Goal: Contribute content: Add original content to the website for others to see

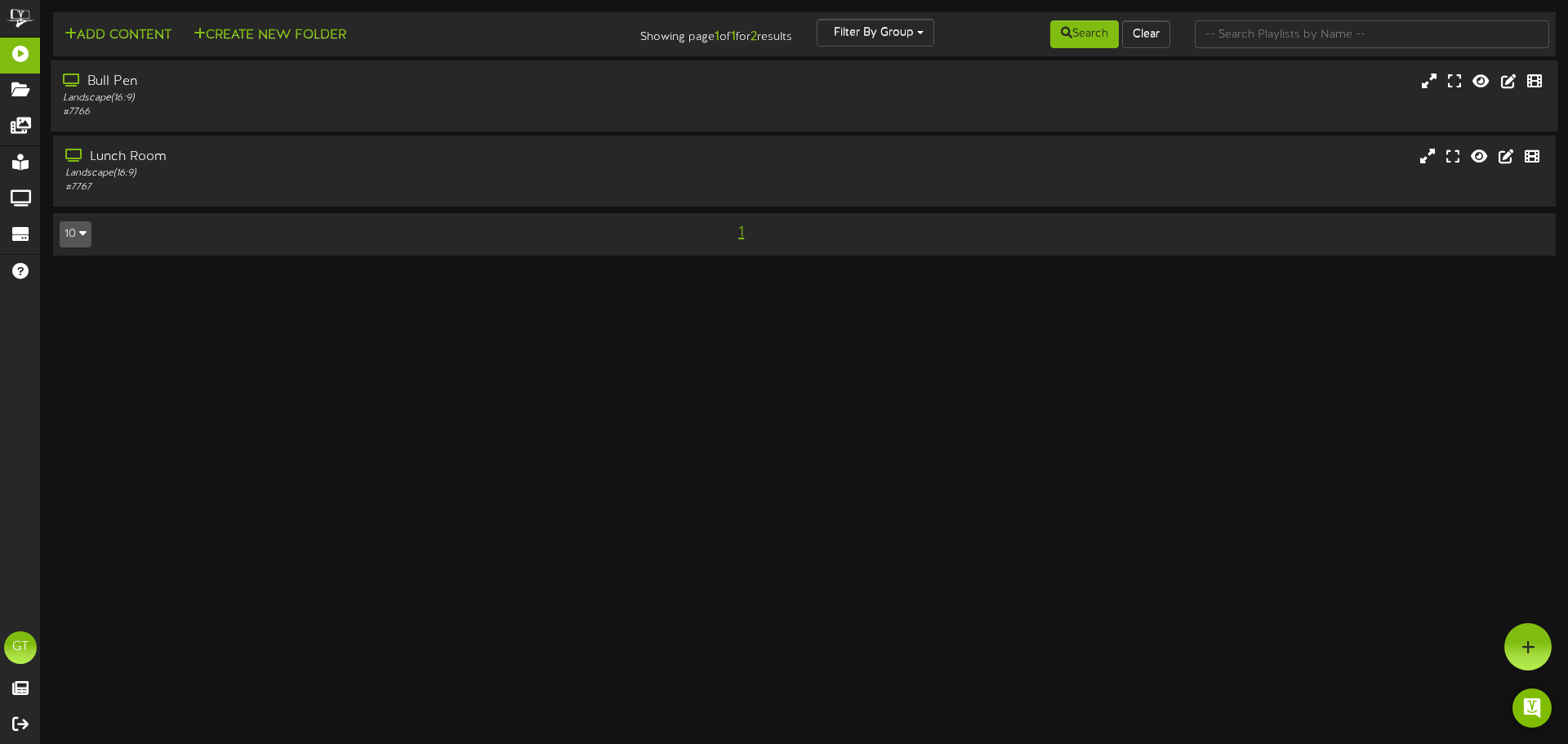
click at [593, 107] on div "# 7766" at bounding box center [364, 112] width 603 height 14
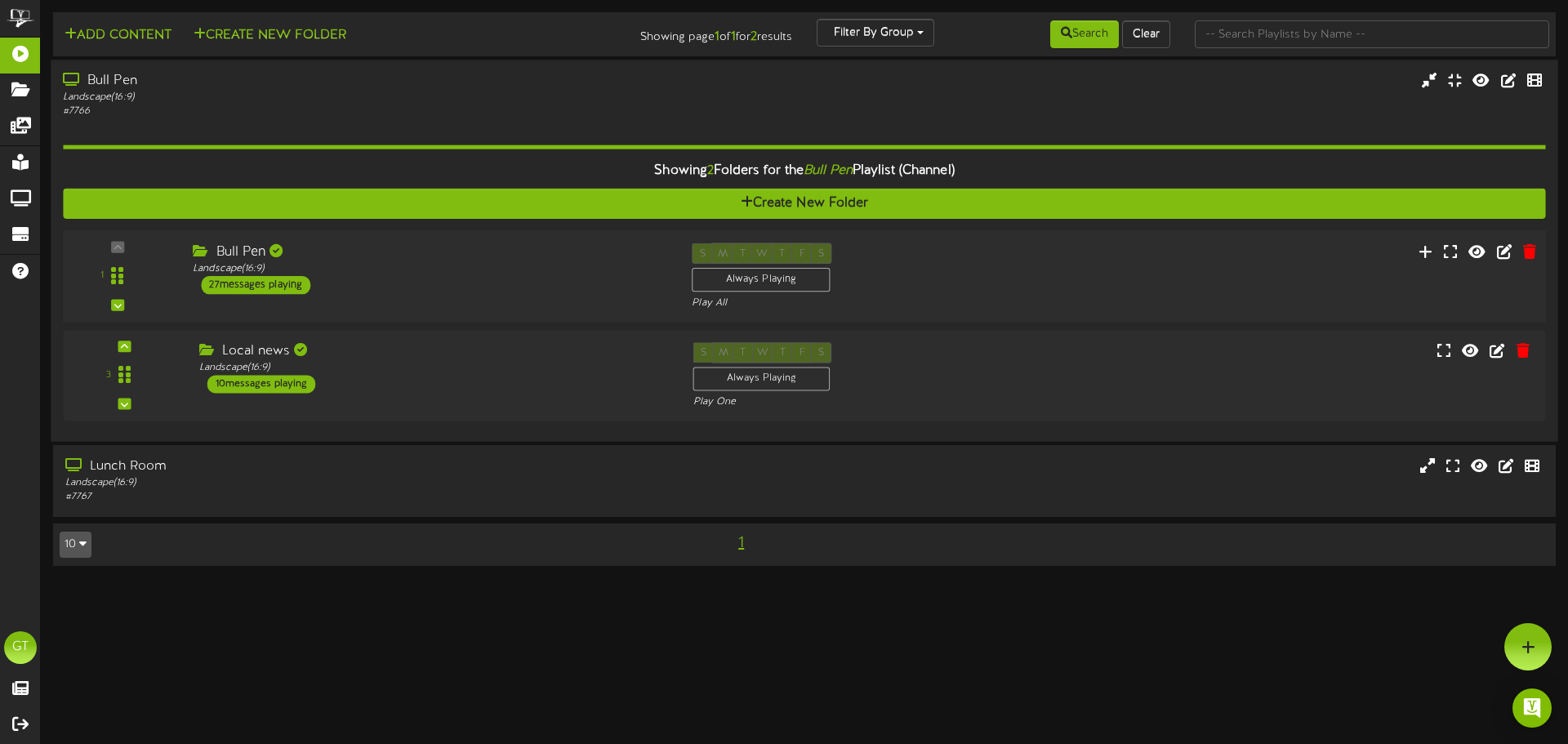
click at [498, 257] on div "Bull Pen" at bounding box center [430, 252] width 475 height 19
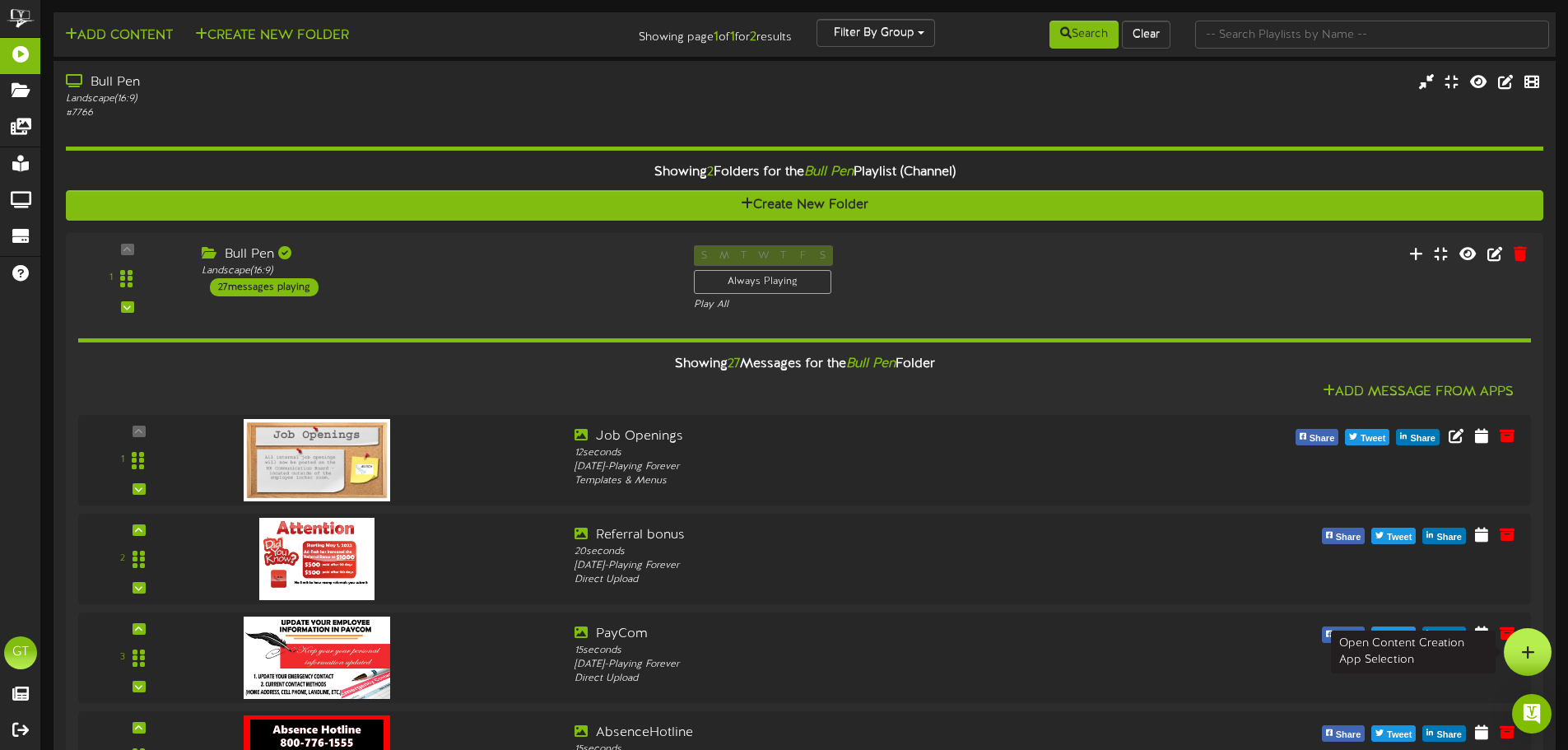
click at [1535, 650] on div at bounding box center [1527, 651] width 48 height 48
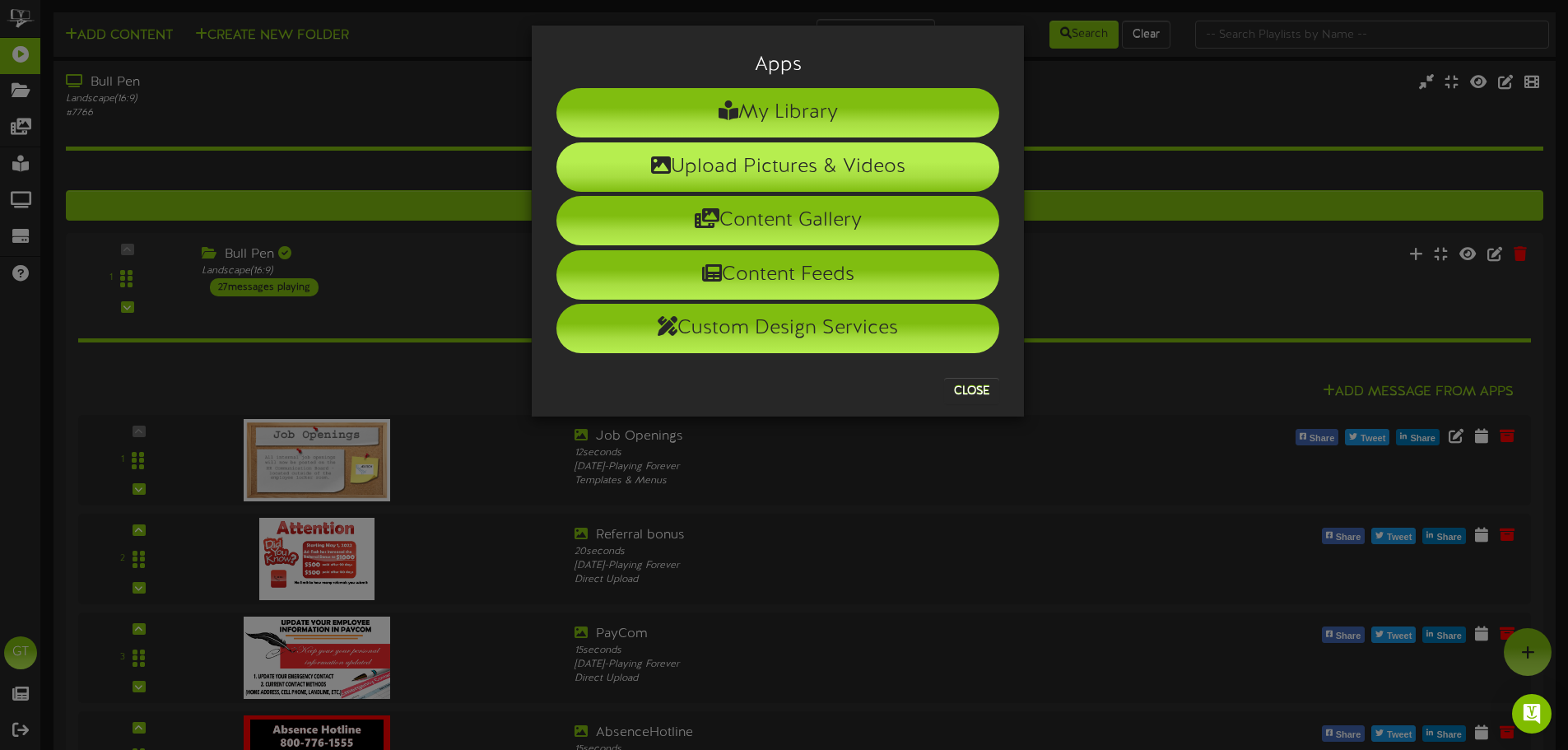
click at [762, 165] on li "Upload Pictures & Videos" at bounding box center [777, 167] width 443 height 49
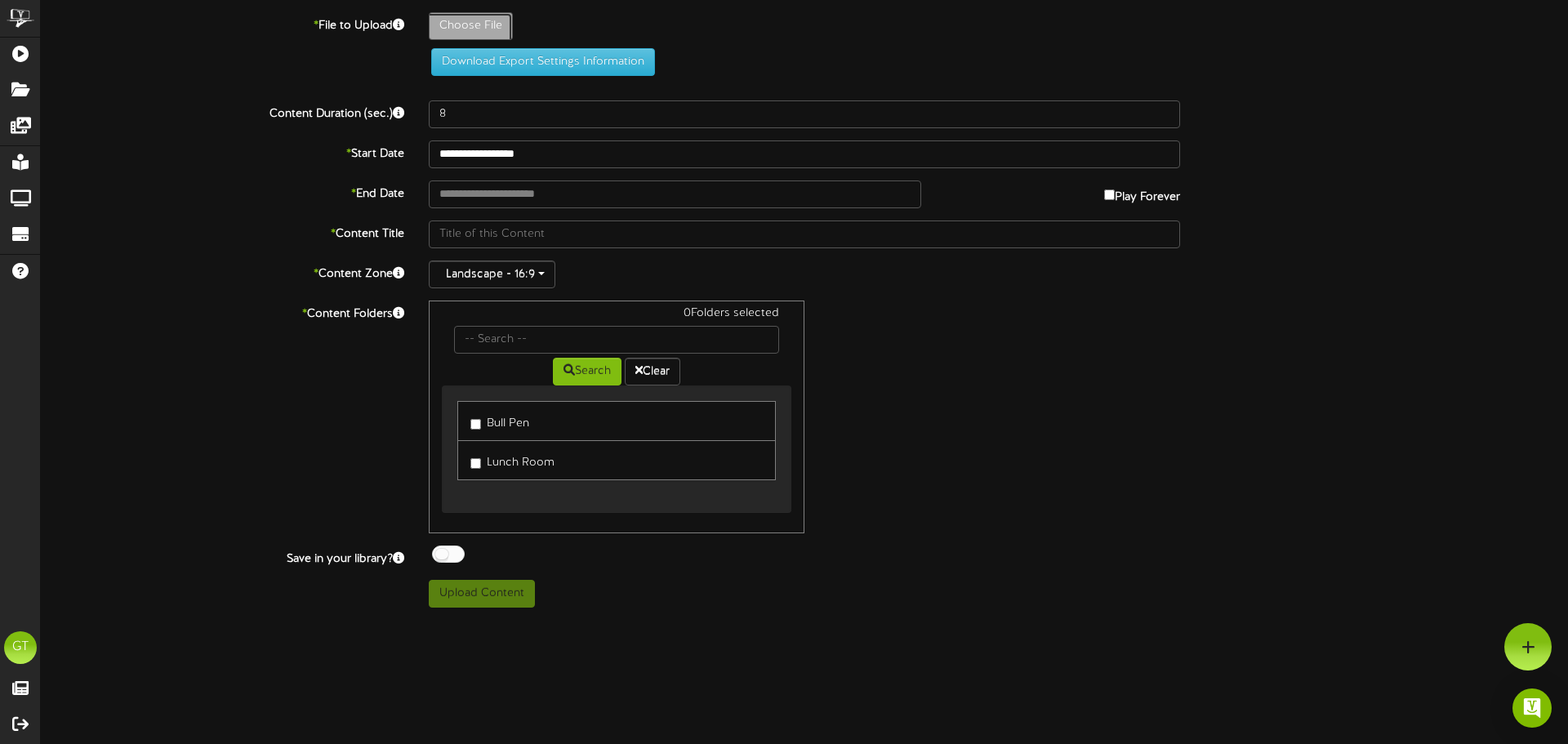
type input "**********"
type input "2025ClosedforVeteransDay"
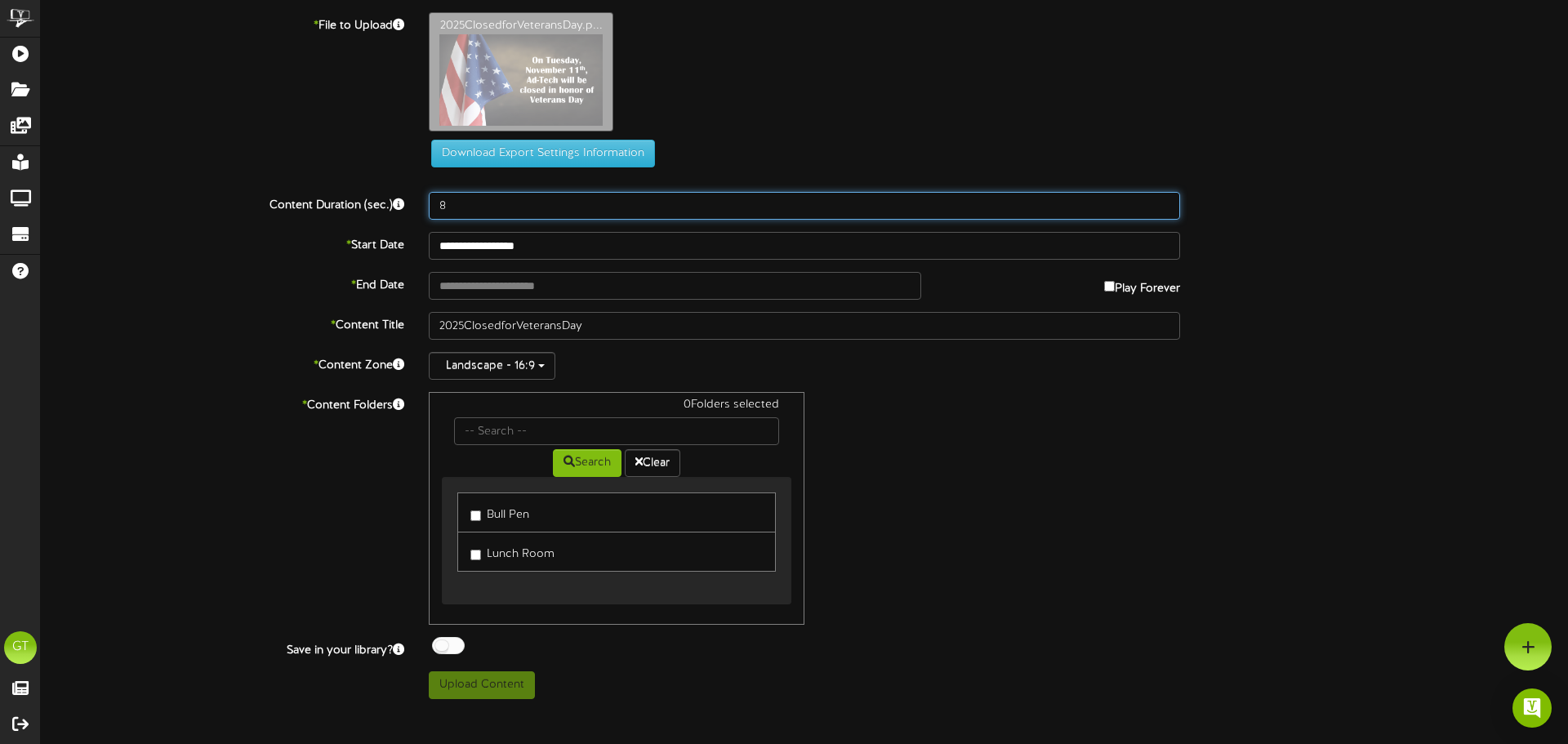
click at [513, 208] on input "8" at bounding box center [803, 206] width 751 height 28
type input "15"
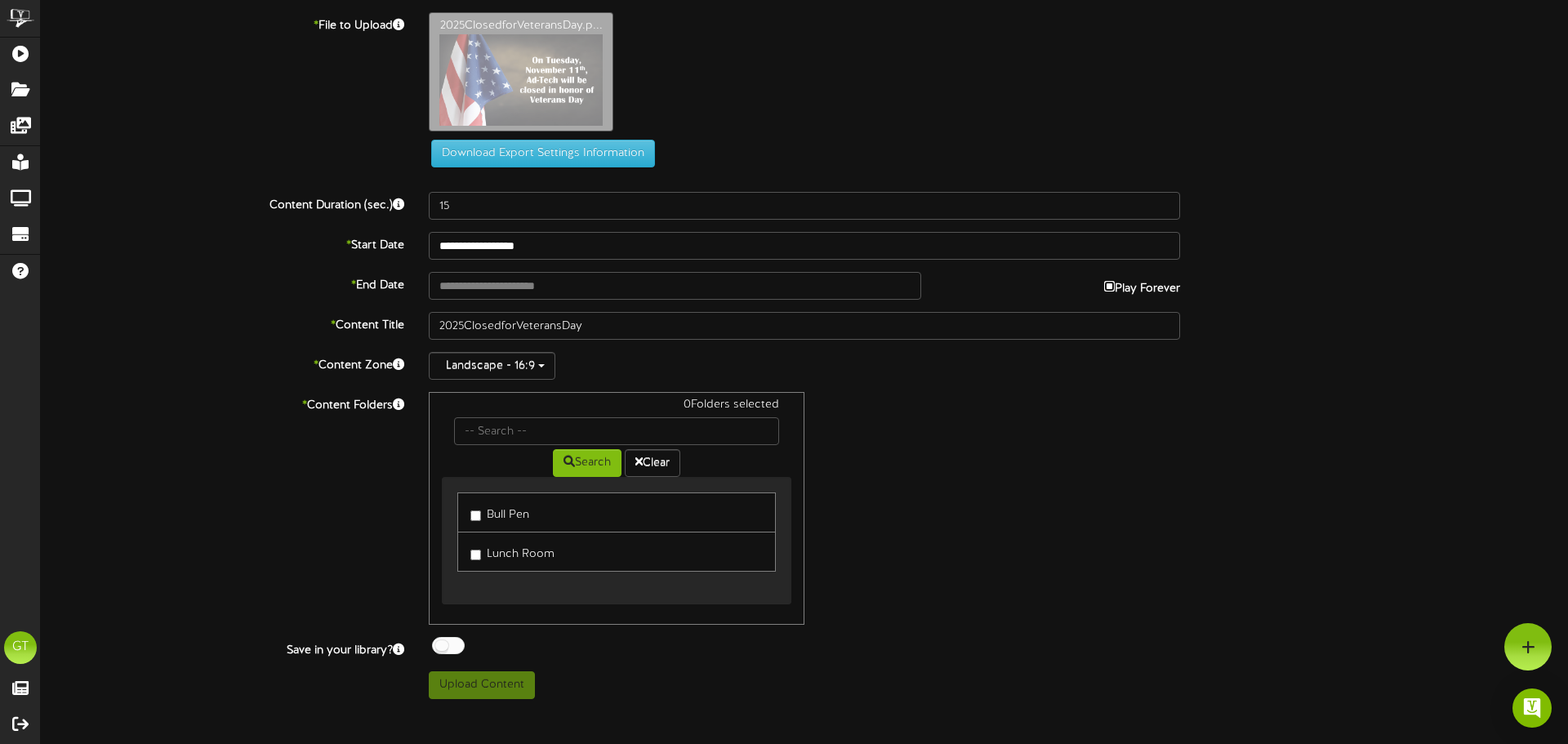
type input "**********"
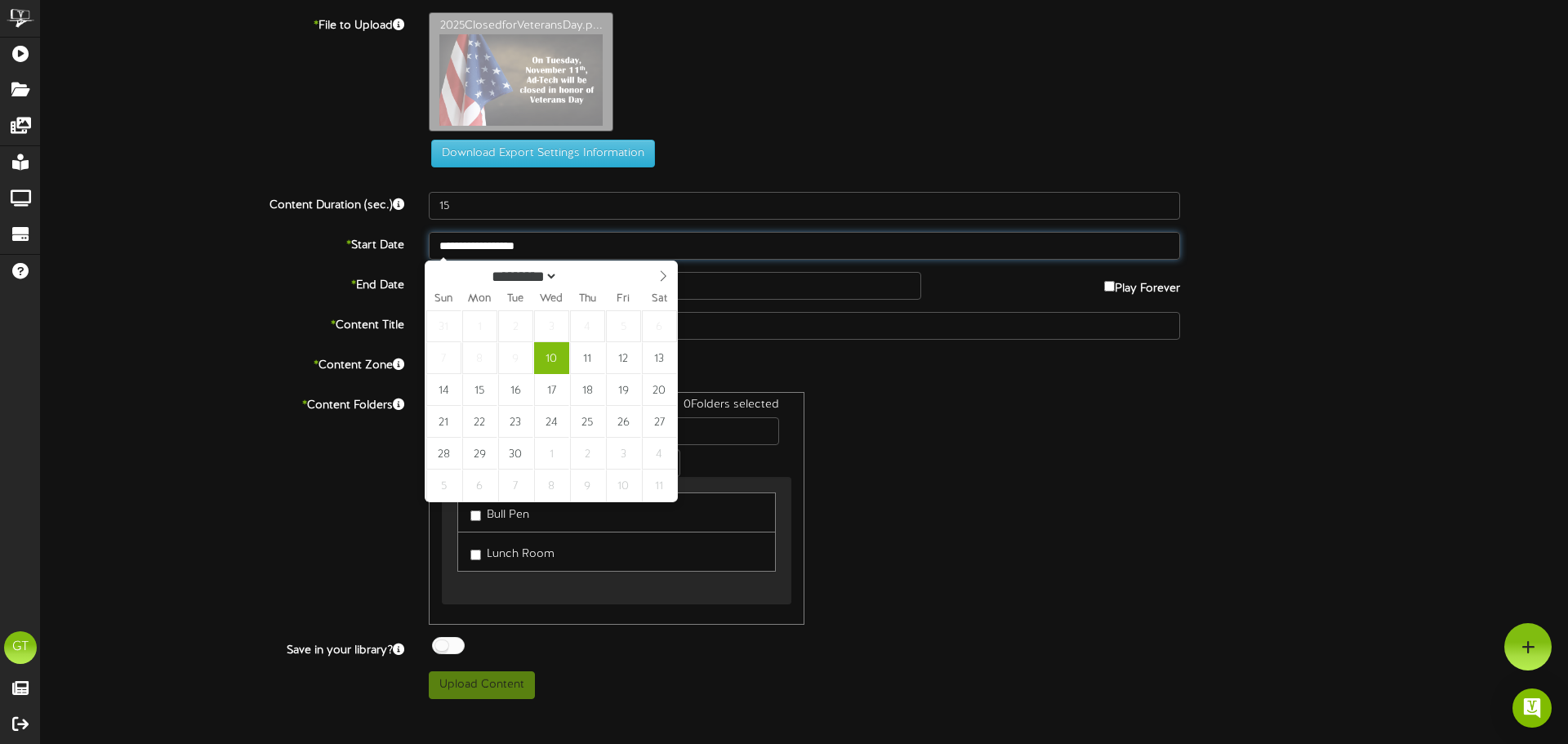
click at [554, 249] on input "**********" at bounding box center [803, 246] width 751 height 28
select select "*"
click at [664, 280] on icon at bounding box center [663, 276] width 12 height 12
select select "*"
type input "**********"
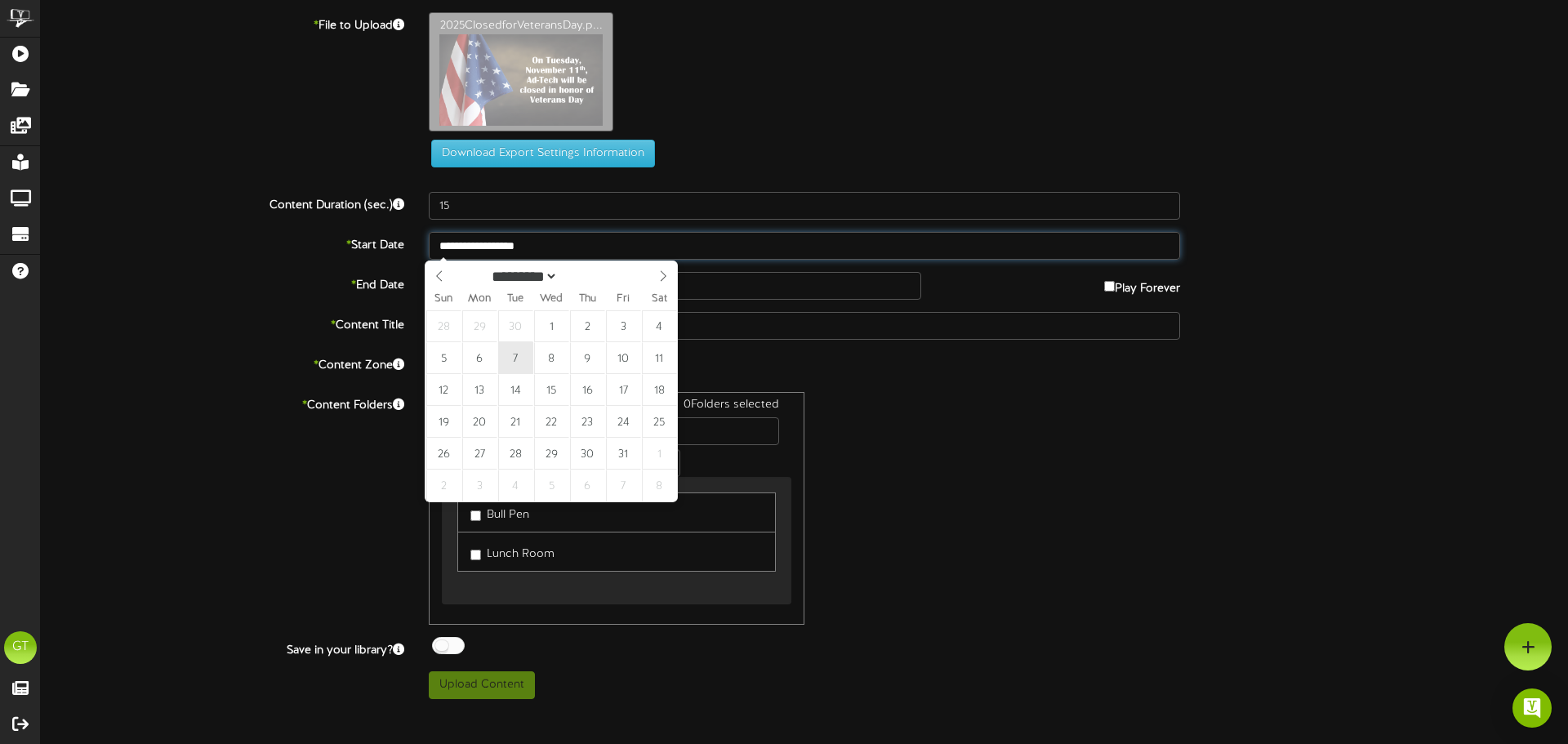
type input "**********"
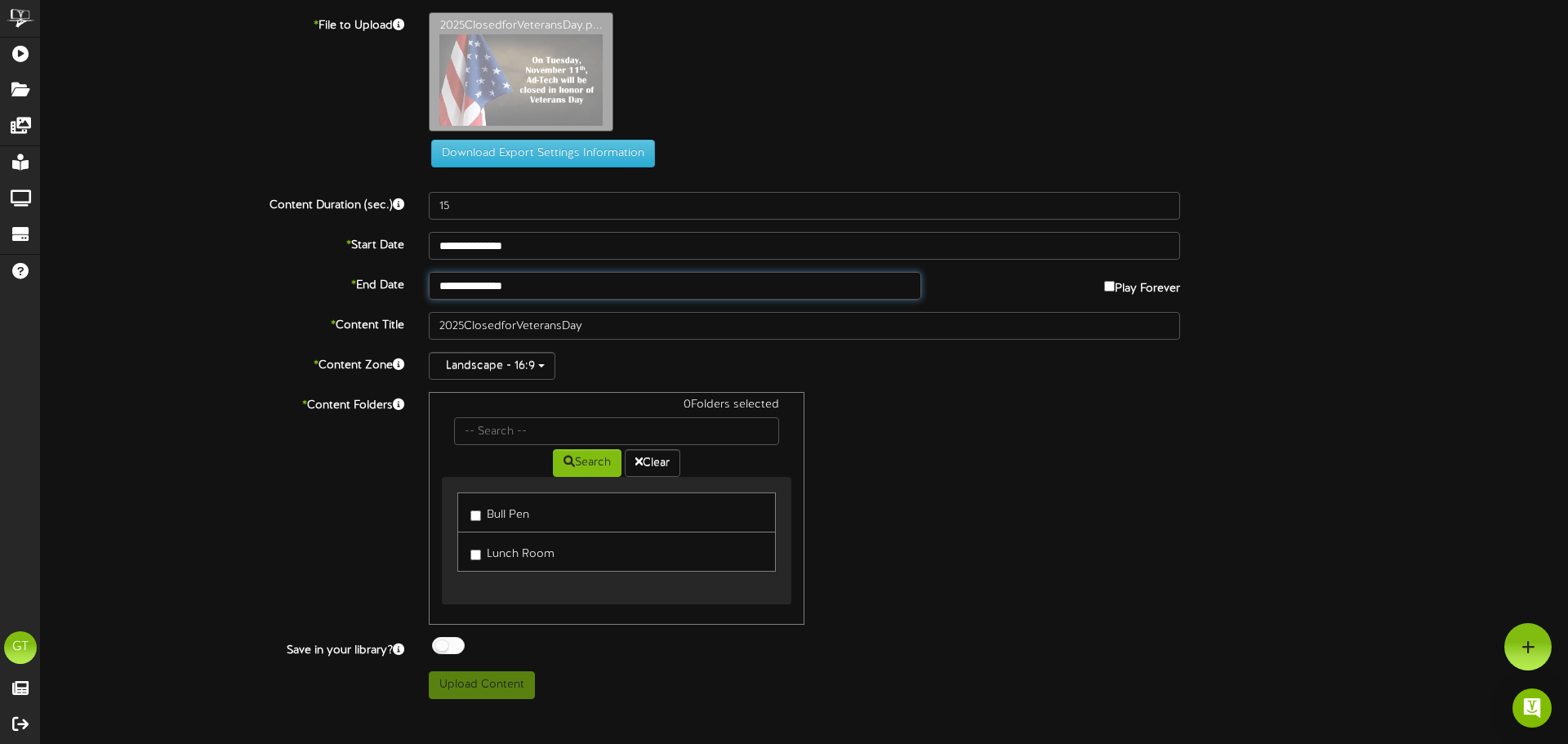
click at [634, 285] on input "**********" at bounding box center [674, 286] width 492 height 28
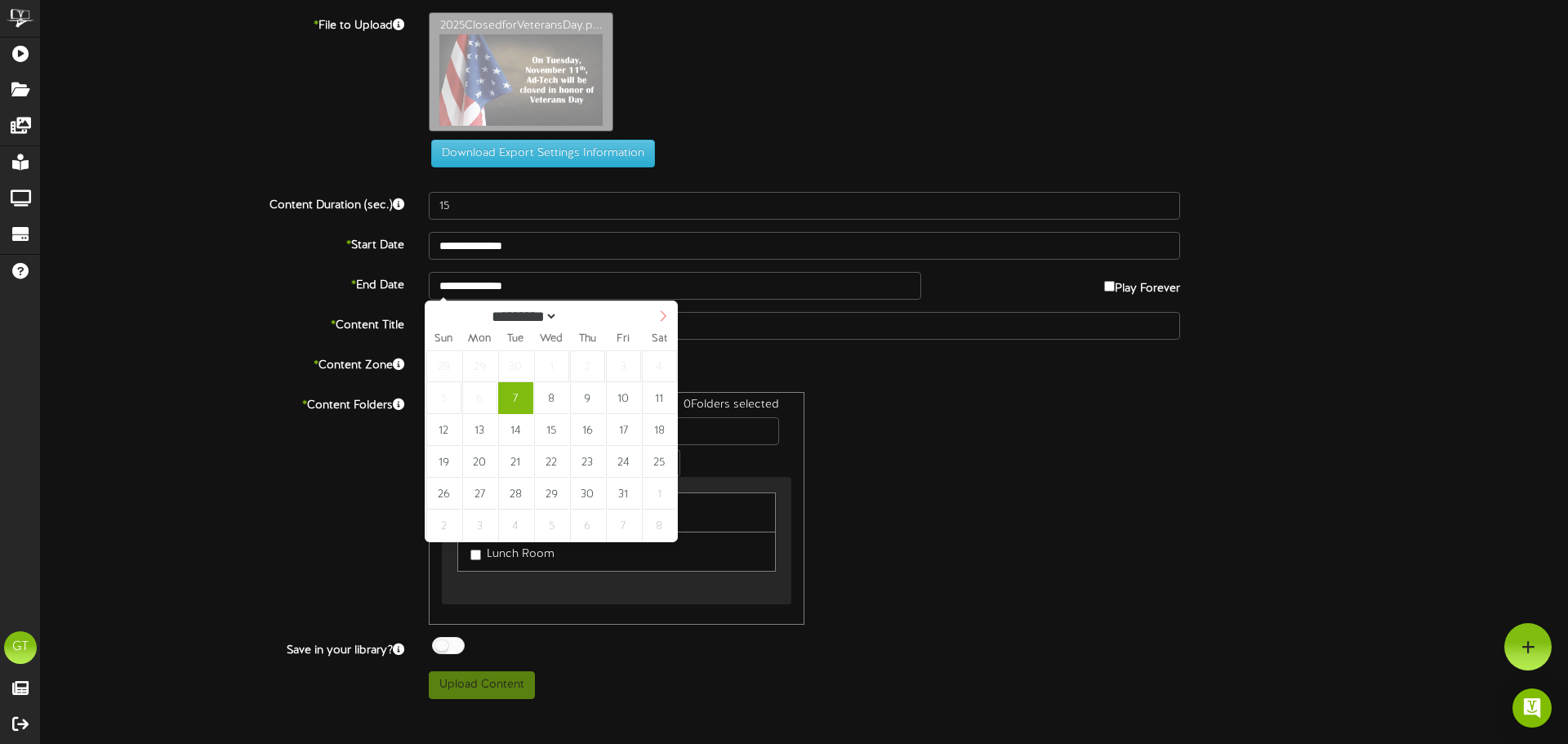
select select "**"
click at [669, 321] on span at bounding box center [663, 316] width 28 height 28
type input "**********"
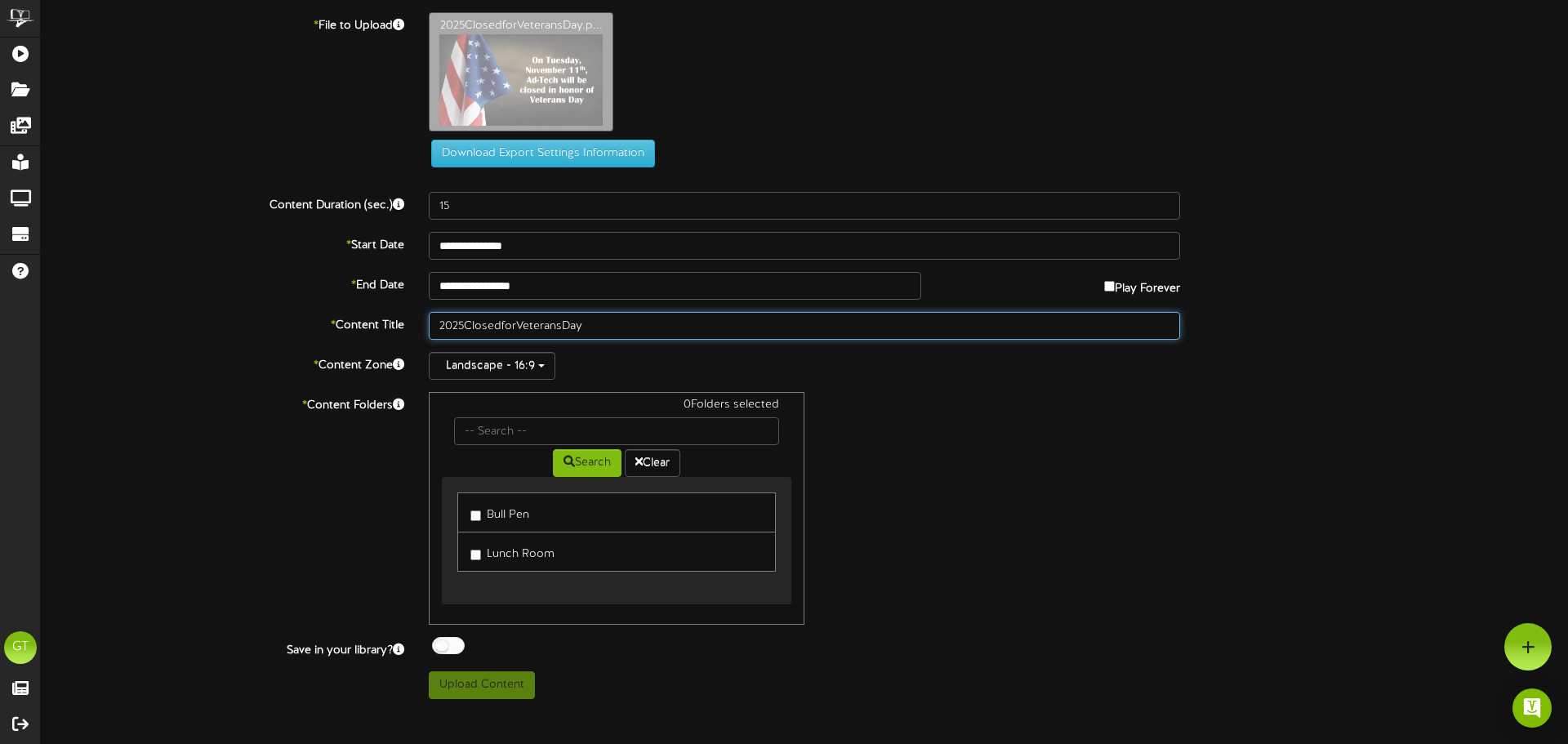
click at [464, 329] on input "2025ClosedforVeteransDay" at bounding box center [803, 326] width 751 height 28
type input "2025 Closed for [DATE]"
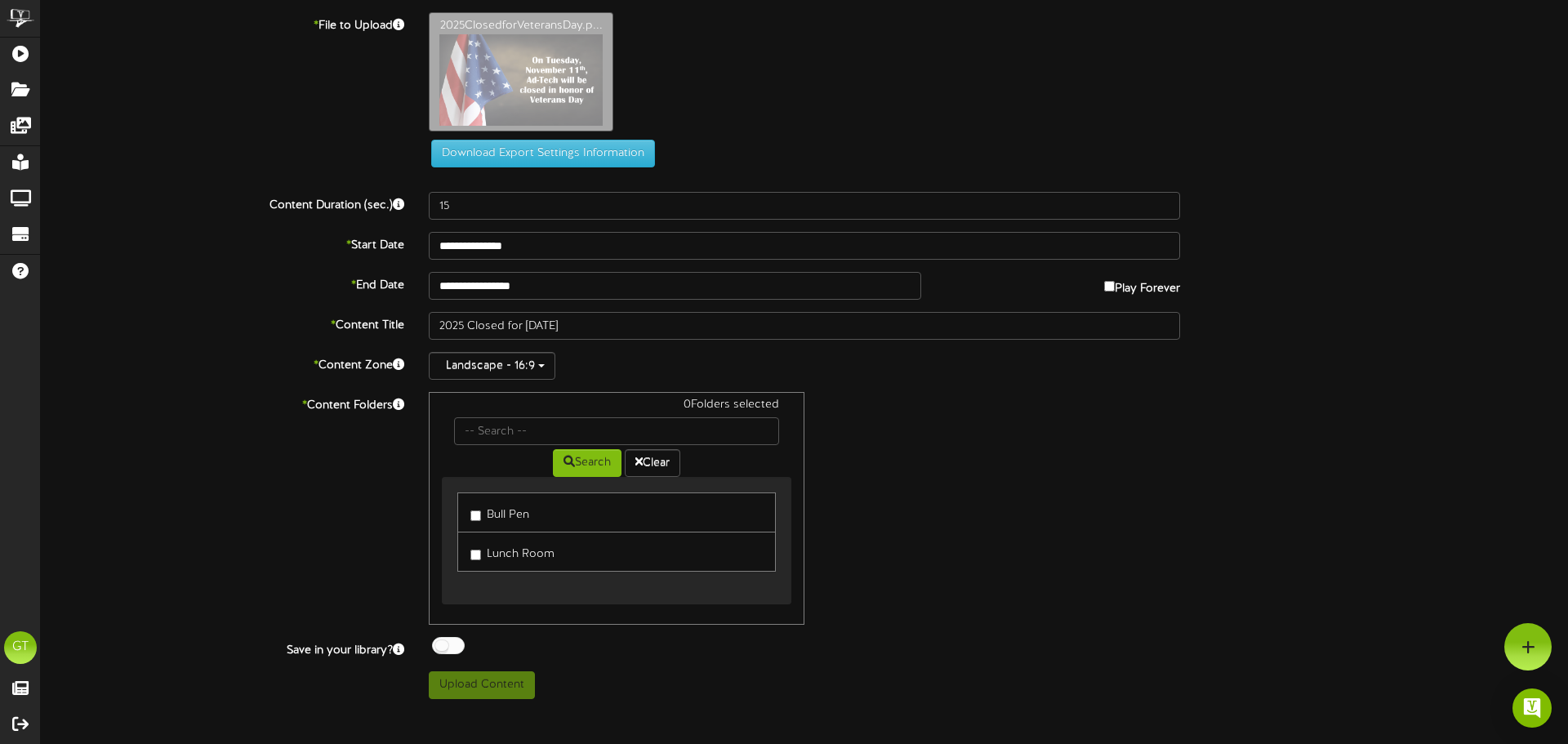
click at [1049, 469] on div "0 Folders selected Search Clear Bull Pen Lunch Room" at bounding box center [804, 508] width 775 height 233
click at [499, 515] on label "Bull Pen" at bounding box center [499, 512] width 59 height 22
click at [500, 551] on label "Lunch Room" at bounding box center [513, 552] width 84 height 22
click at [523, 688] on button "Upload Content" at bounding box center [481, 685] width 106 height 28
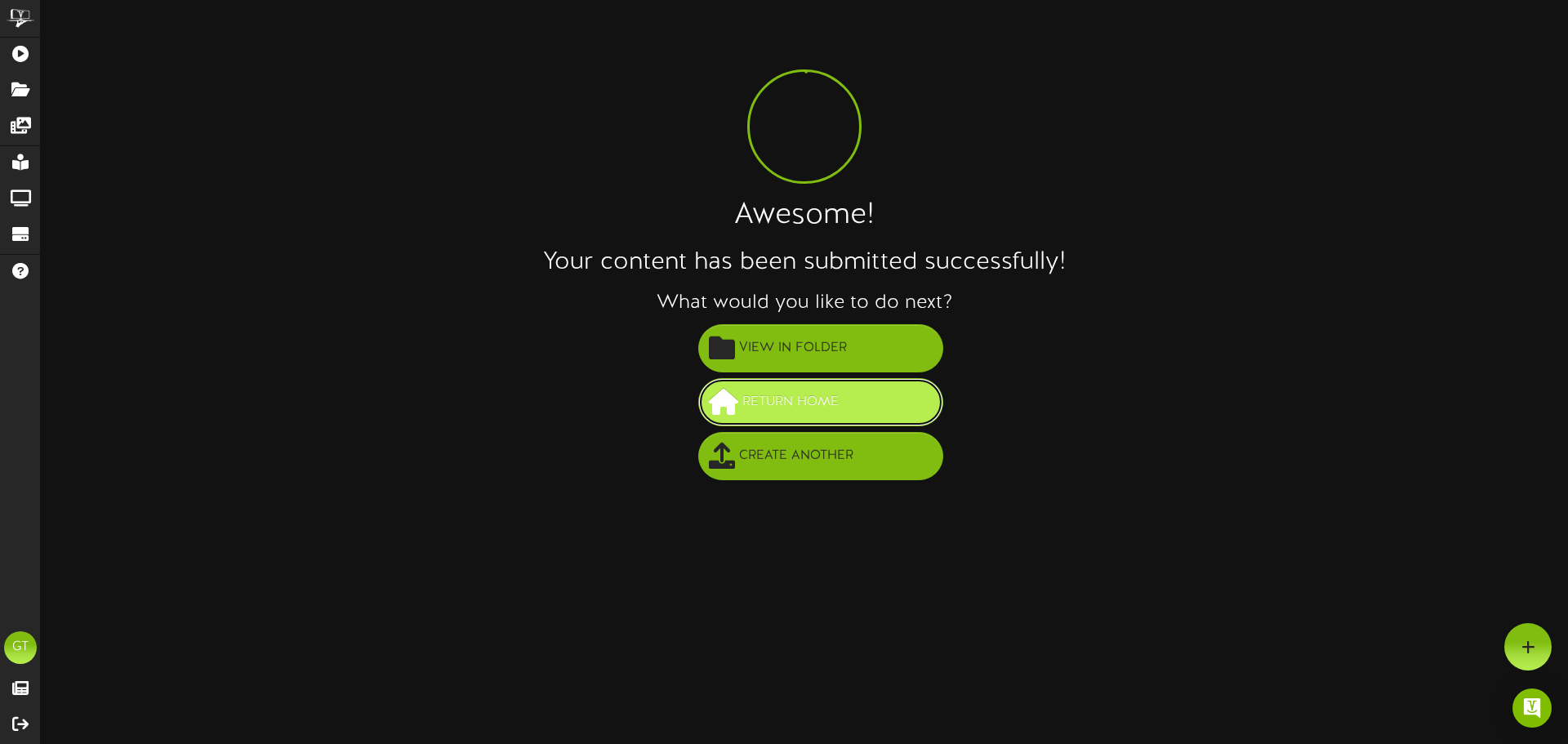
click at [881, 413] on button "Return Home" at bounding box center [821, 402] width 245 height 48
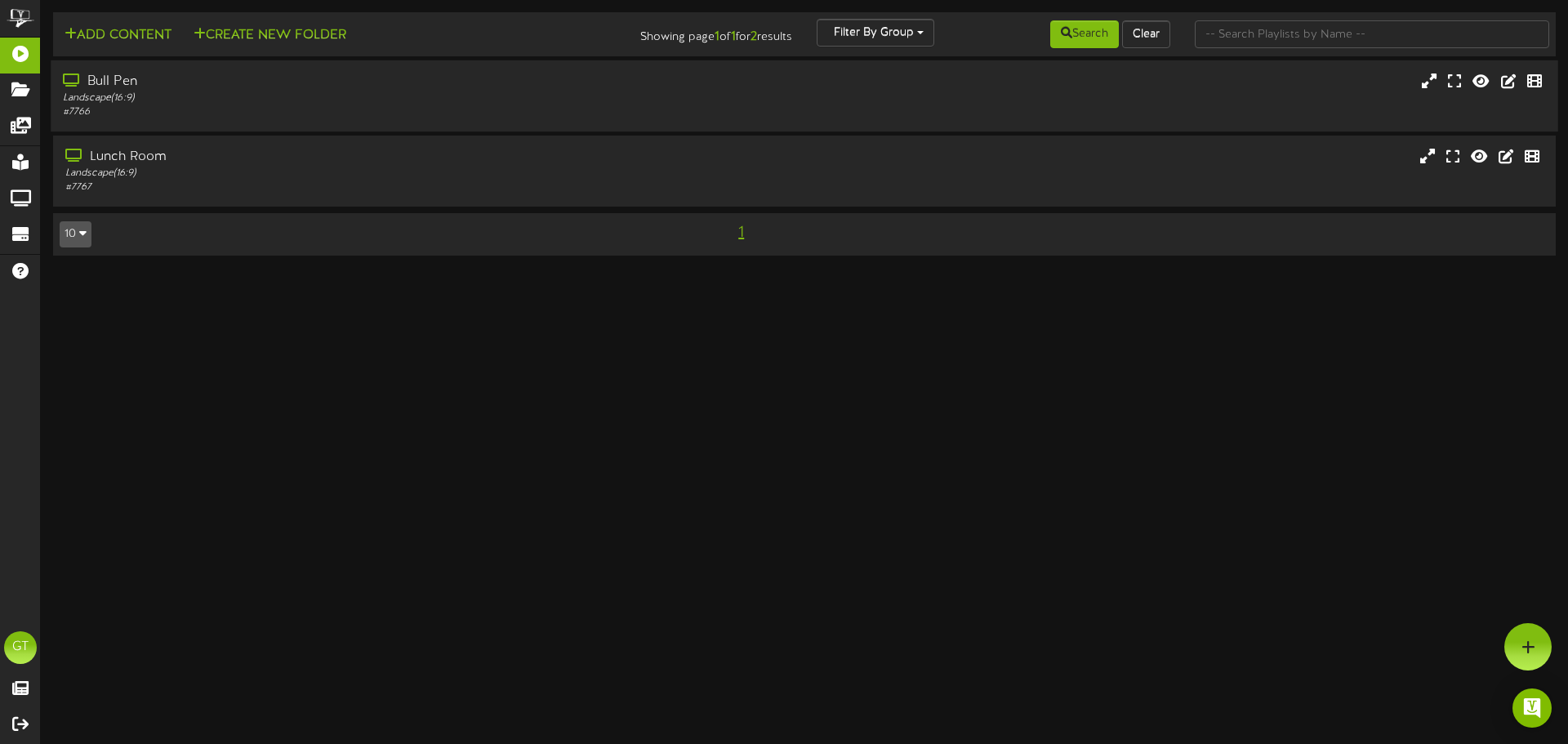
click at [443, 94] on div "Landscape ( 16:9 )" at bounding box center [364, 98] width 603 height 14
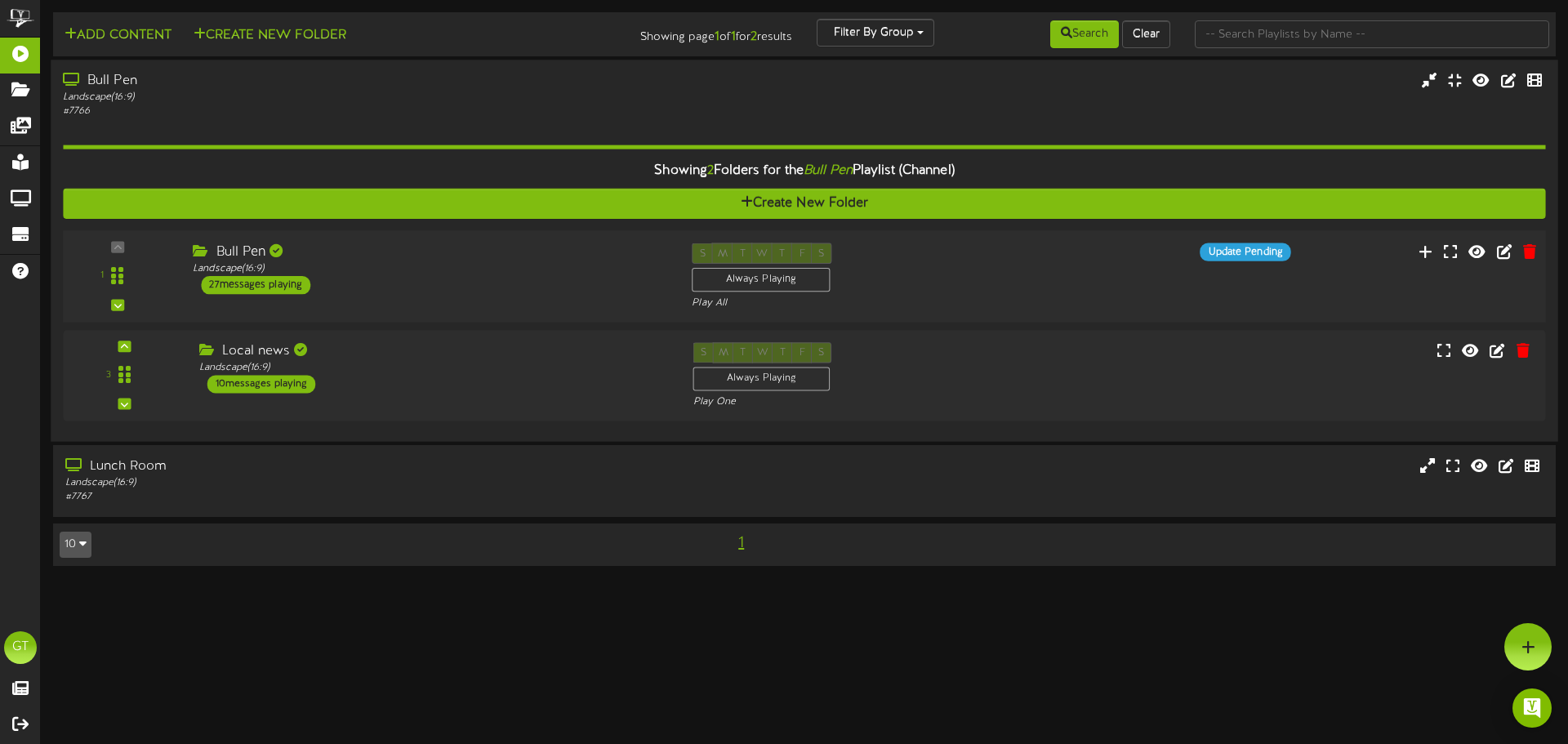
click at [533, 285] on div "Bull Pen Landscape ( 16:9 ) 27 messages playing" at bounding box center [430, 268] width 499 height 51
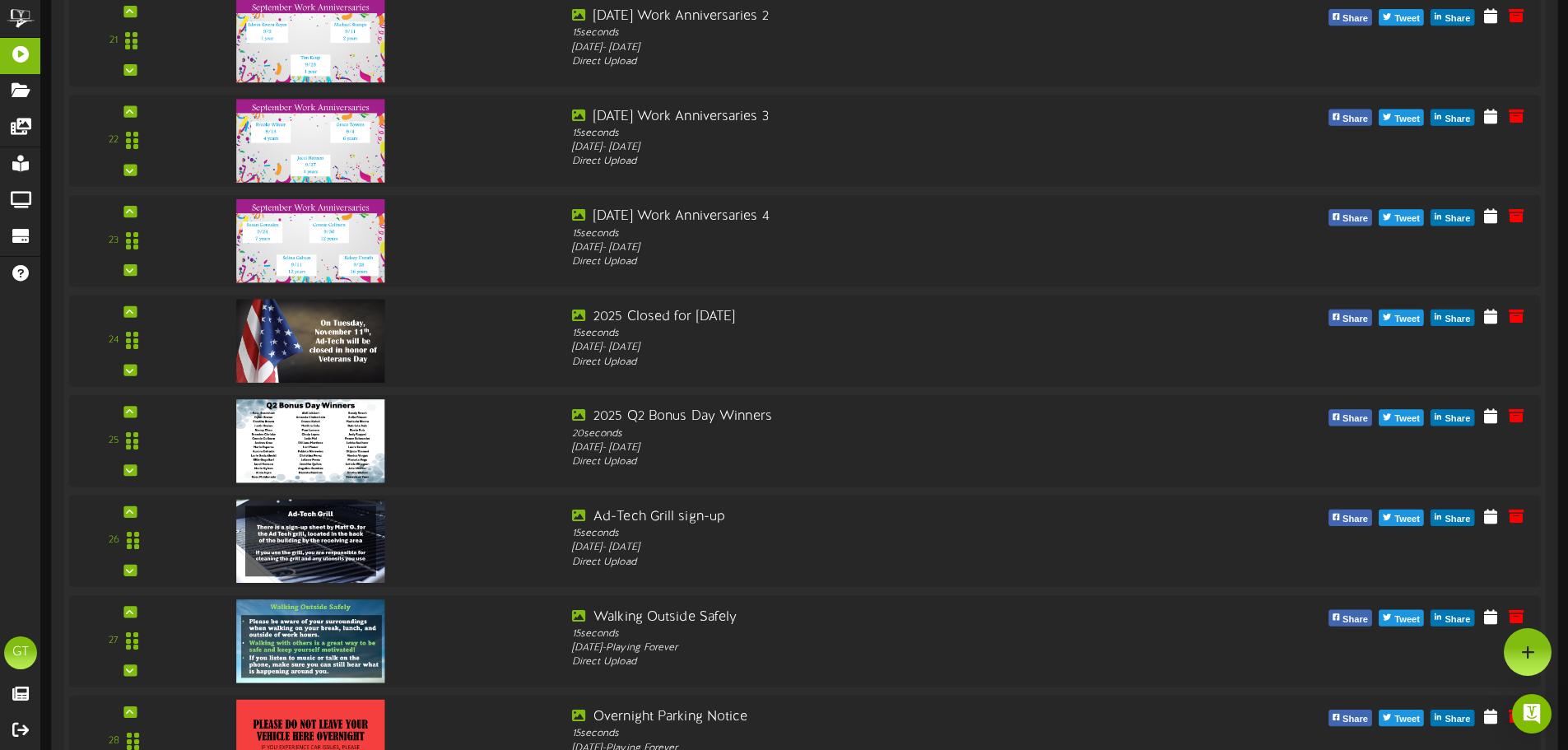
scroll to position [2058, 0]
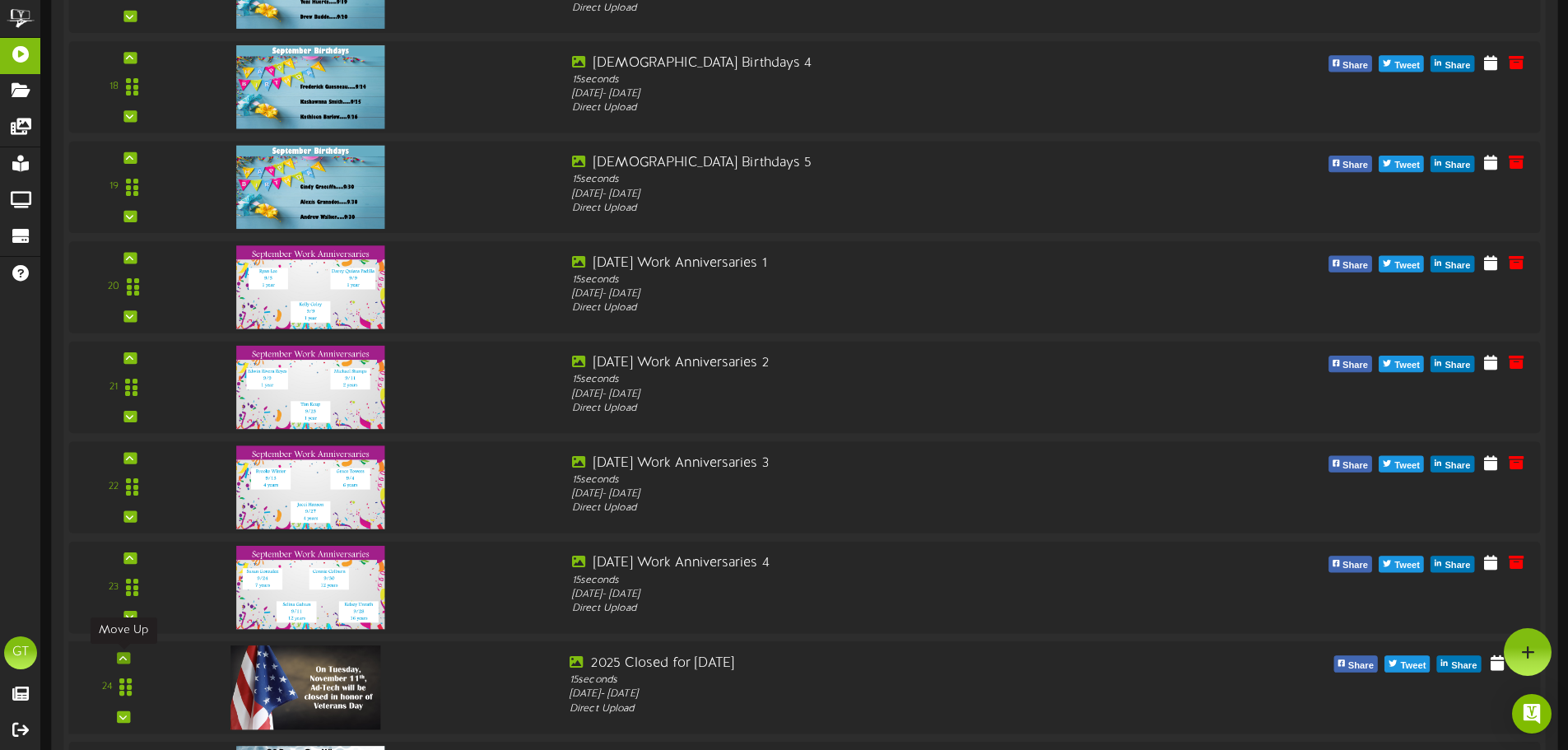
click at [125, 661] on icon at bounding box center [123, 658] width 8 height 8
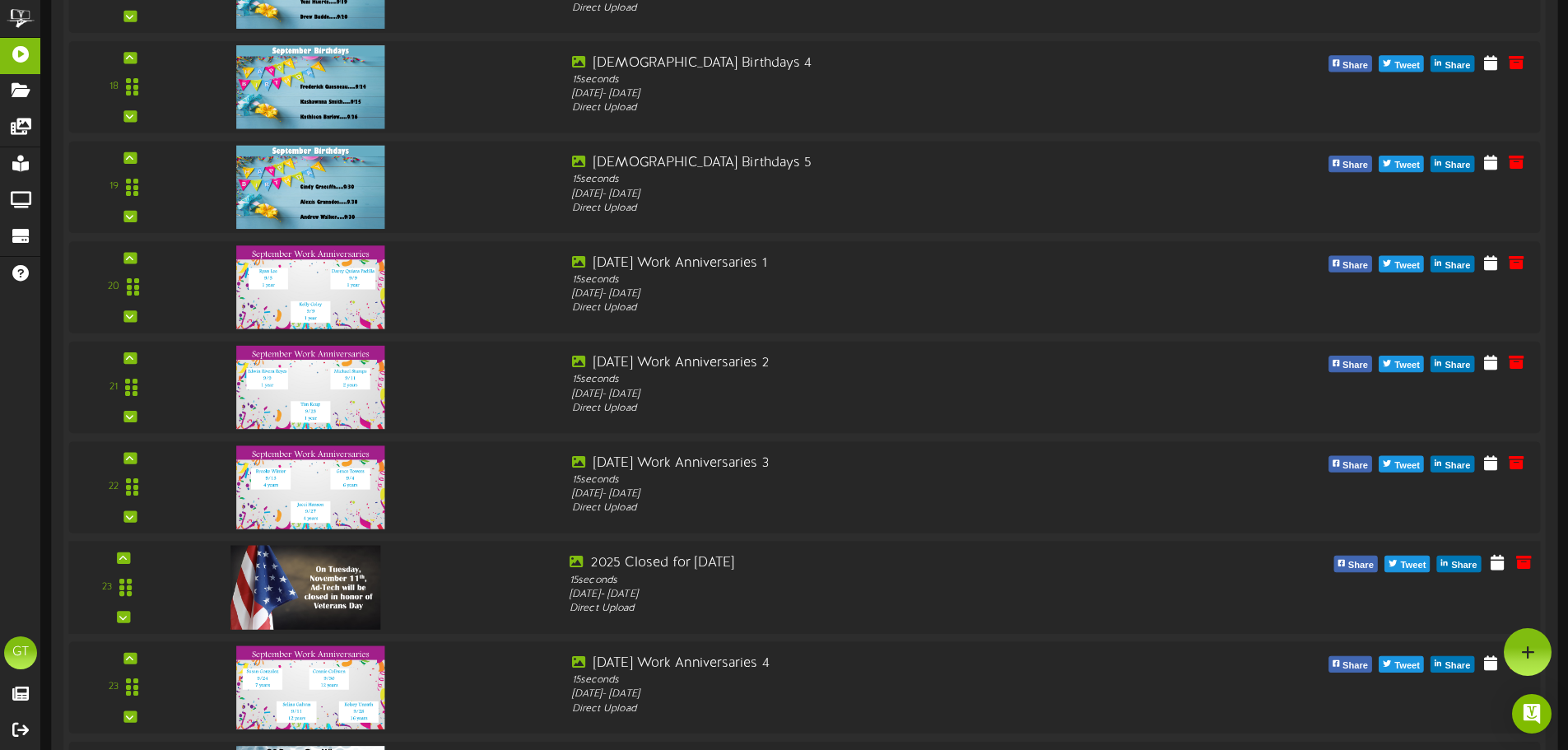
click at [116, 558] on div "23" at bounding box center [124, 587] width 99 height 68
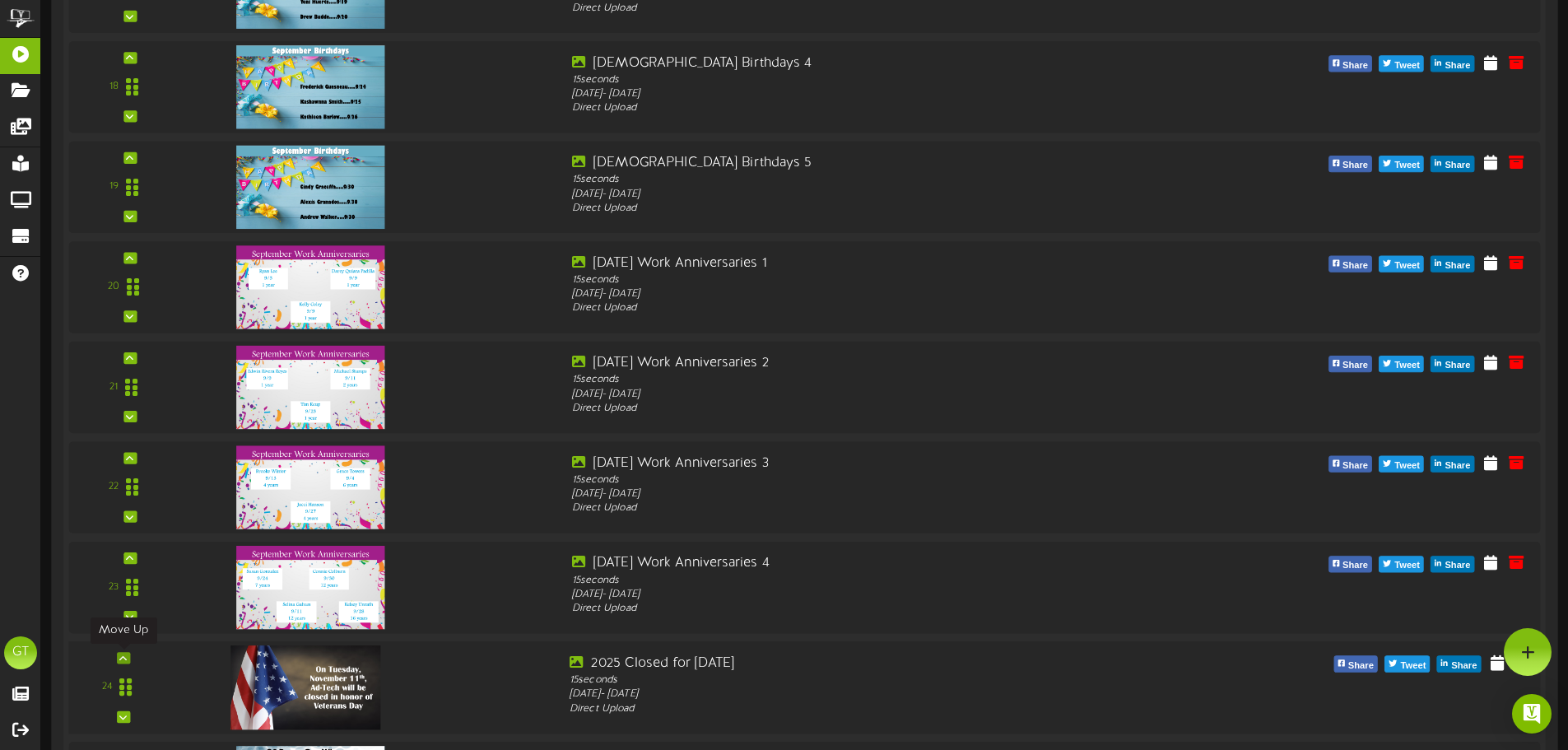
click at [127, 660] on icon at bounding box center [123, 658] width 8 height 8
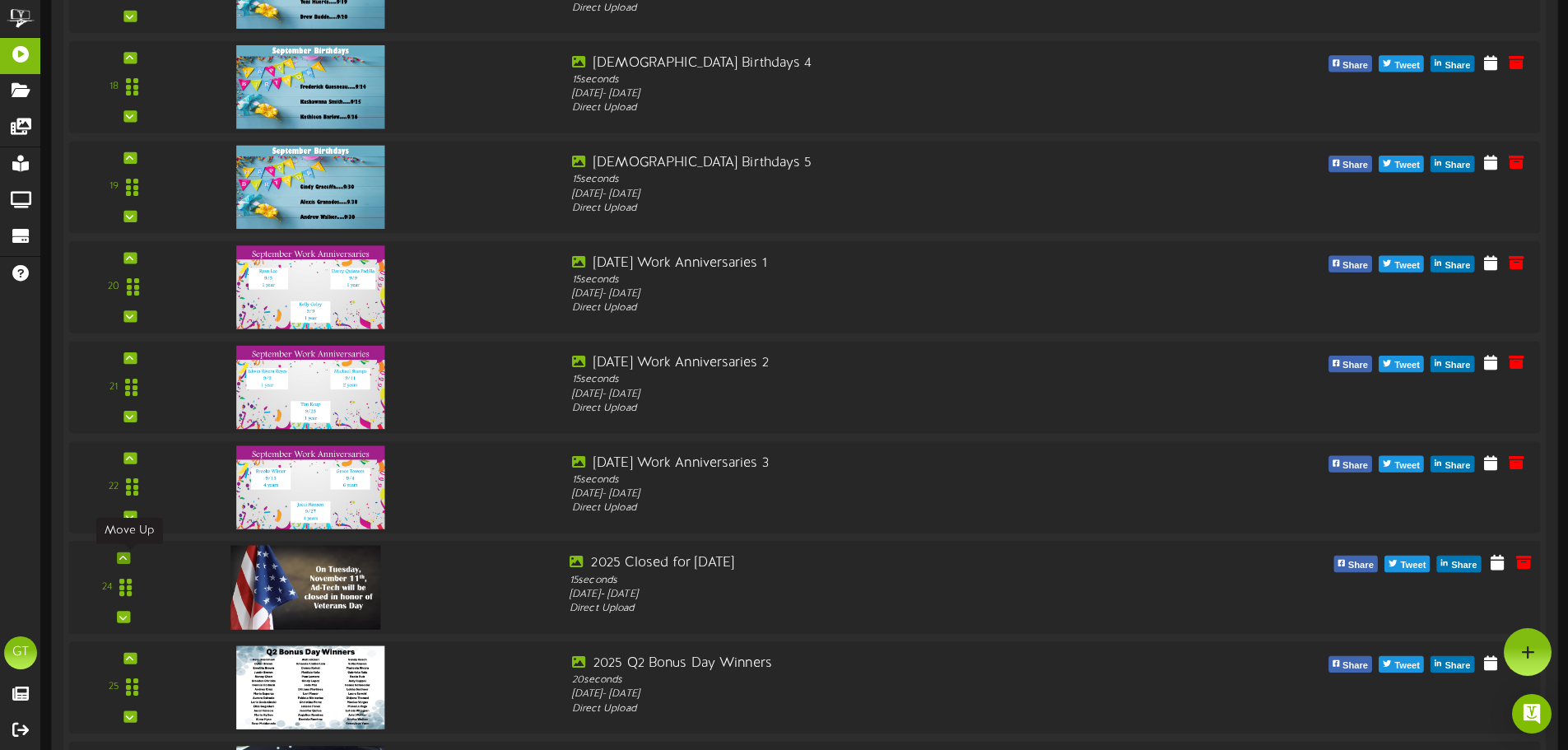
click at [124, 555] on icon at bounding box center [123, 558] width 8 height 8
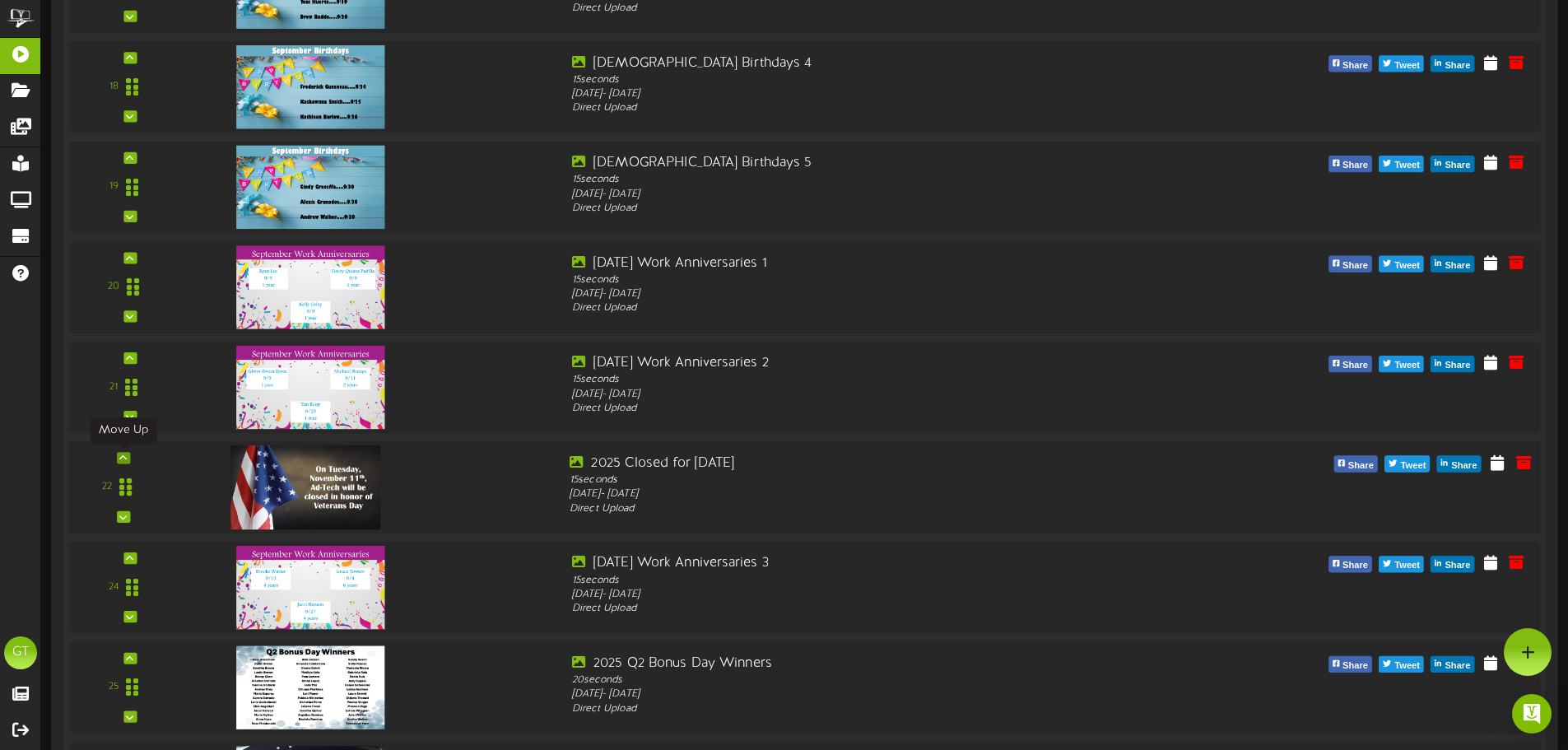
click at [125, 459] on icon at bounding box center [123, 458] width 8 height 8
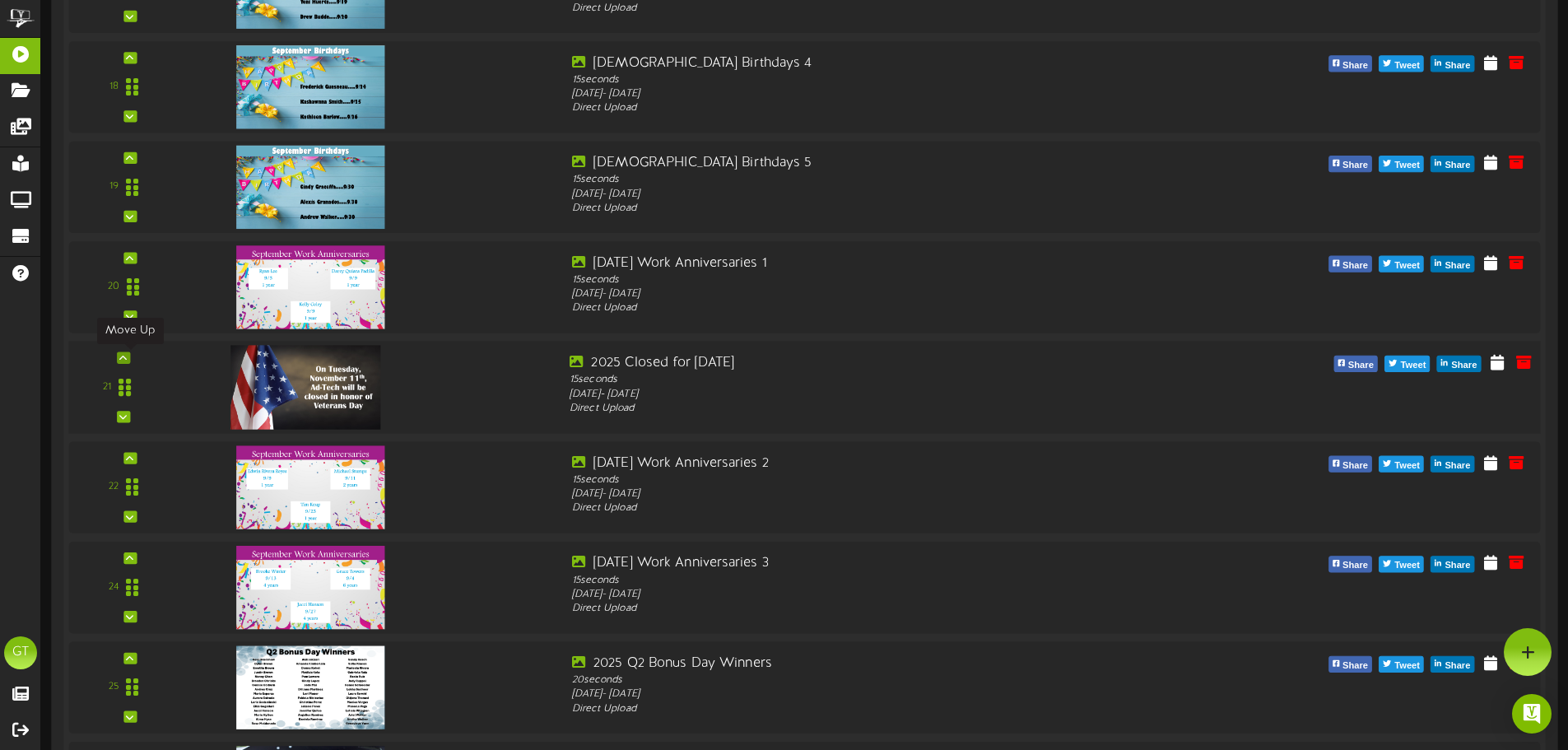
click at [128, 356] on div at bounding box center [124, 357] width 13 height 12
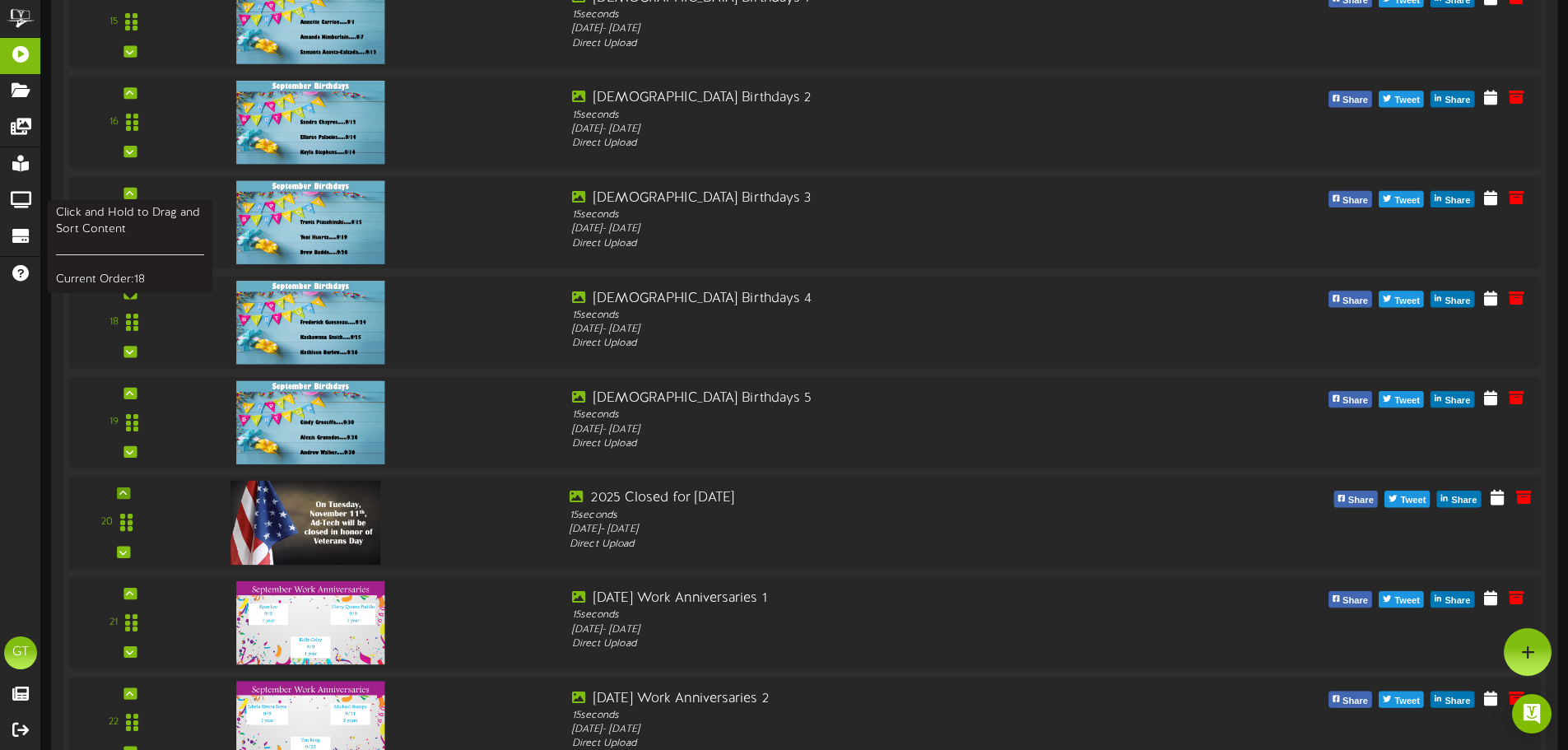
scroll to position [1784, 0]
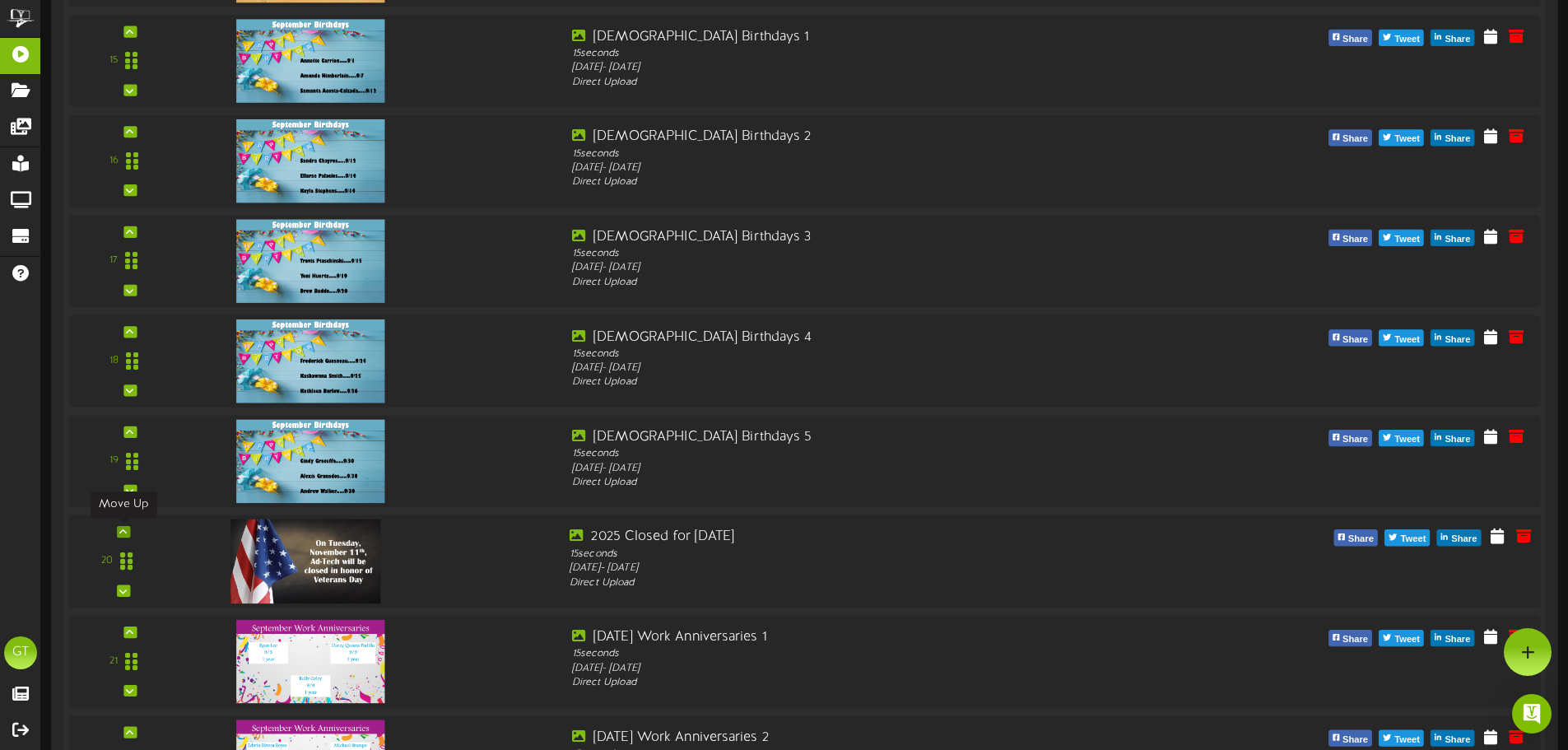
click at [126, 531] on icon at bounding box center [123, 532] width 8 height 8
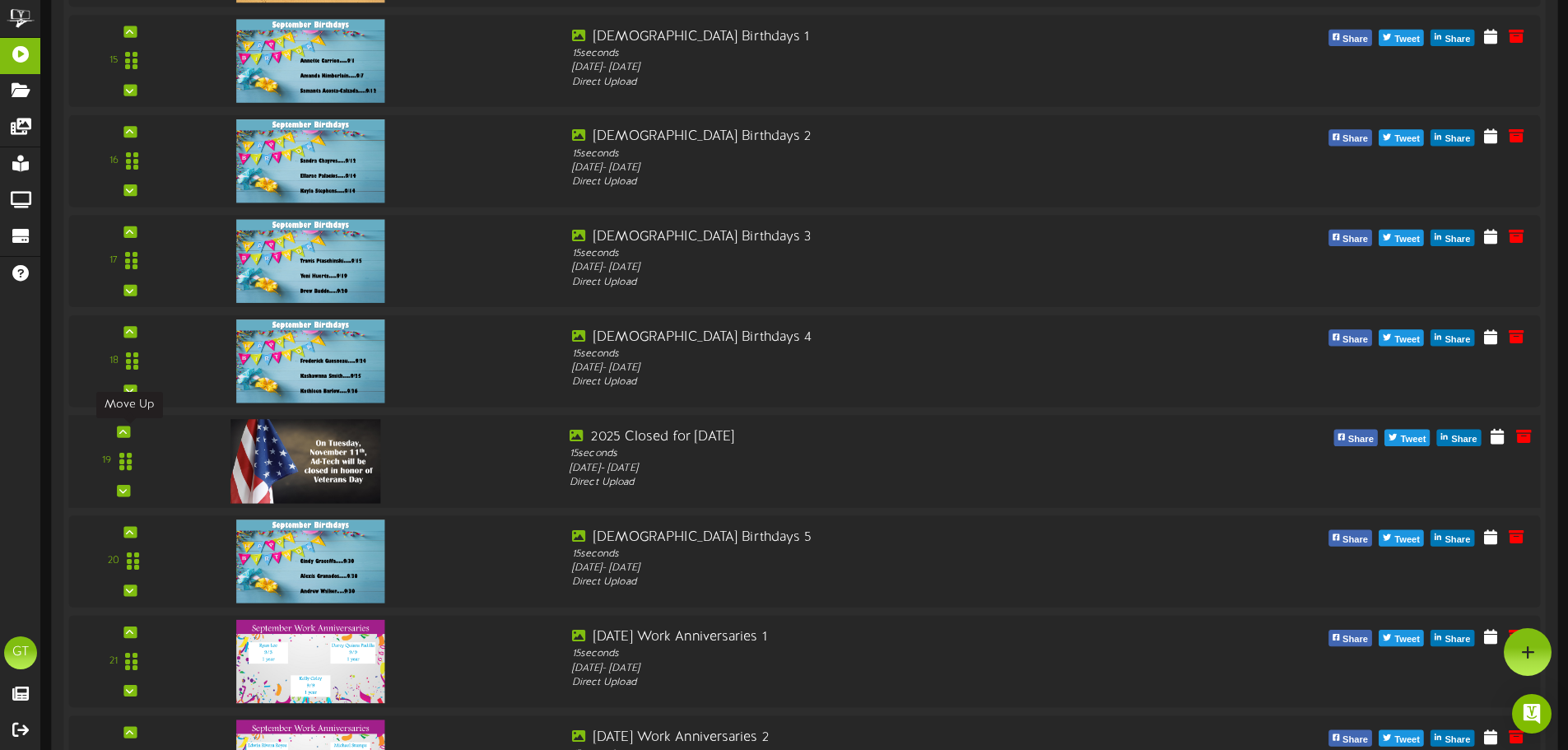
click at [125, 431] on icon at bounding box center [123, 432] width 8 height 8
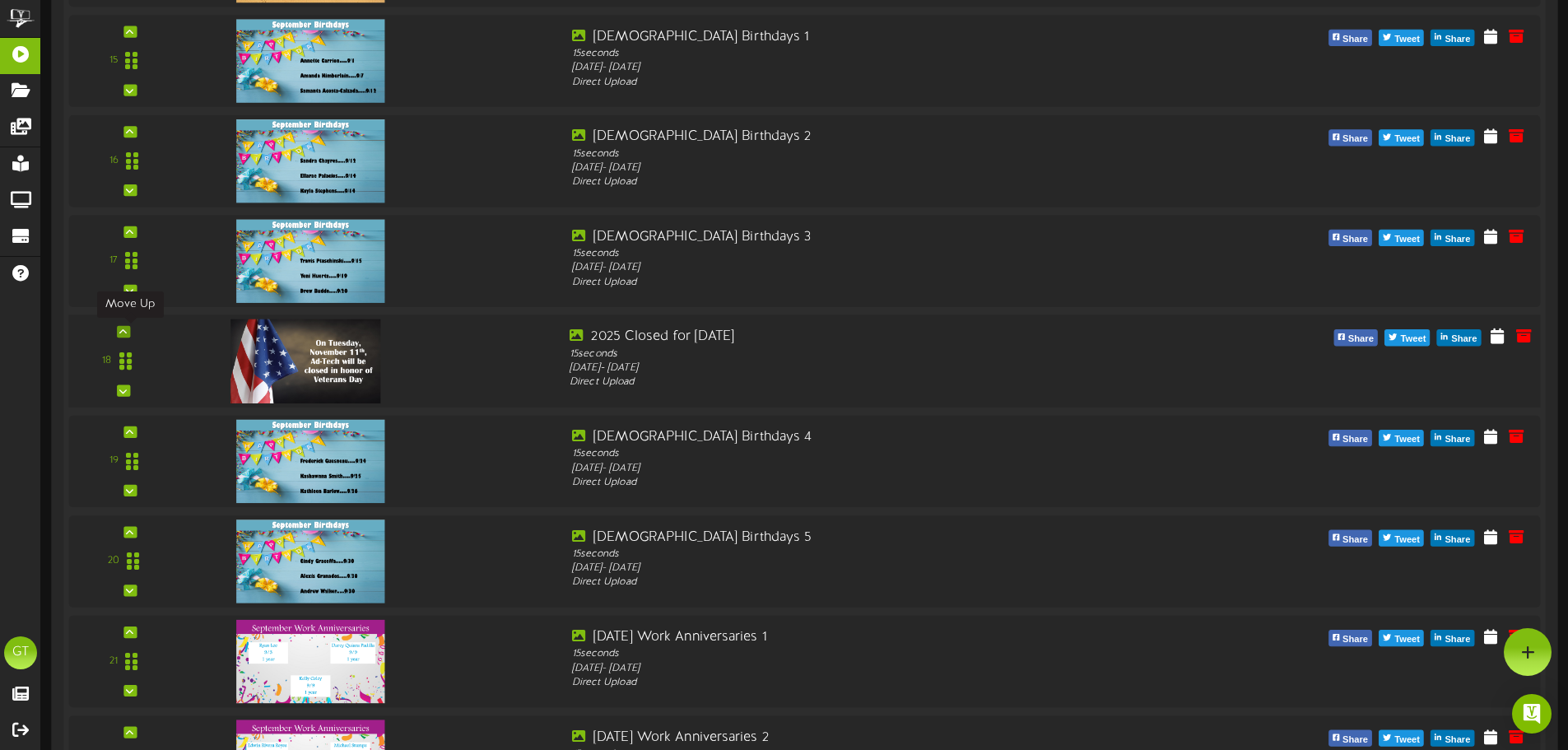
click at [127, 331] on icon at bounding box center [123, 332] width 8 height 8
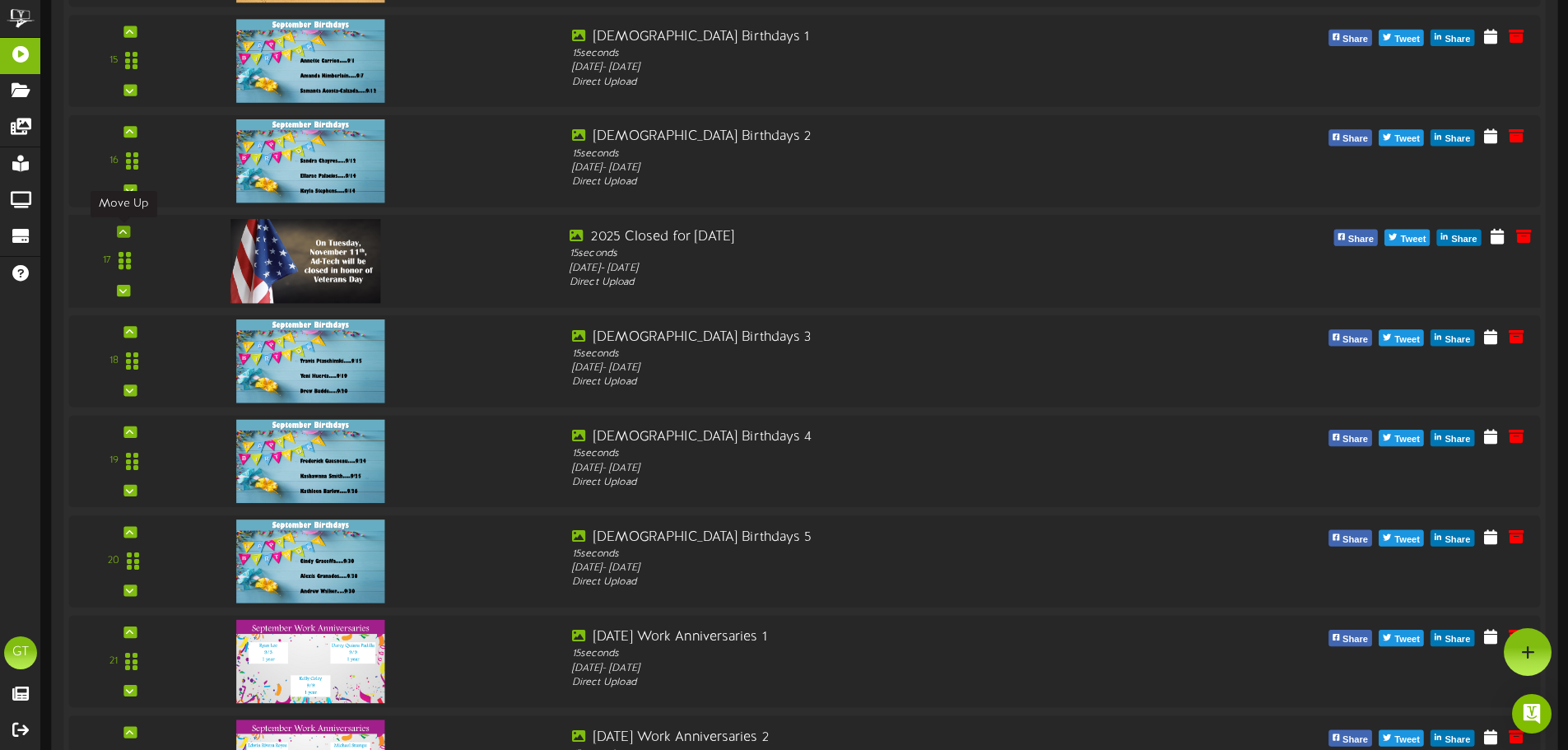
click at [119, 229] on icon at bounding box center [123, 231] width 8 height 8
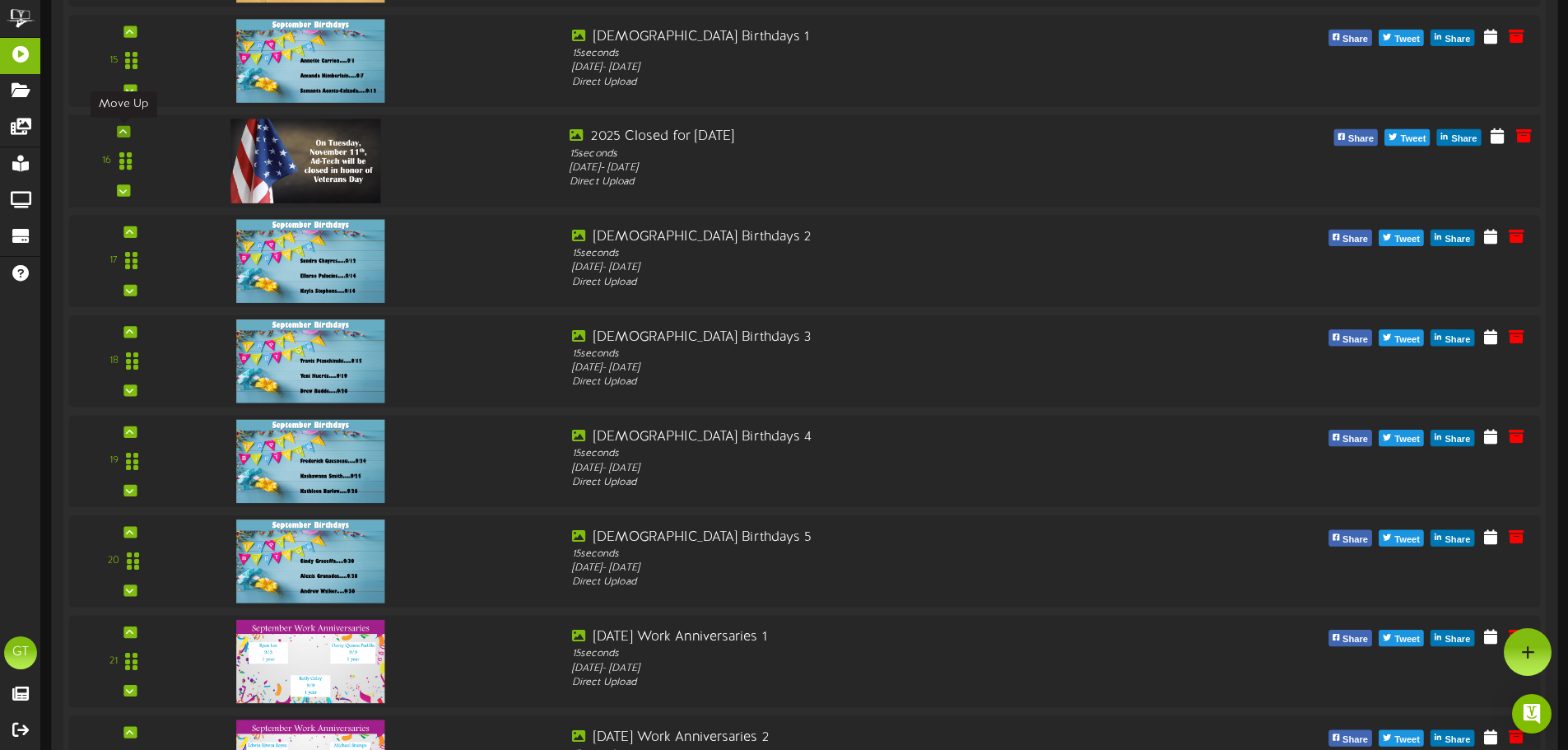
click at [121, 134] on icon at bounding box center [123, 132] width 8 height 8
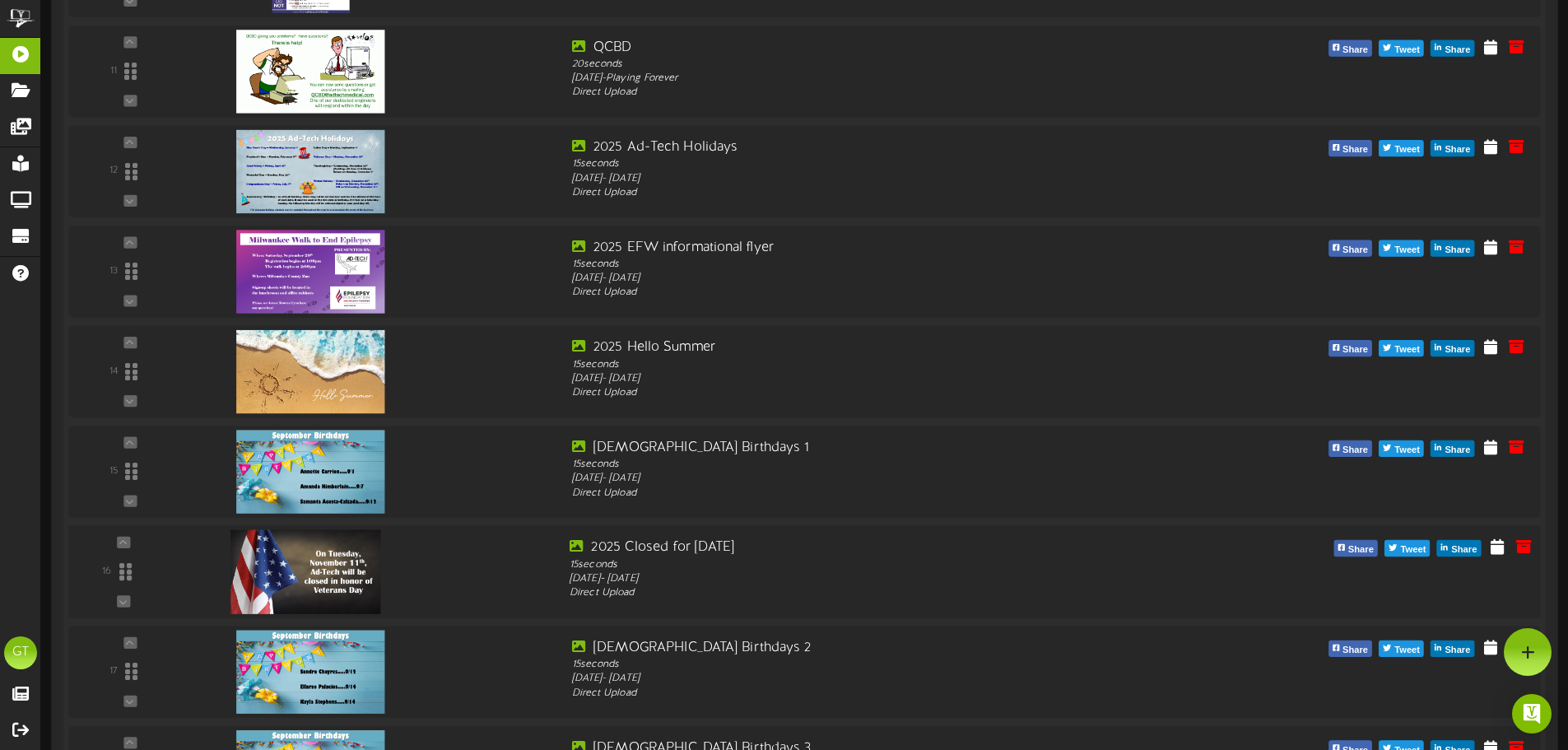
scroll to position [1372, 0]
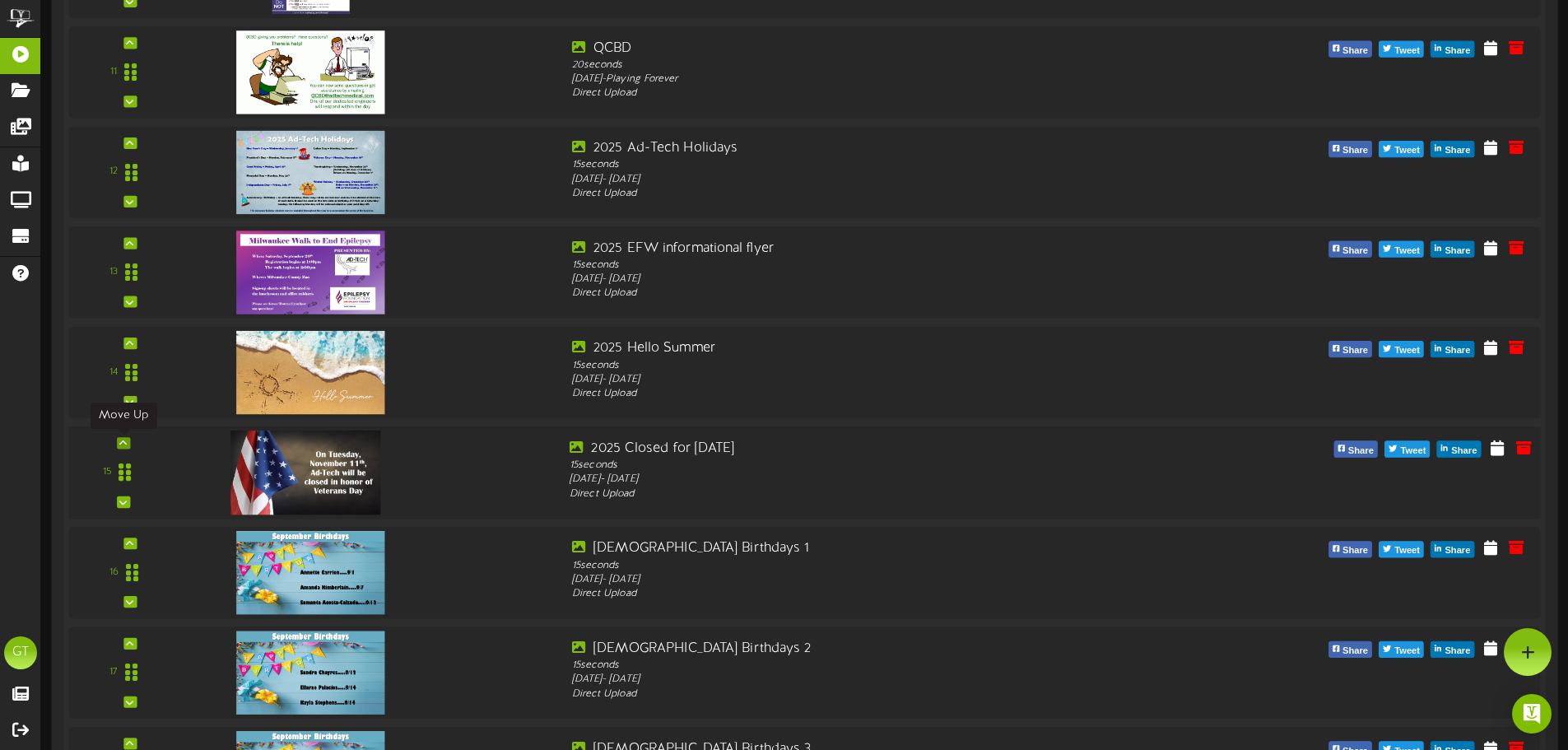
click at [123, 443] on icon at bounding box center [123, 443] width 8 height 8
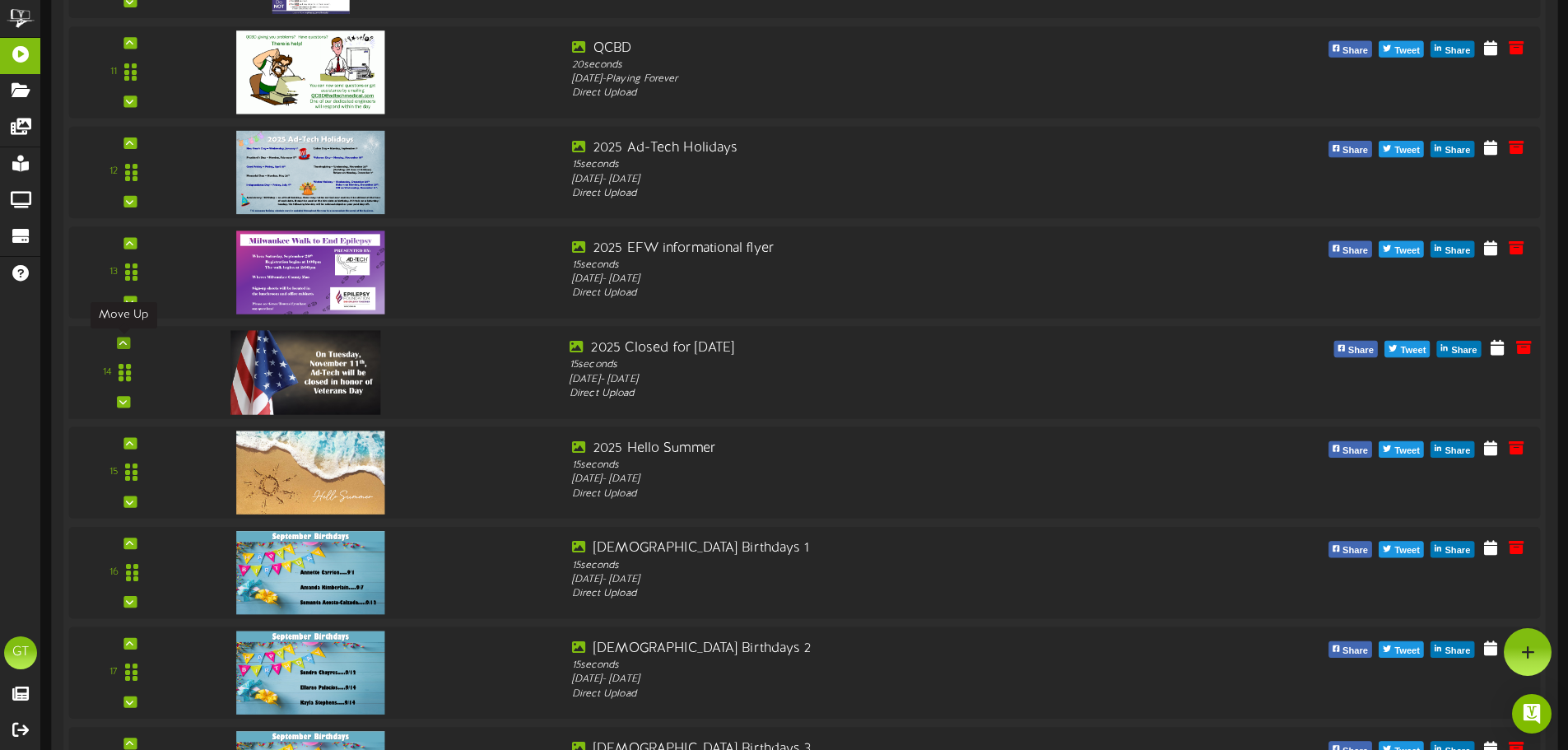
click at [125, 344] on icon at bounding box center [123, 342] width 8 height 8
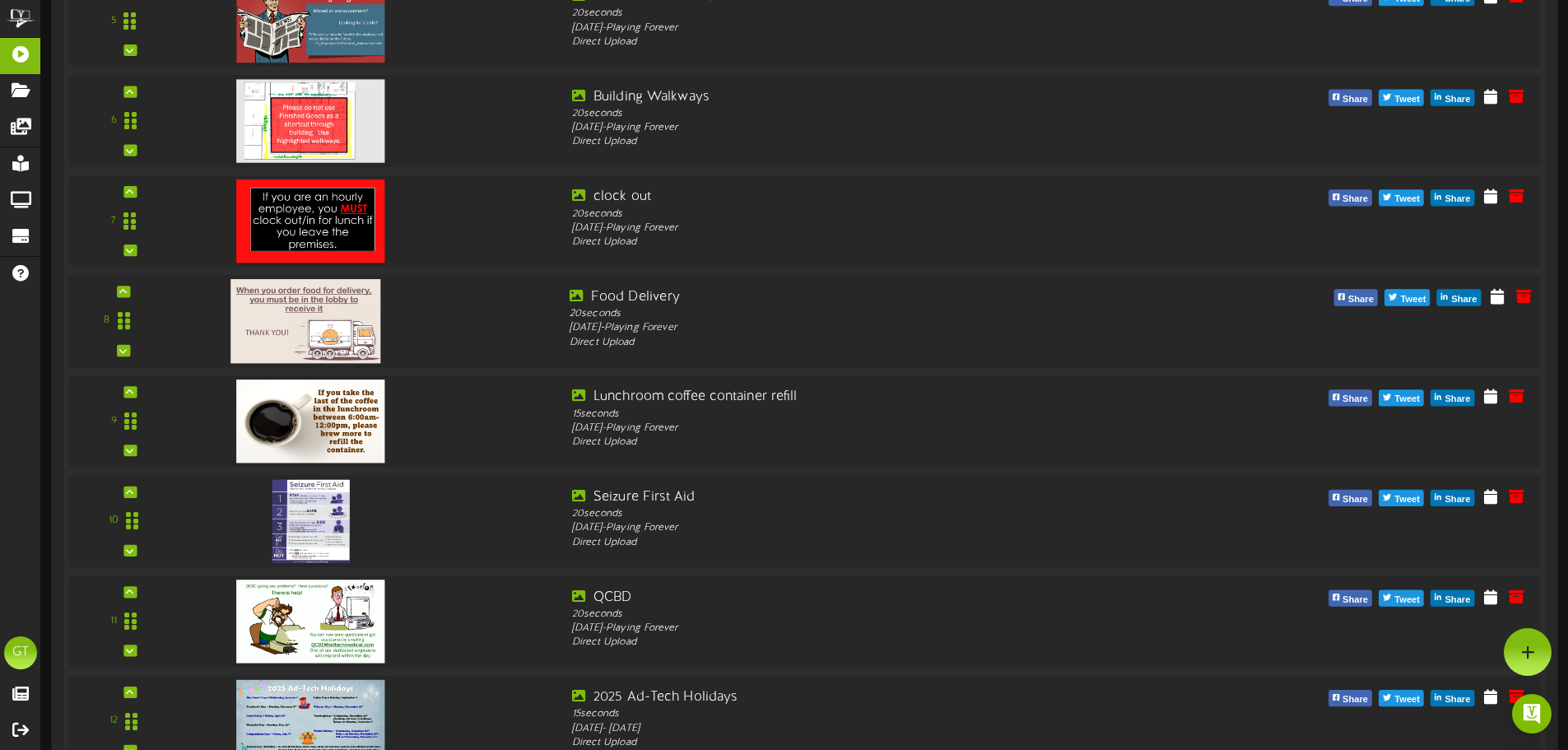
scroll to position [0, 0]
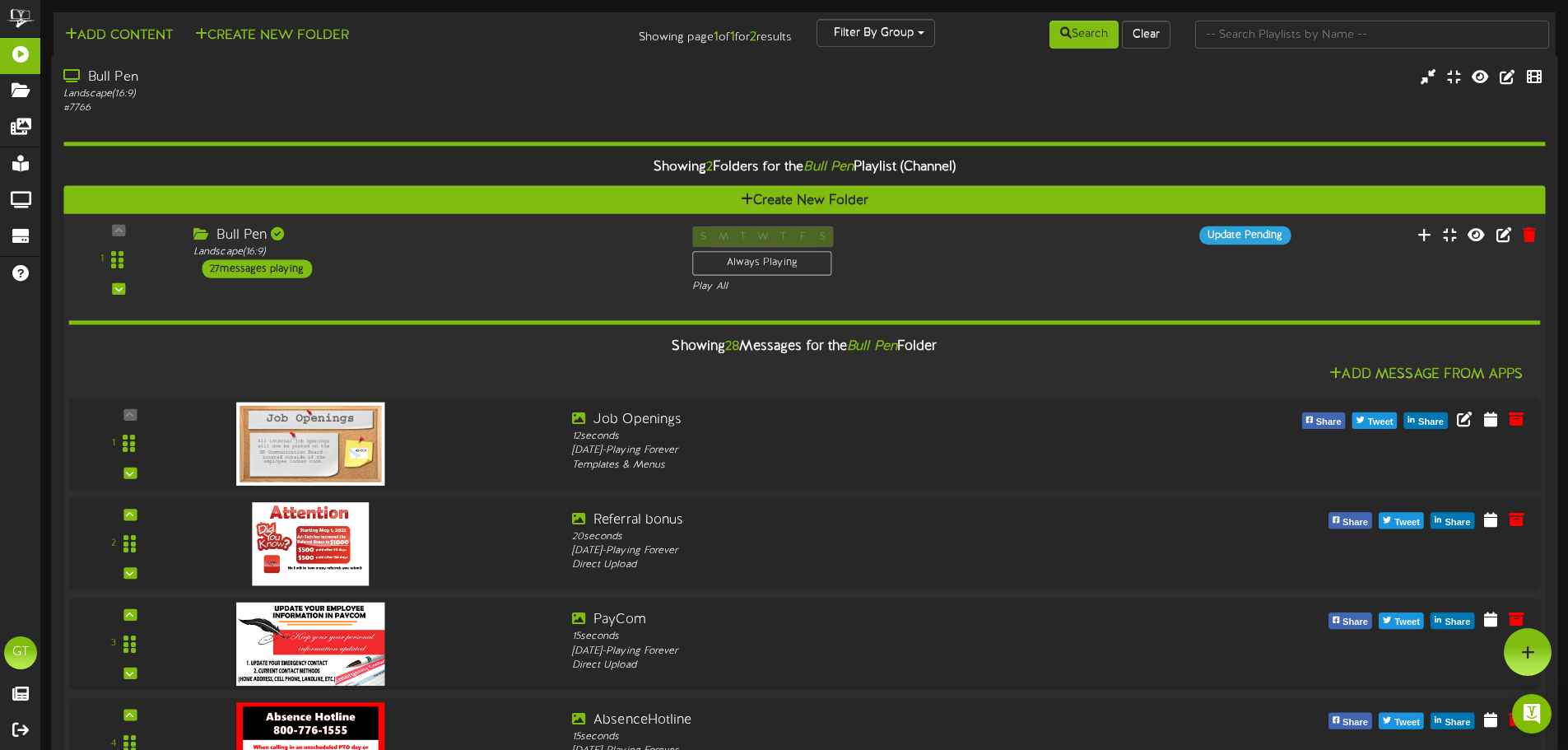
click at [554, 265] on div "Bull Pen Landscape ( 16:9 ) 27 messages playing" at bounding box center [430, 252] width 498 height 52
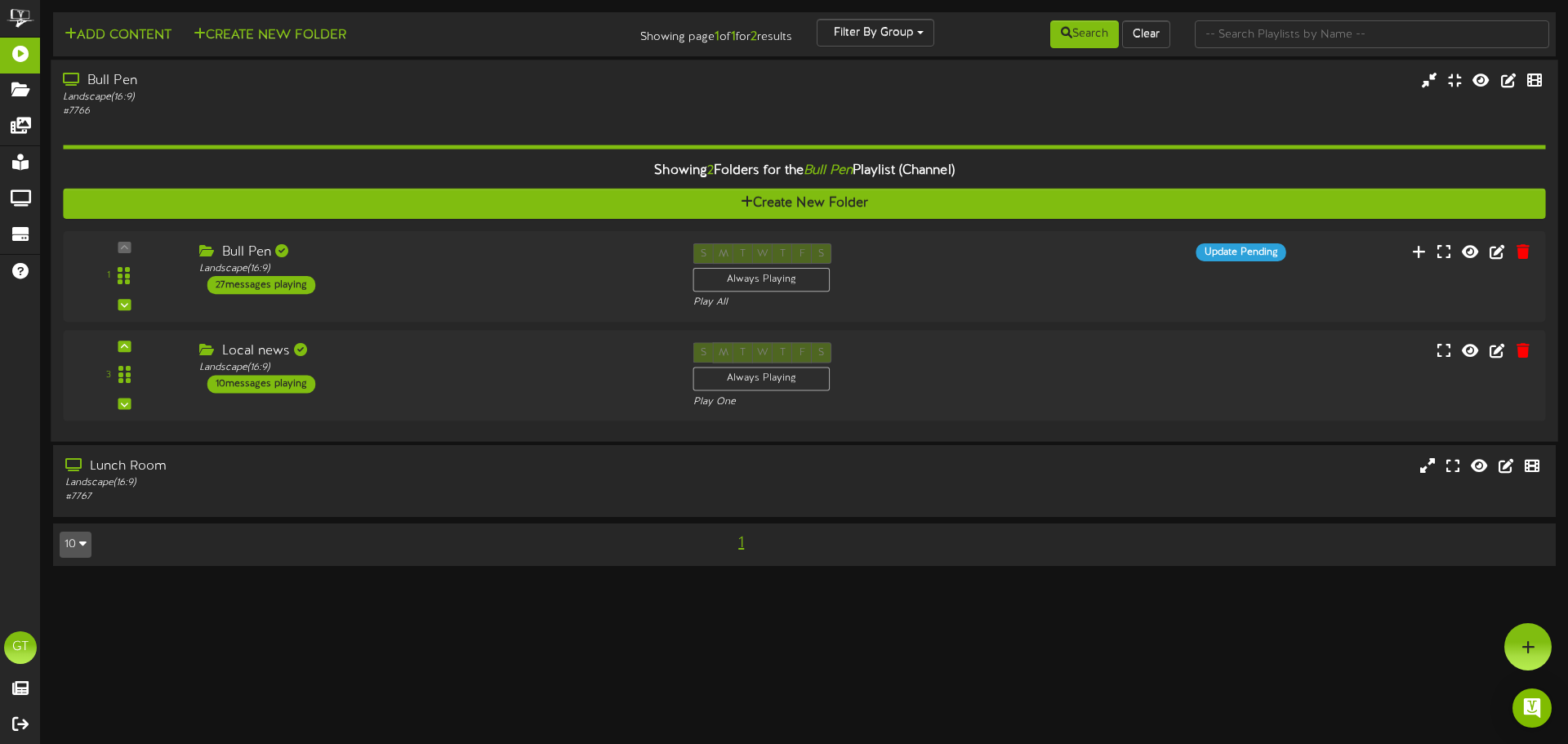
click at [560, 107] on div "# 7766" at bounding box center [364, 111] width 603 height 14
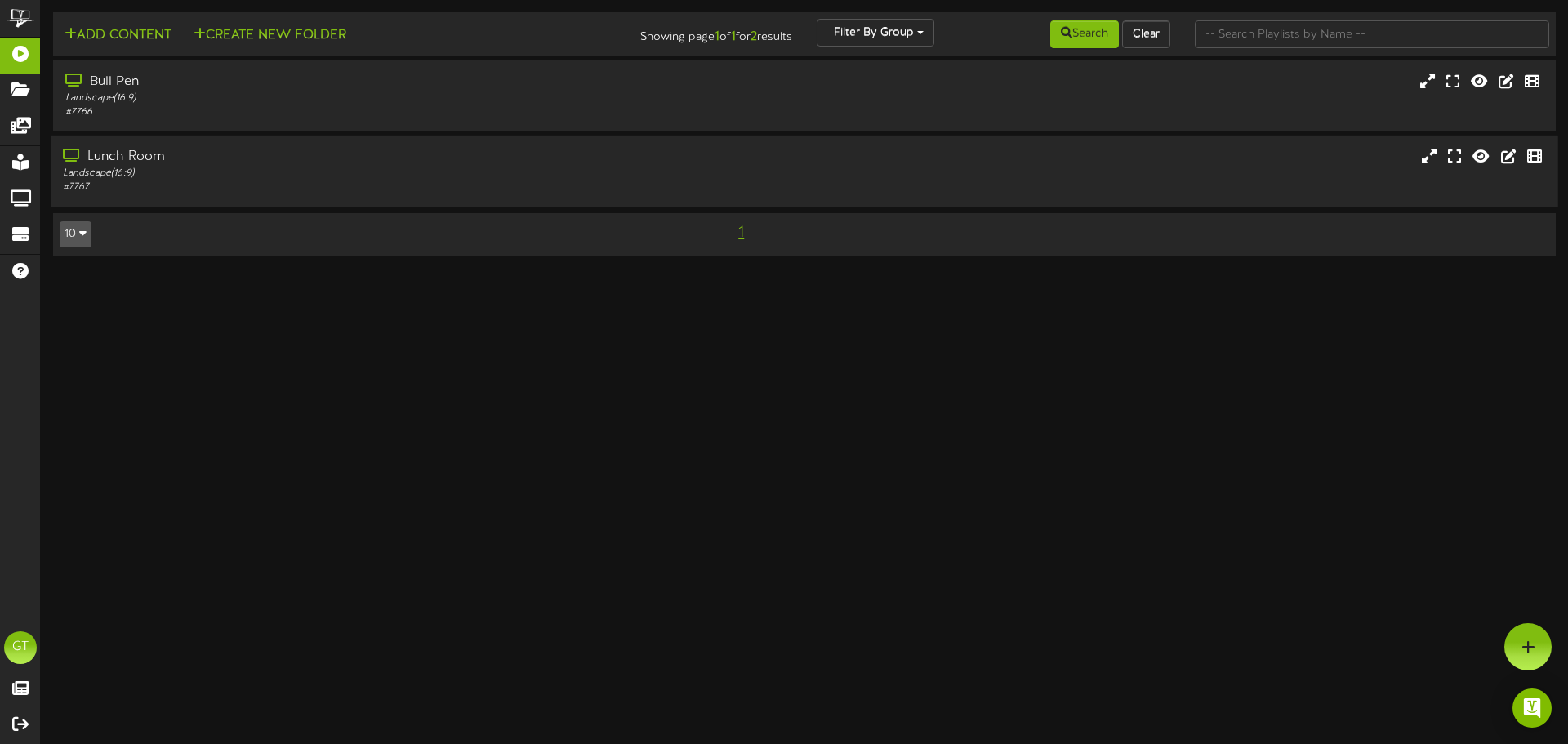
click at [565, 152] on div "Lunch Room" at bounding box center [364, 157] width 603 height 19
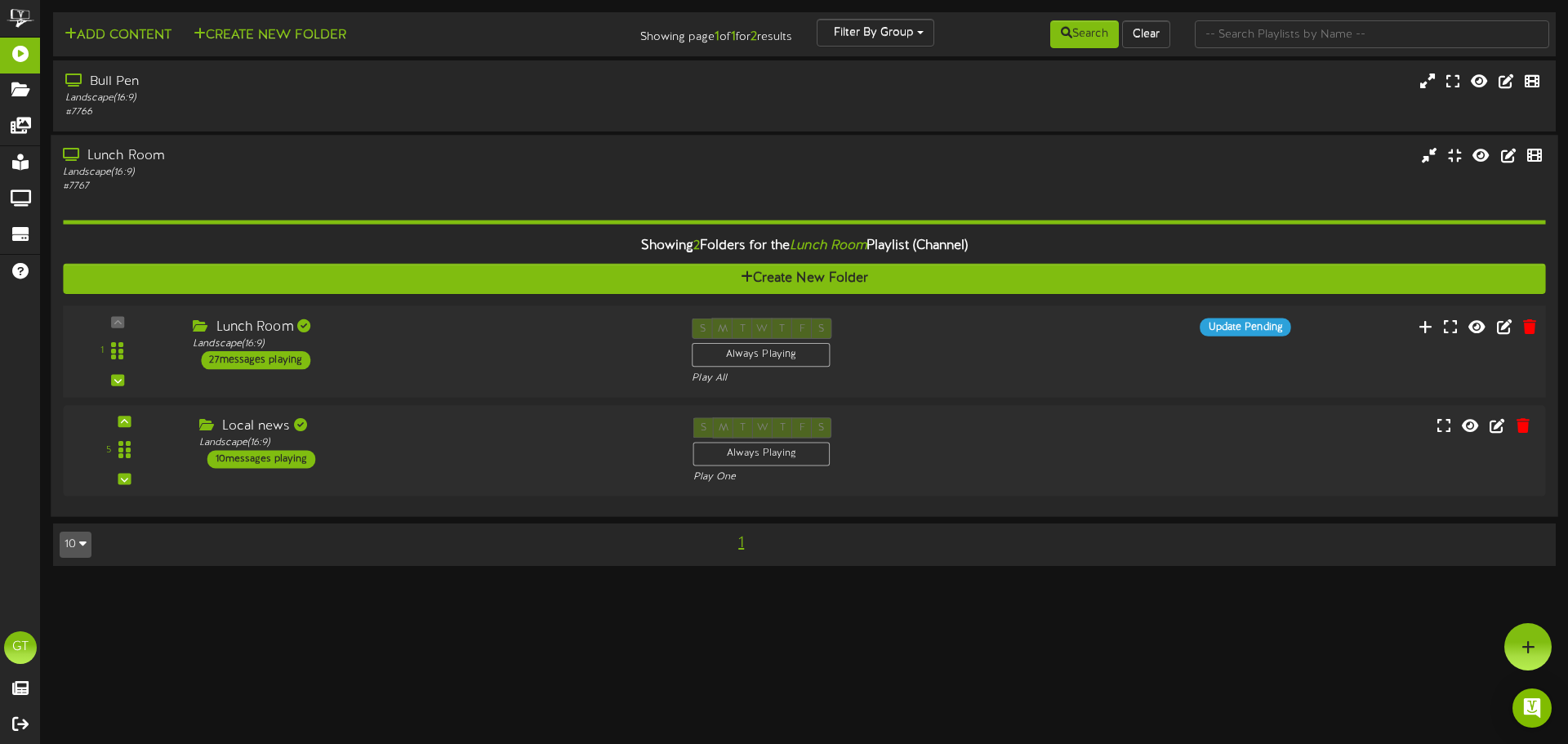
click at [496, 365] on div "Lunch Room Landscape ( 16:9 ) 27 messages playing" at bounding box center [430, 344] width 499 height 51
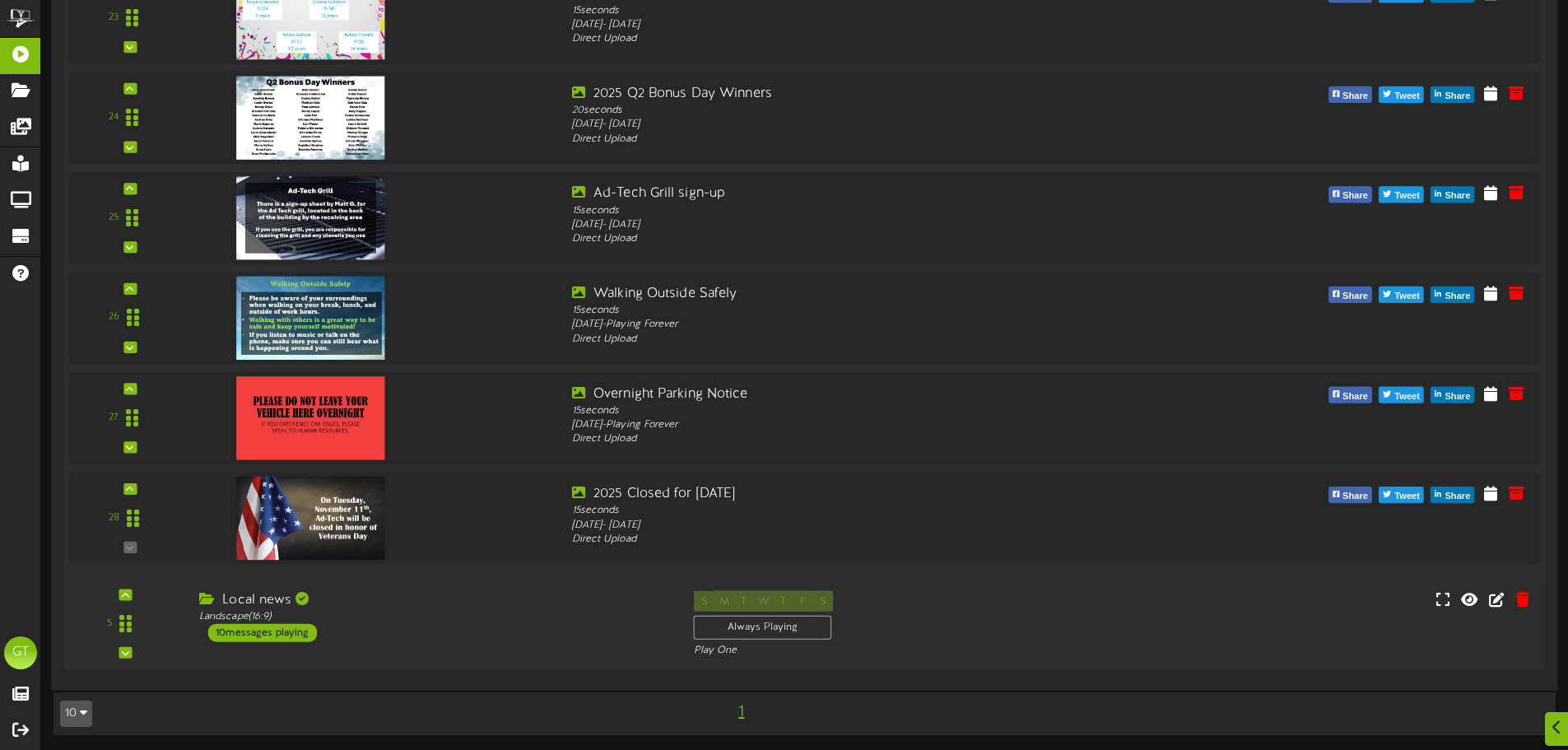
scroll to position [2705, 0]
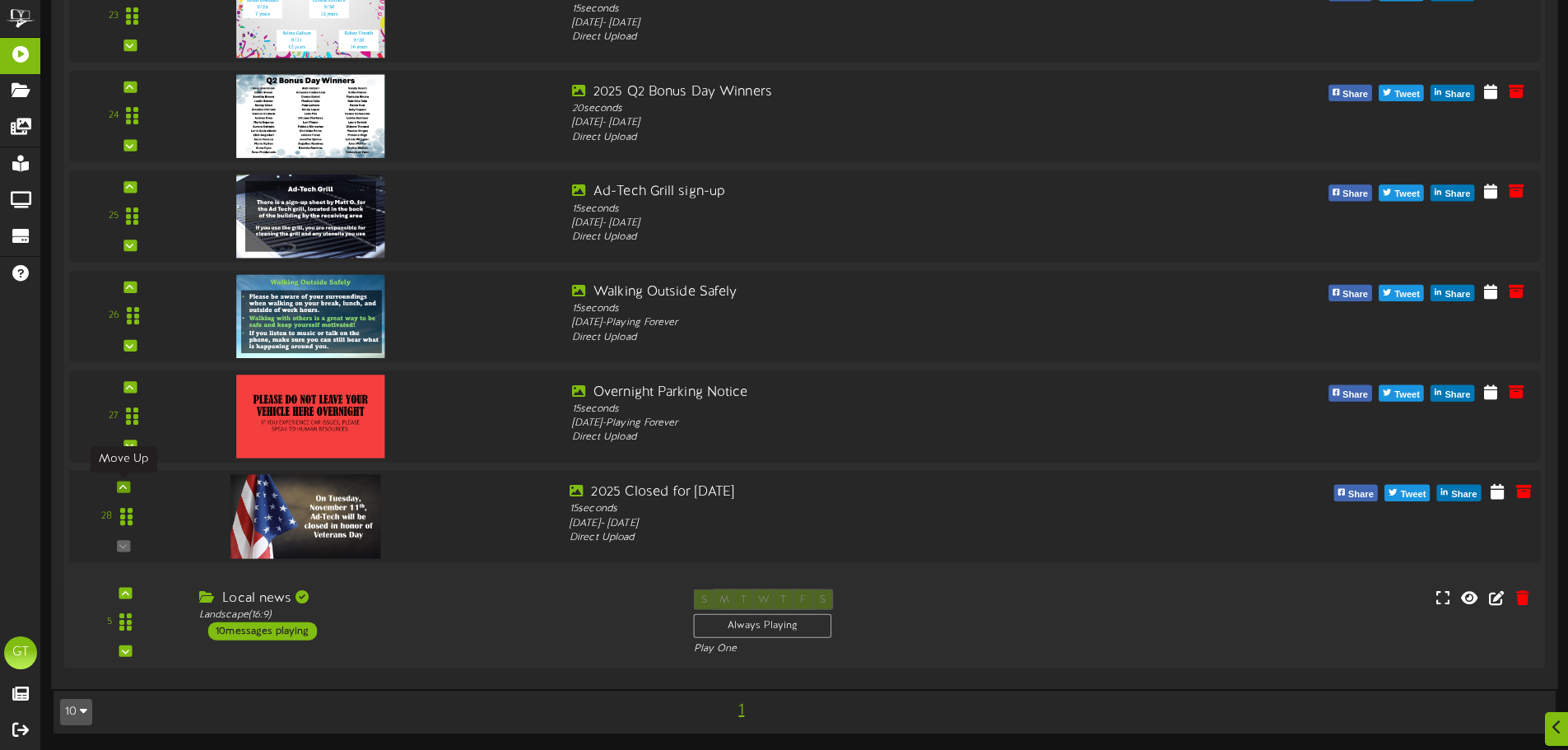
click at [124, 485] on icon at bounding box center [123, 487] width 8 height 8
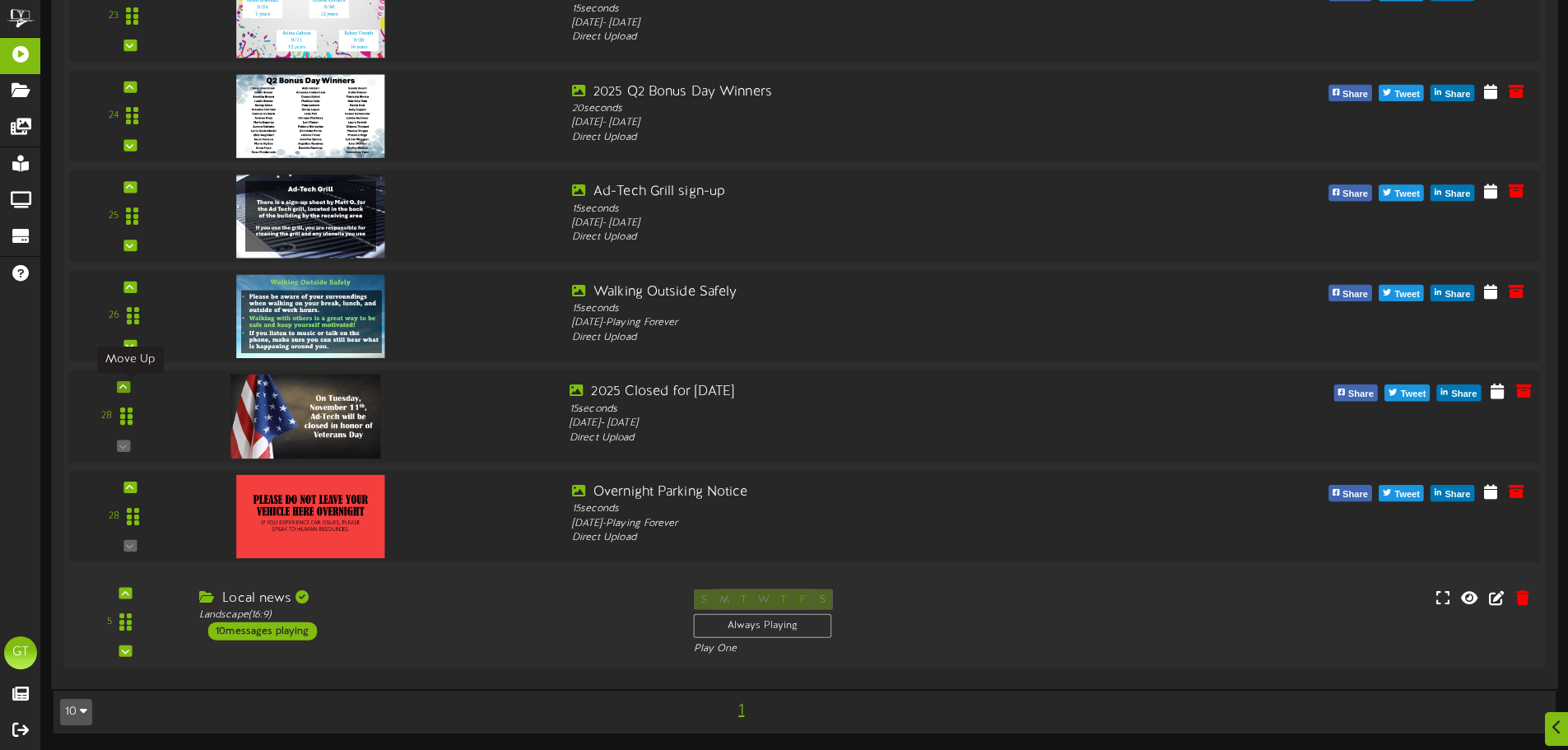
click at [124, 386] on icon at bounding box center [123, 387] width 8 height 8
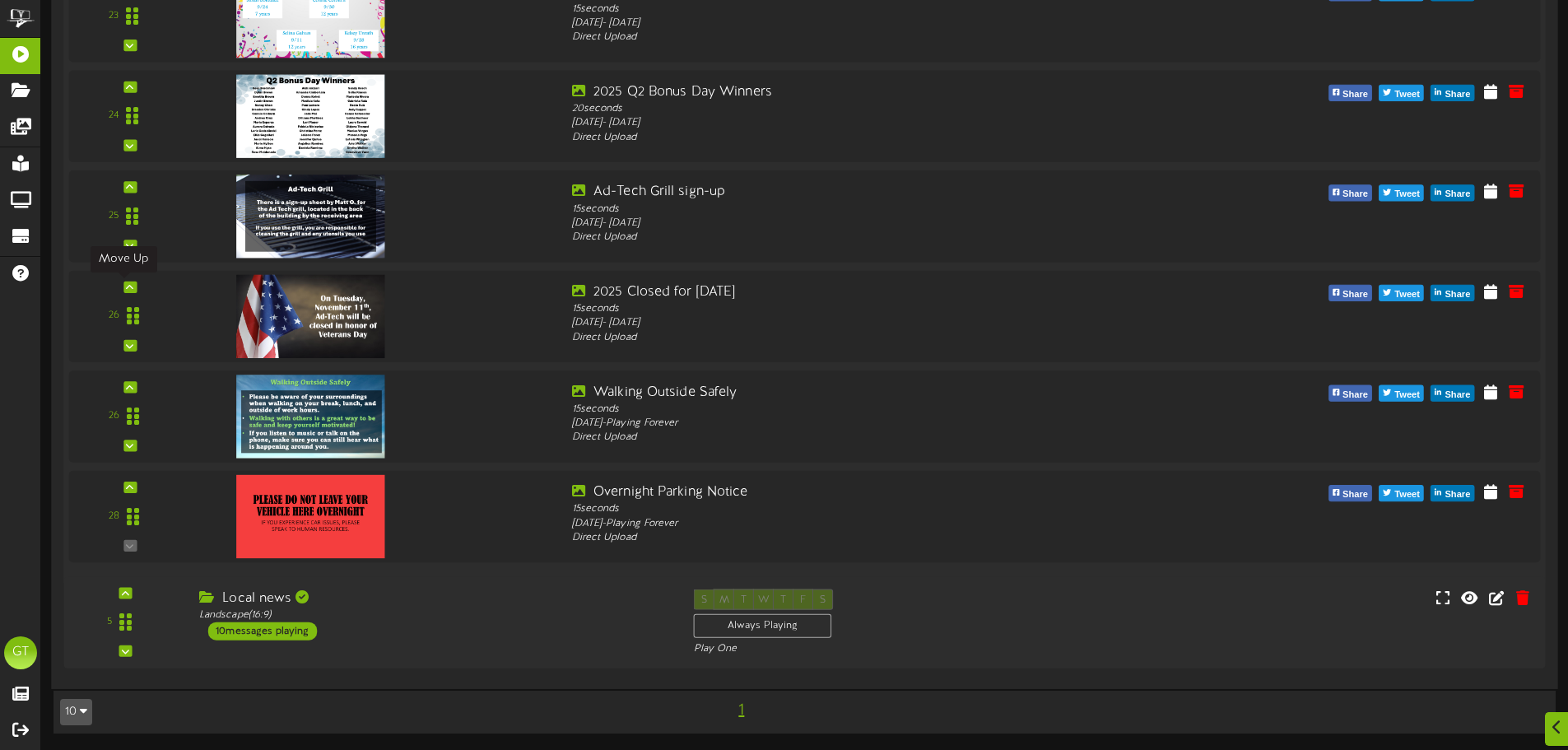
click at [126, 284] on icon at bounding box center [129, 287] width 8 height 8
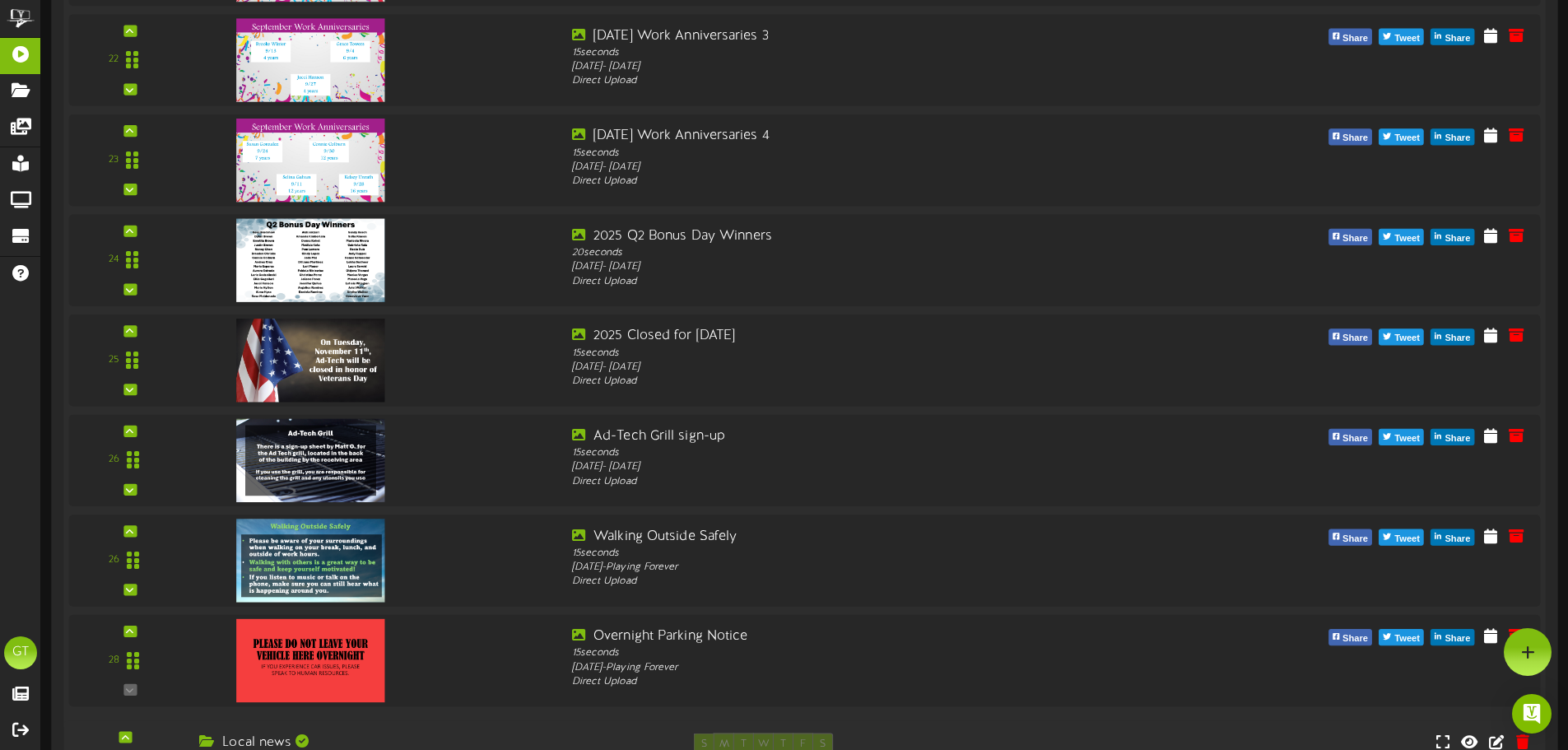
scroll to position [2431, 0]
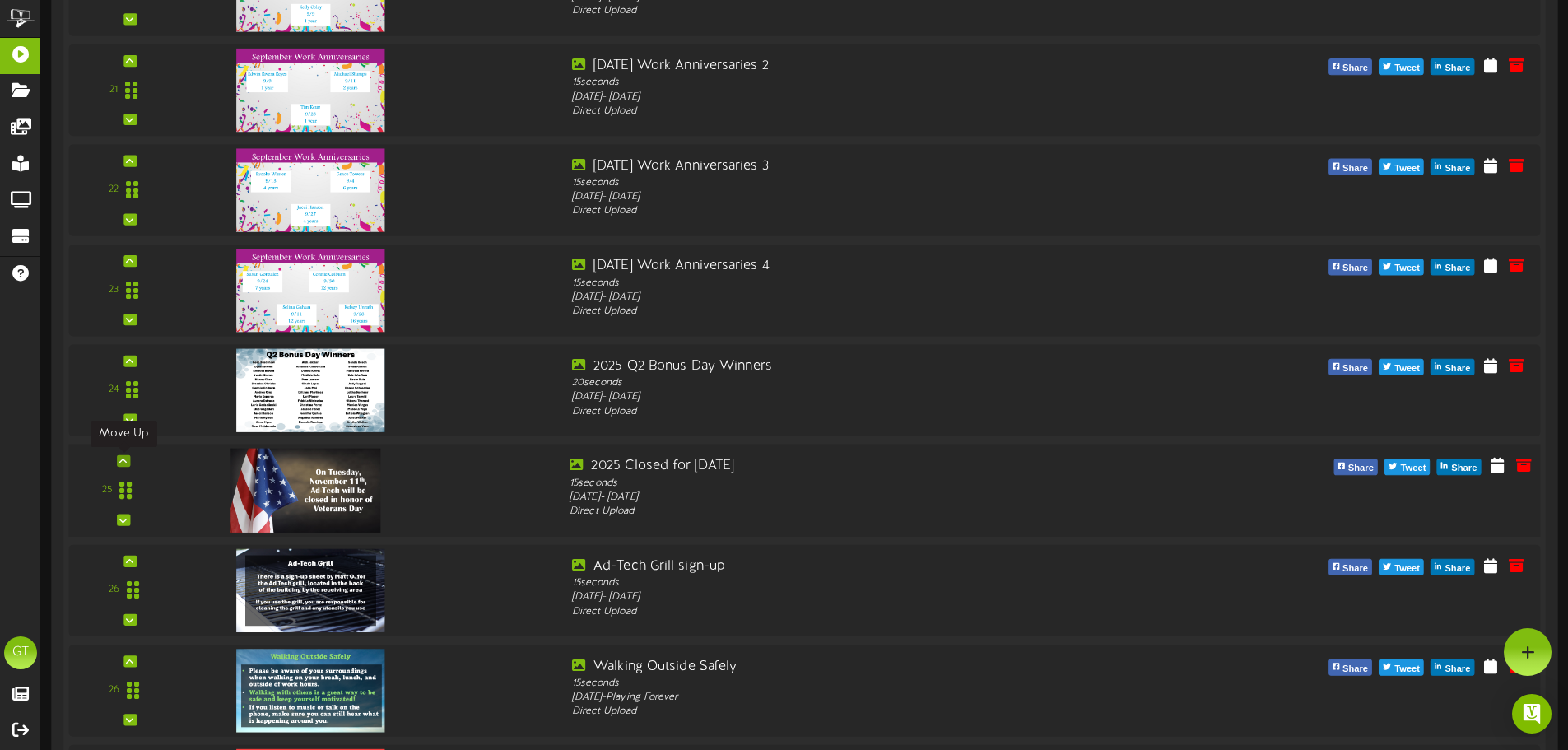
click at [121, 461] on icon at bounding box center [123, 461] width 8 height 8
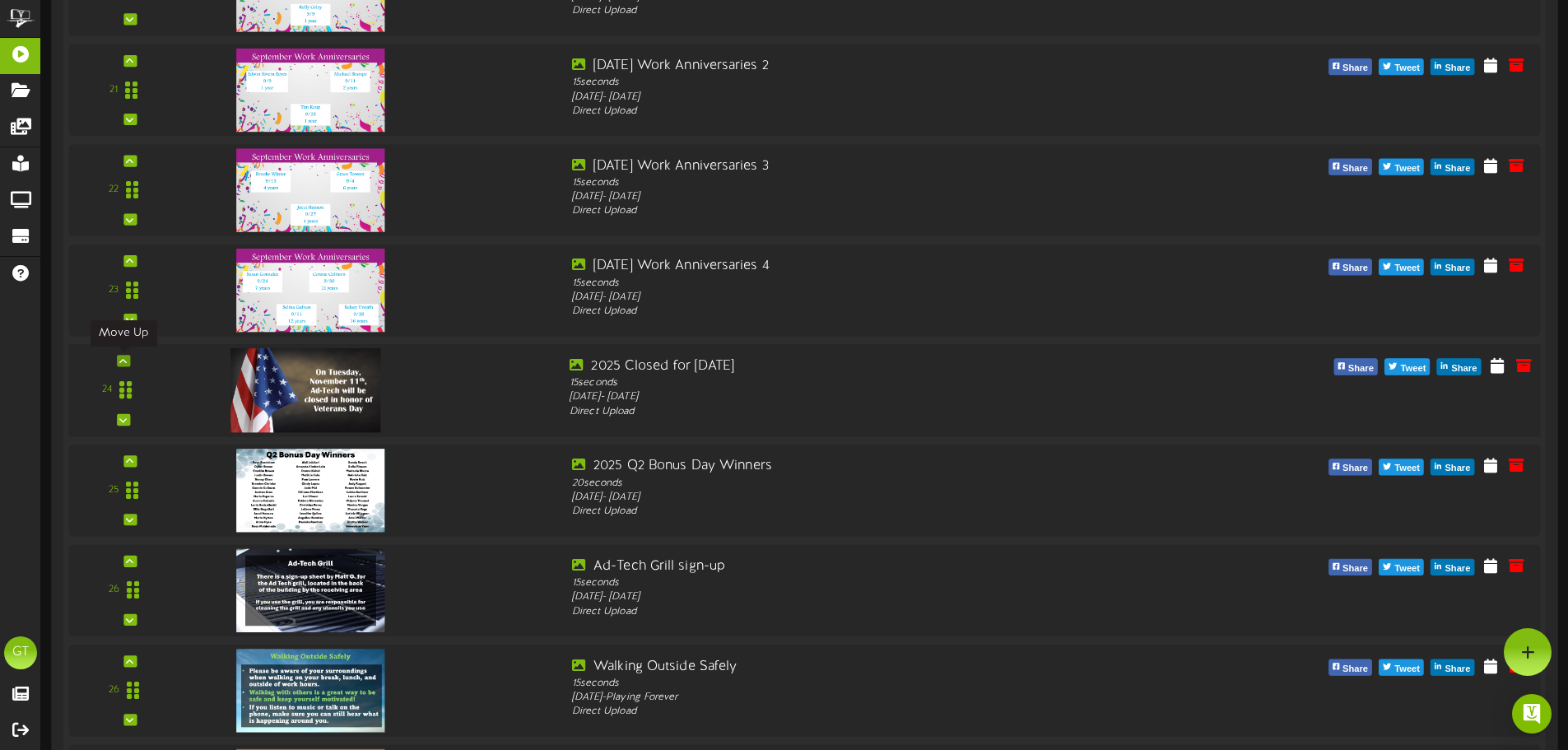
click at [121, 361] on icon at bounding box center [123, 361] width 8 height 8
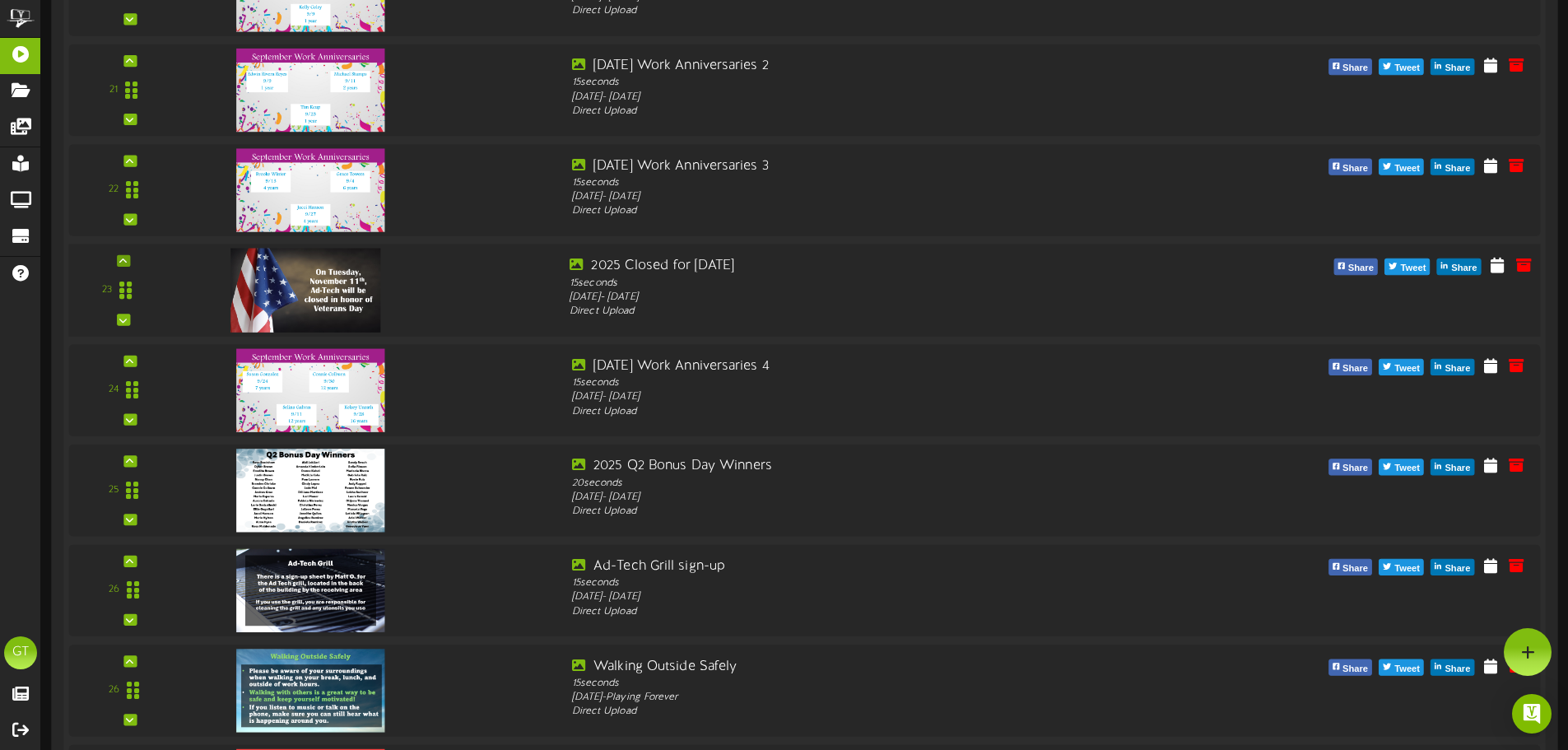
scroll to position [2293, 0]
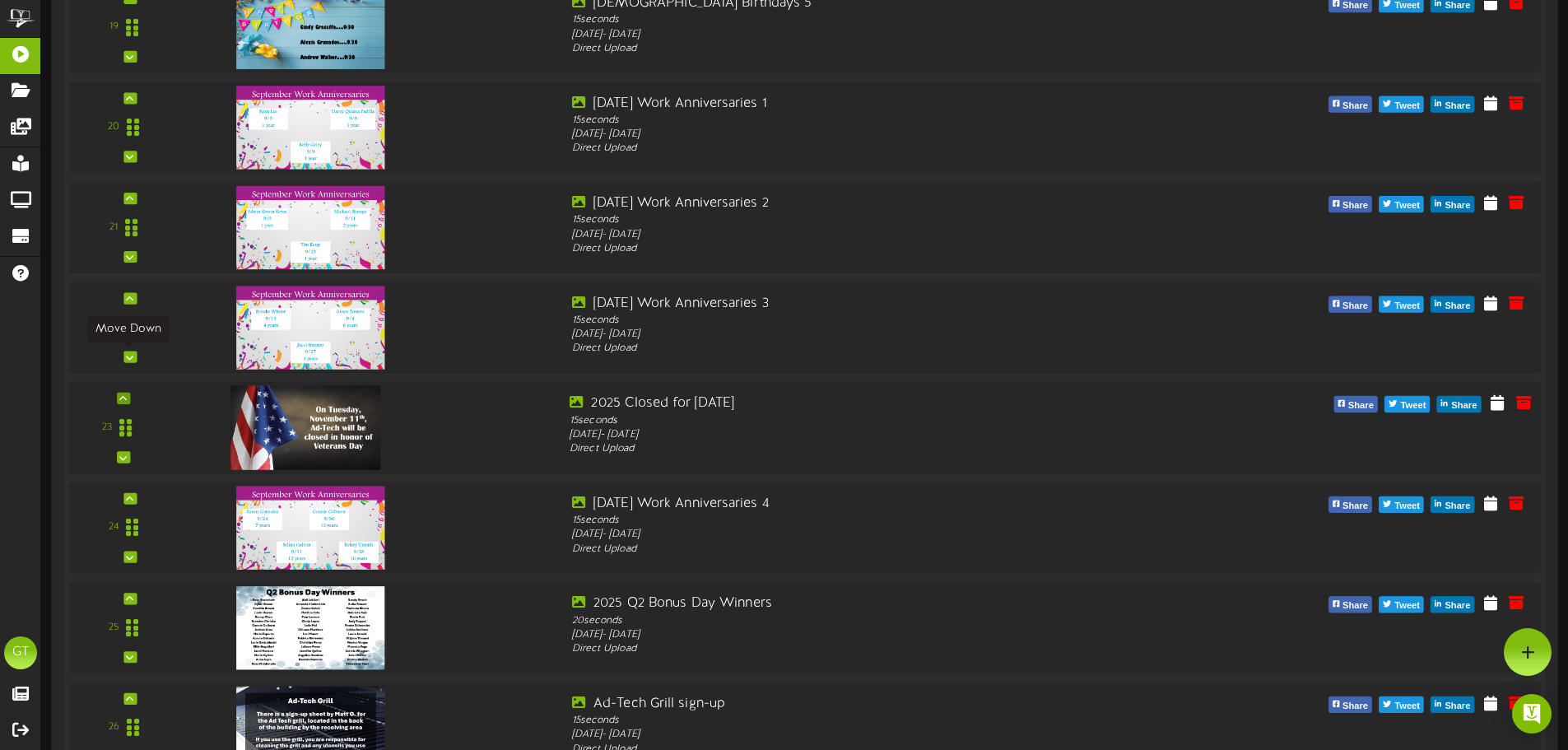
click at [126, 361] on icon at bounding box center [129, 357] width 8 height 8
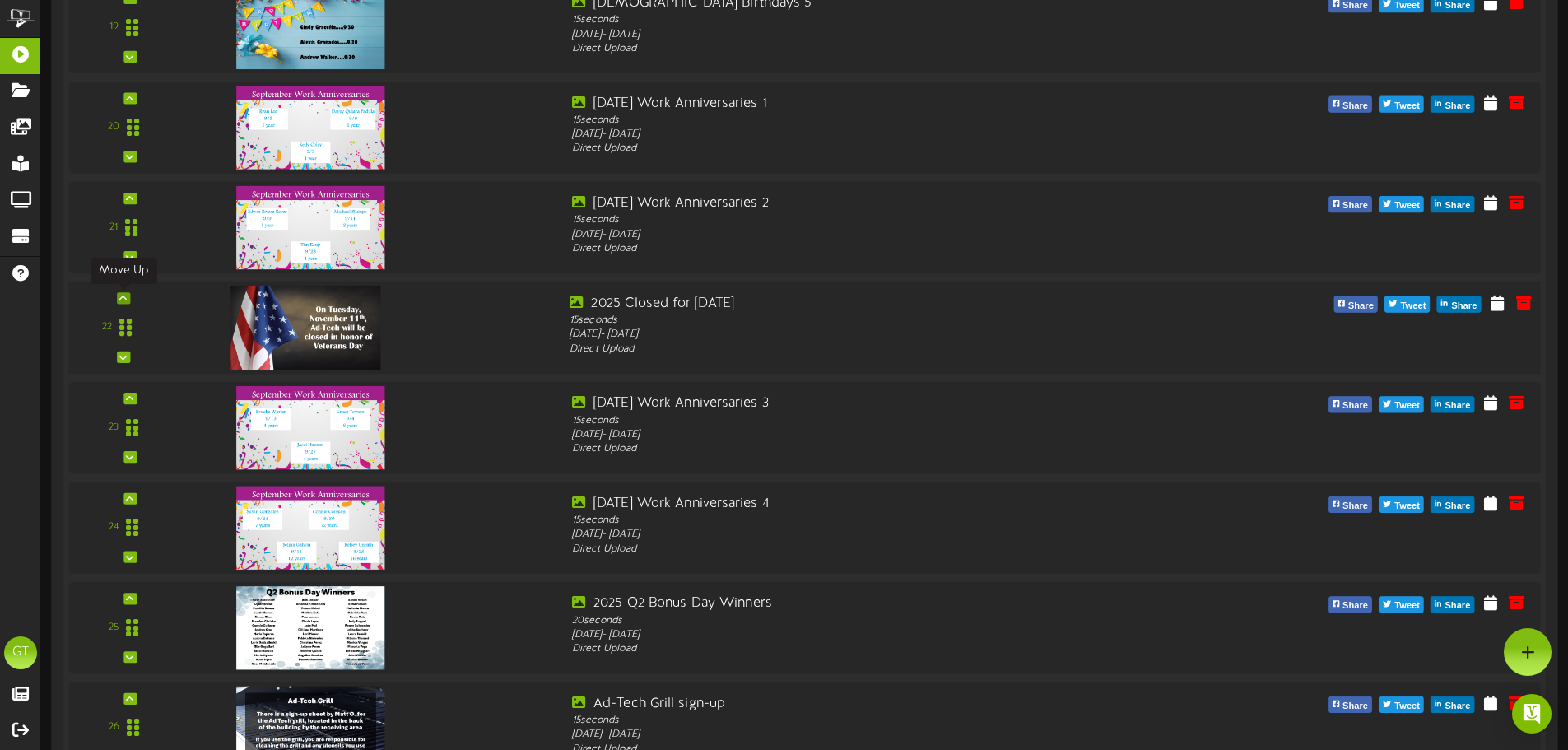
click at [125, 294] on icon at bounding box center [123, 298] width 8 height 8
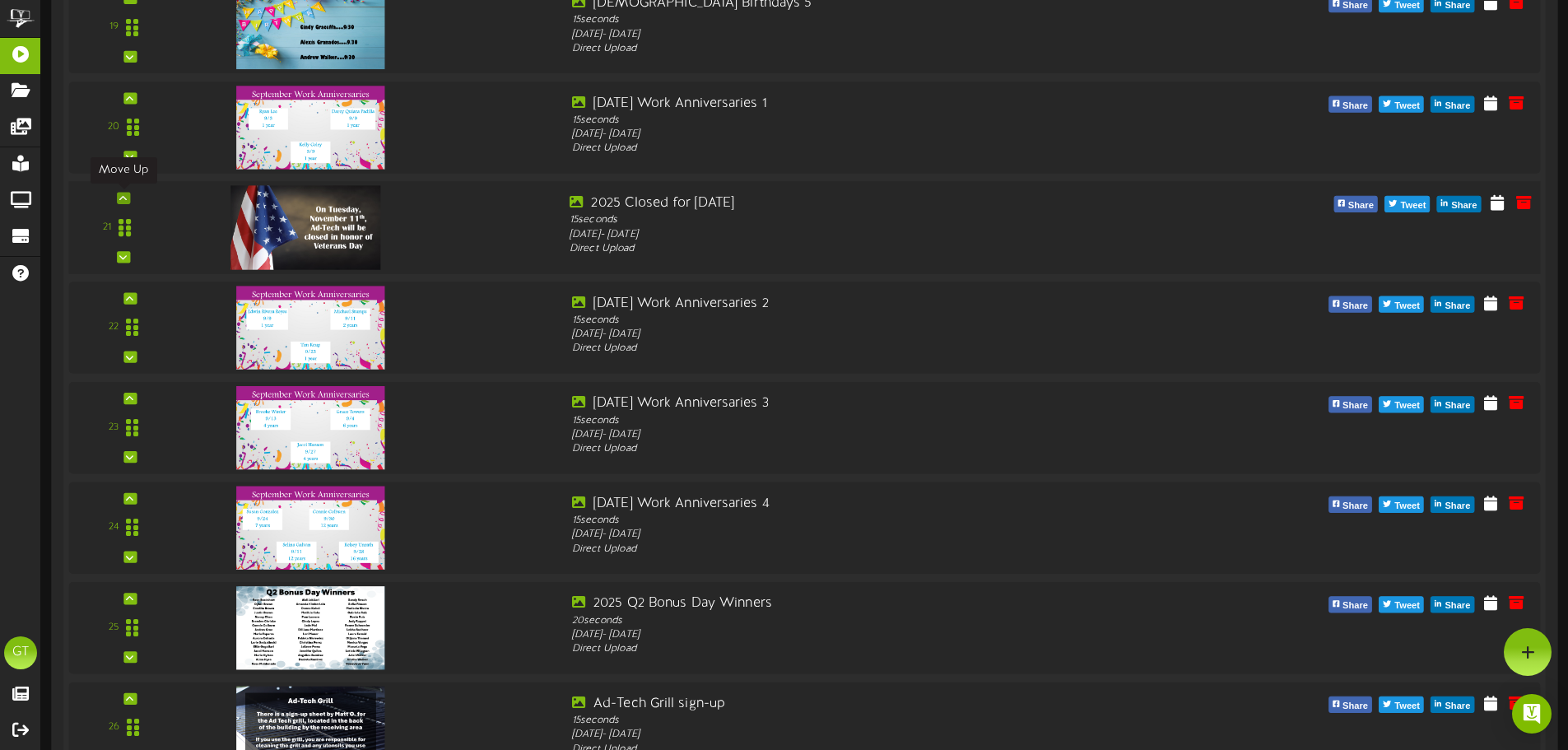
click at [122, 197] on icon at bounding box center [123, 199] width 8 height 8
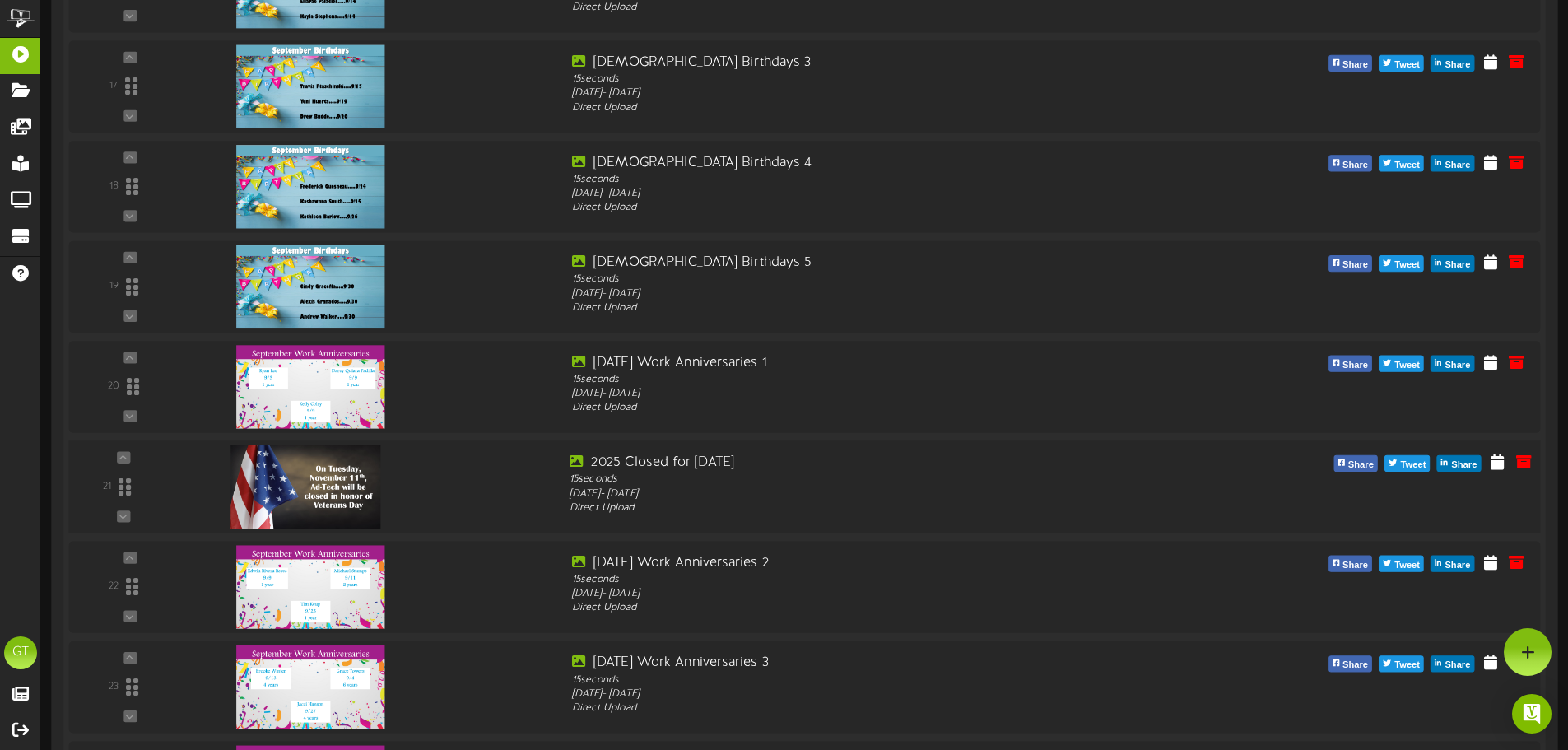
scroll to position [2019, 0]
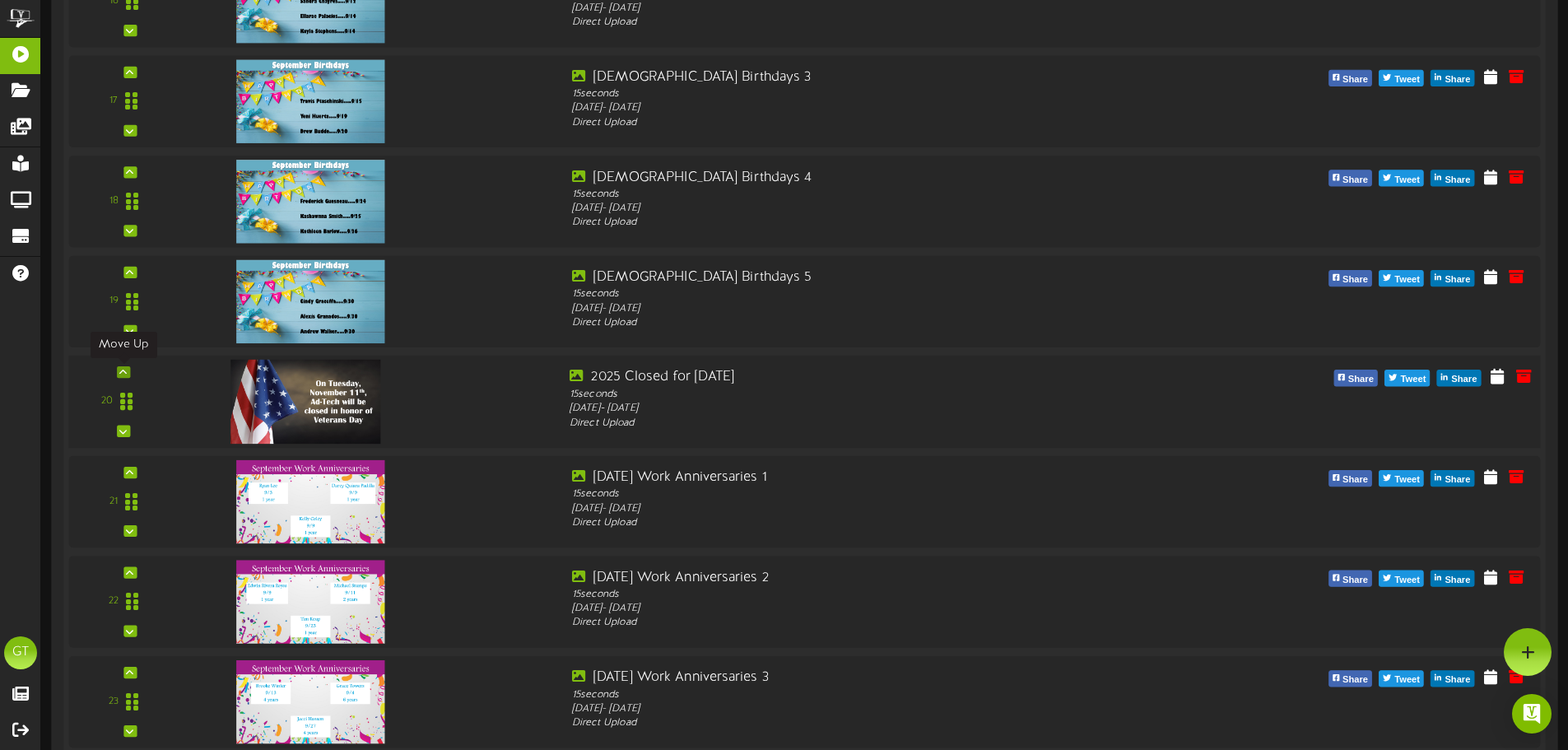
click at [124, 371] on icon at bounding box center [123, 372] width 8 height 8
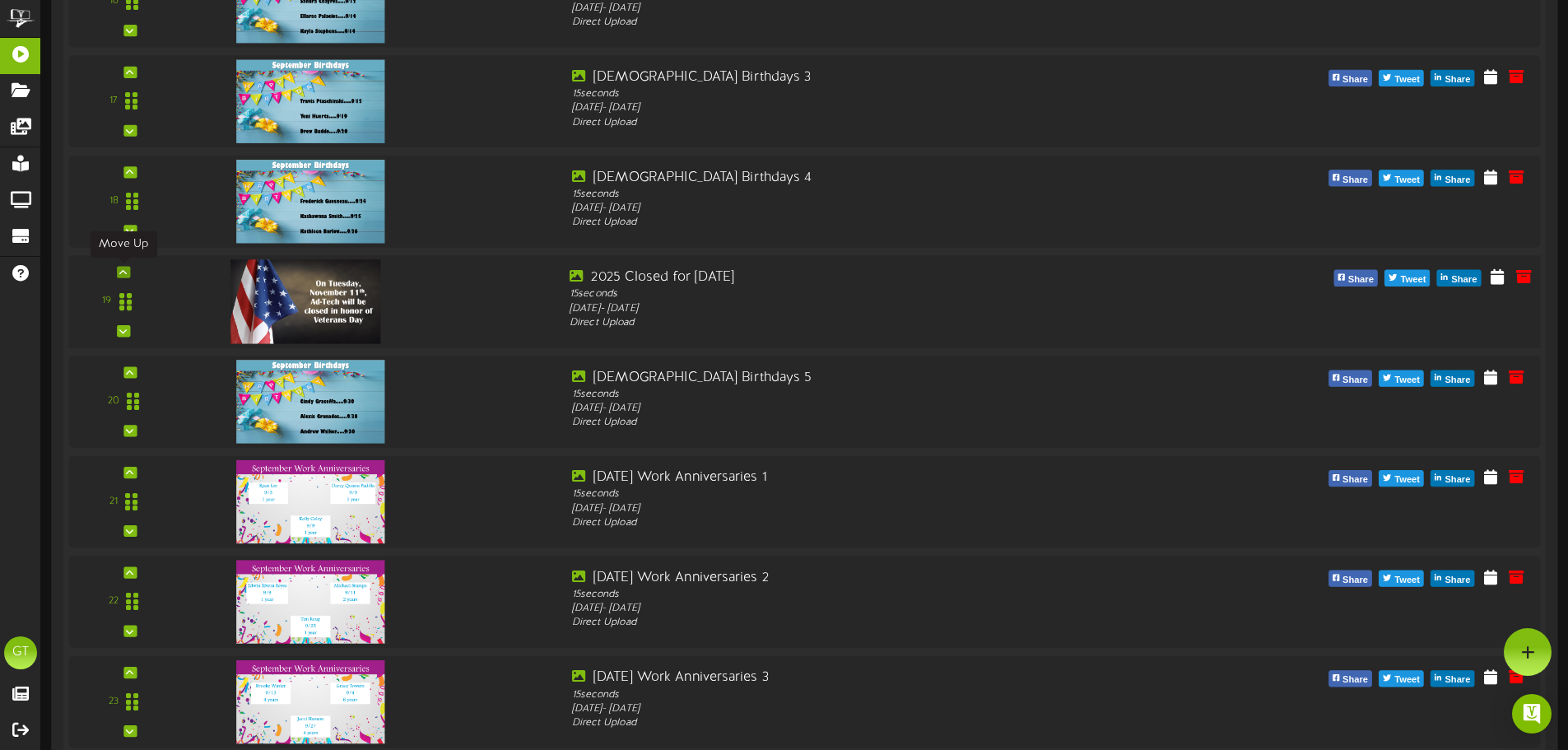
click at [120, 276] on icon at bounding box center [123, 271] width 8 height 8
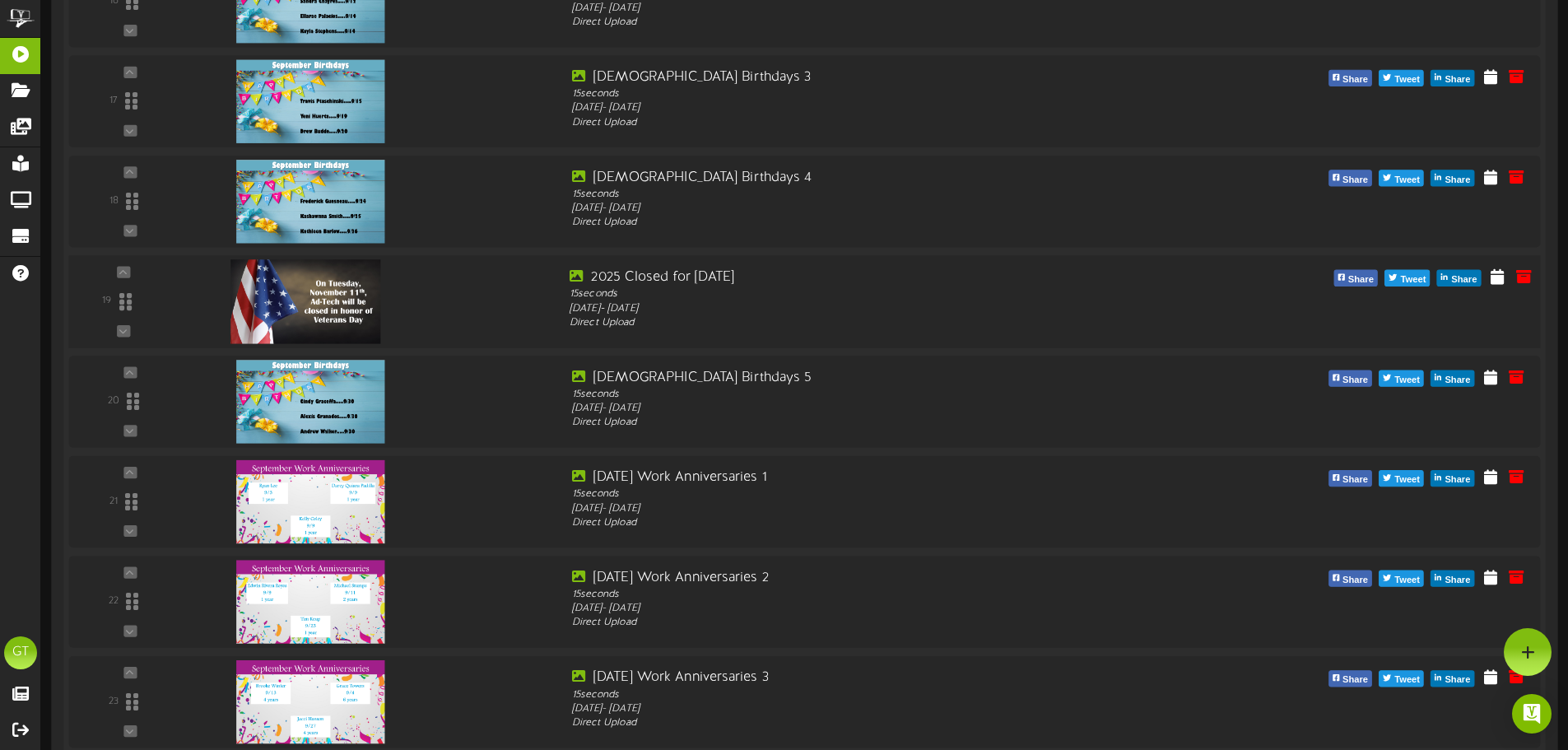
scroll to position [1882, 0]
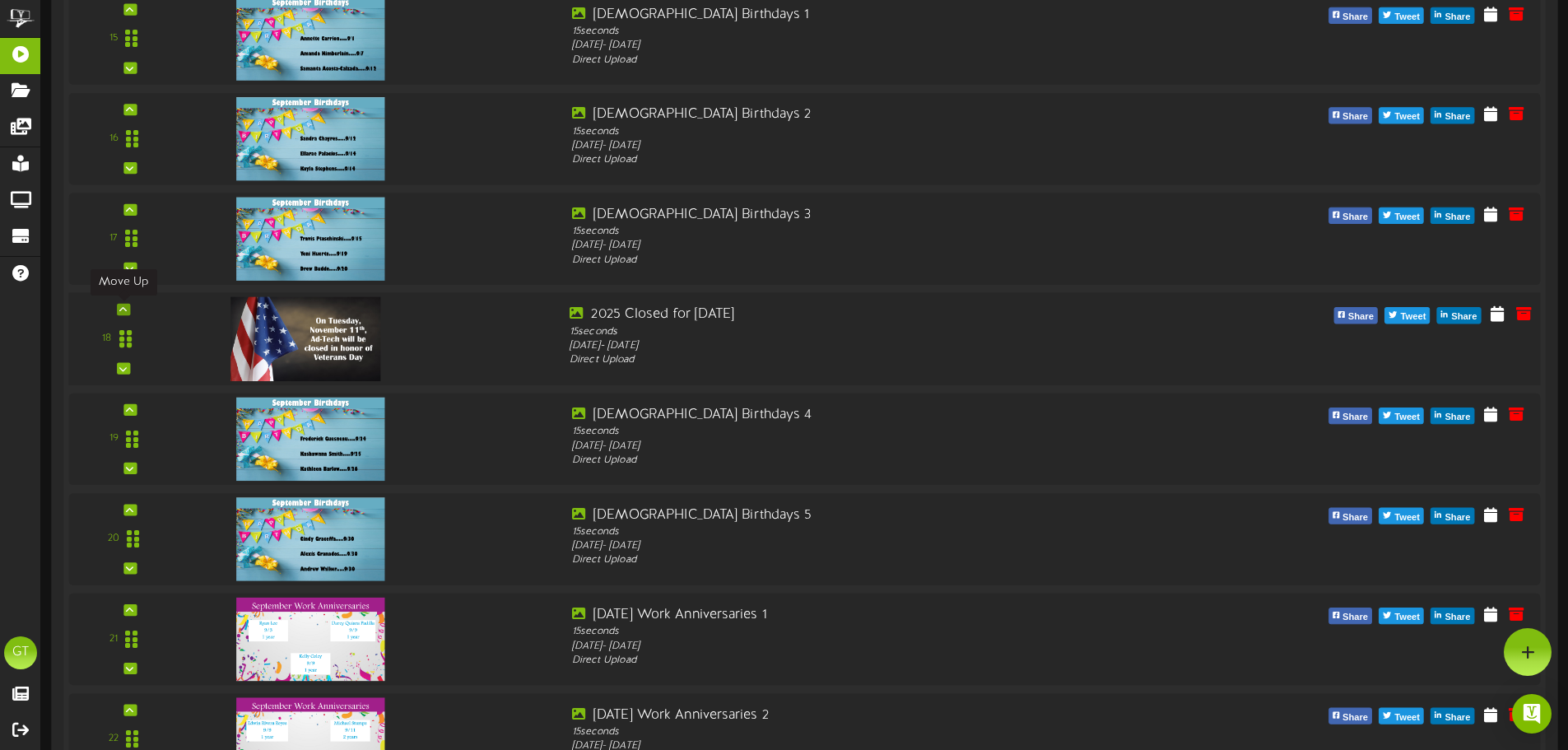
click at [125, 312] on icon at bounding box center [123, 310] width 8 height 8
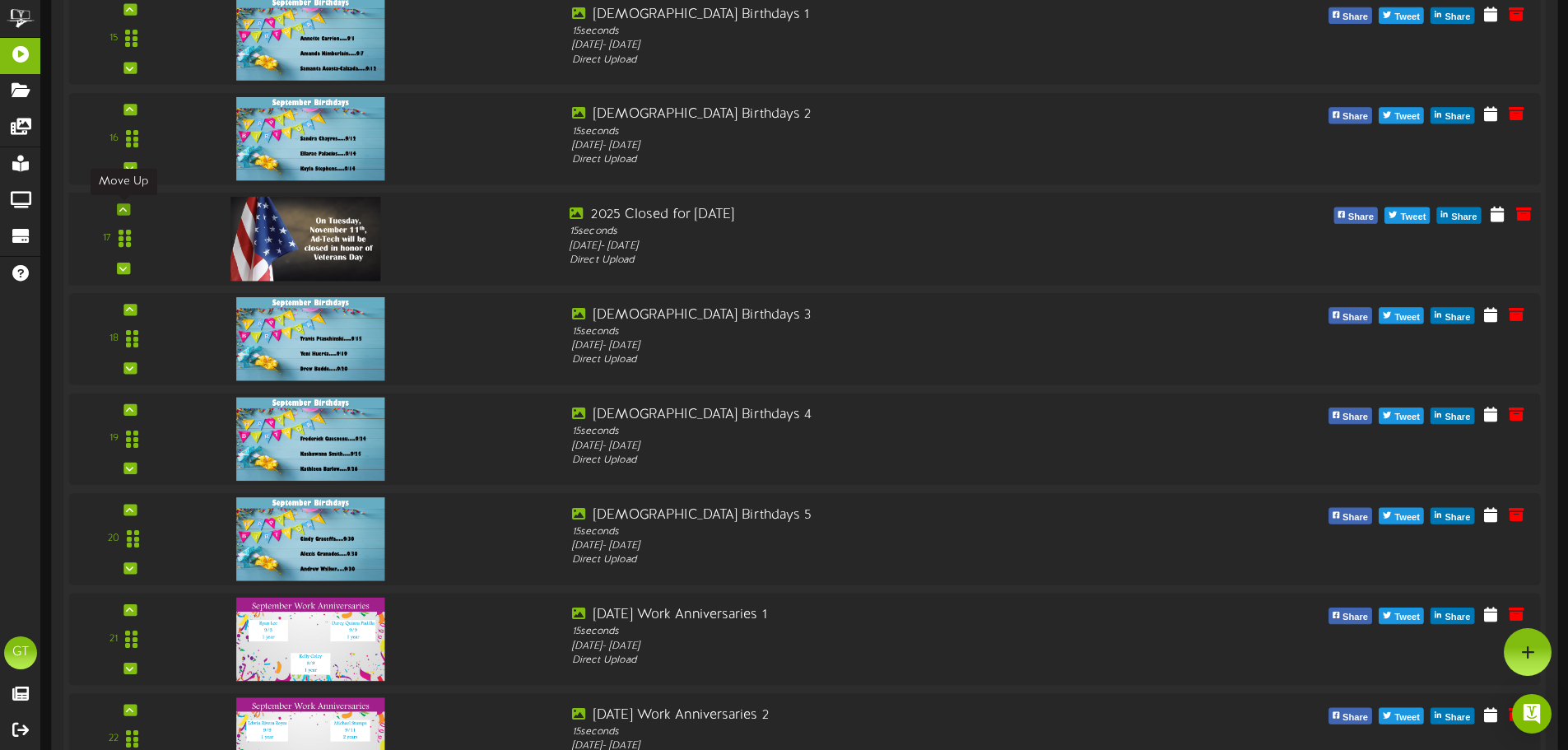
click at [122, 210] on icon at bounding box center [123, 209] width 8 height 8
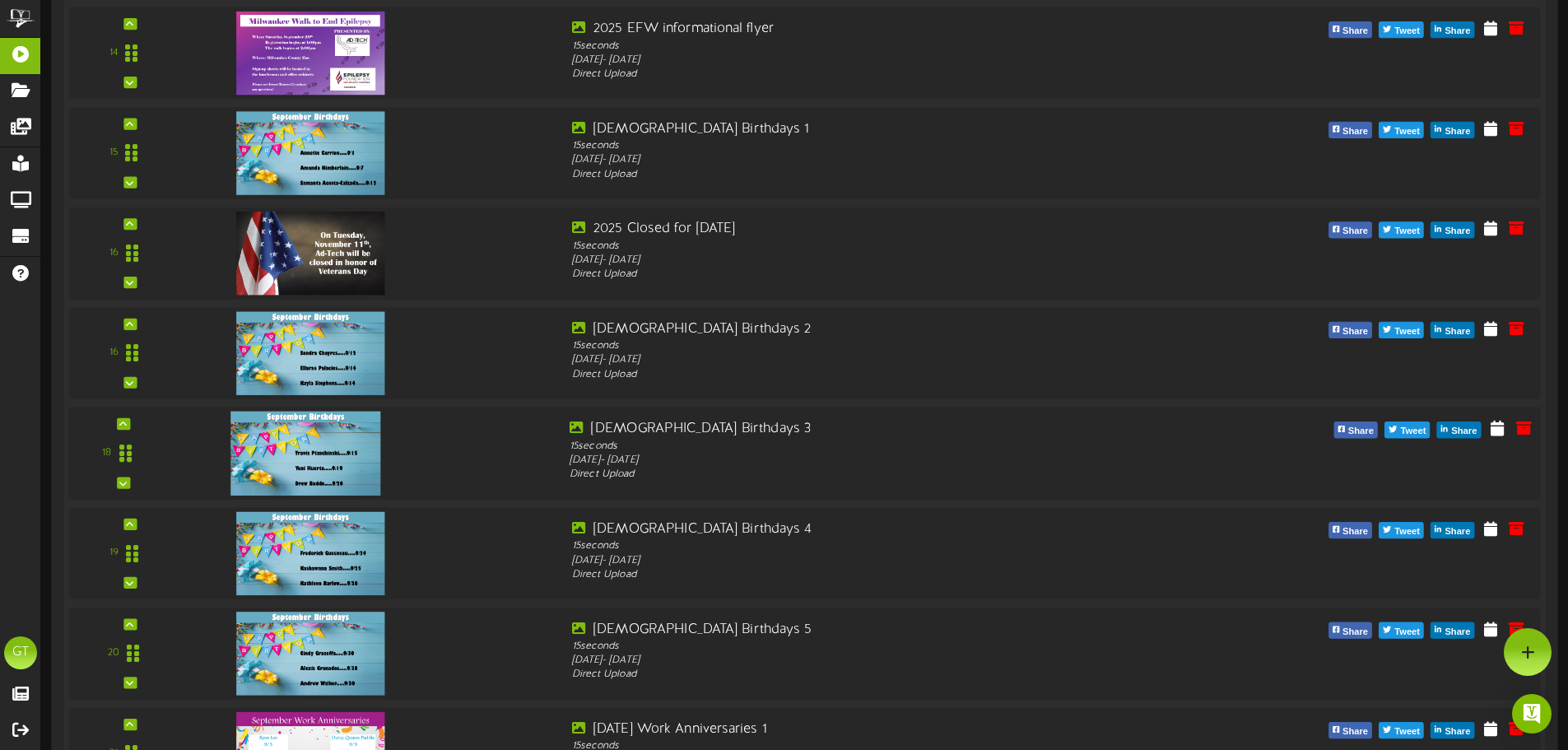
scroll to position [1745, 0]
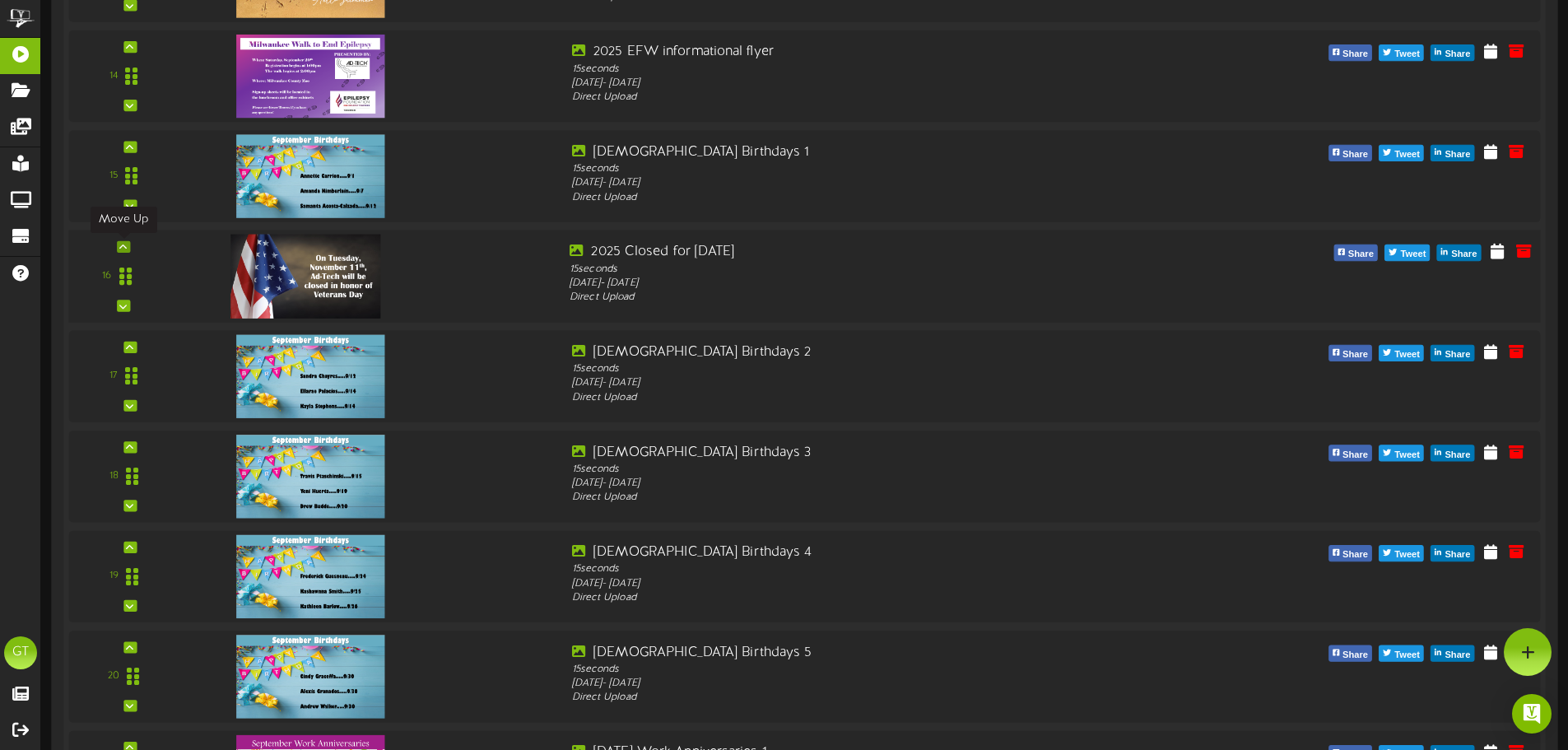
click at [124, 246] on icon at bounding box center [123, 247] width 8 height 8
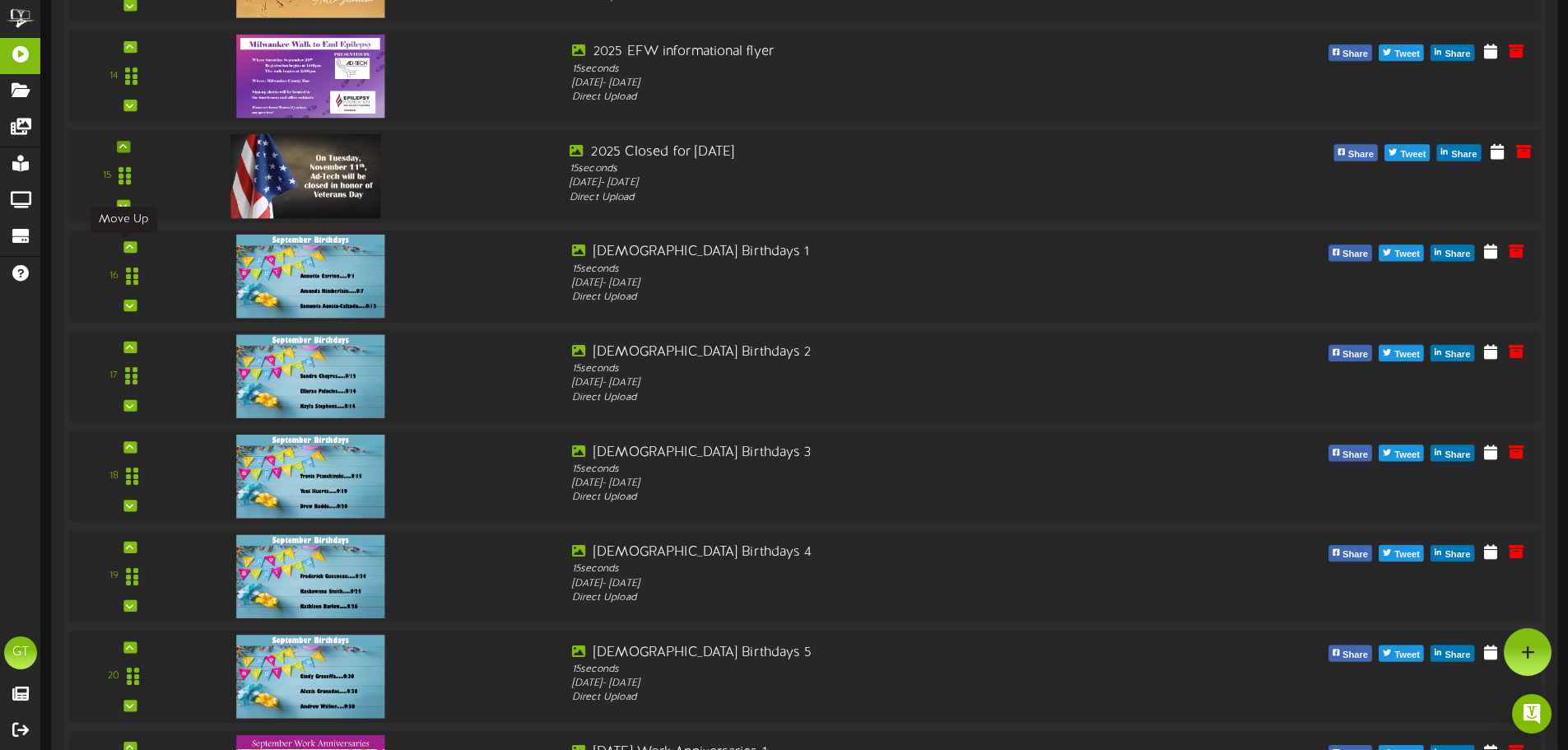
scroll to position [1608, 0]
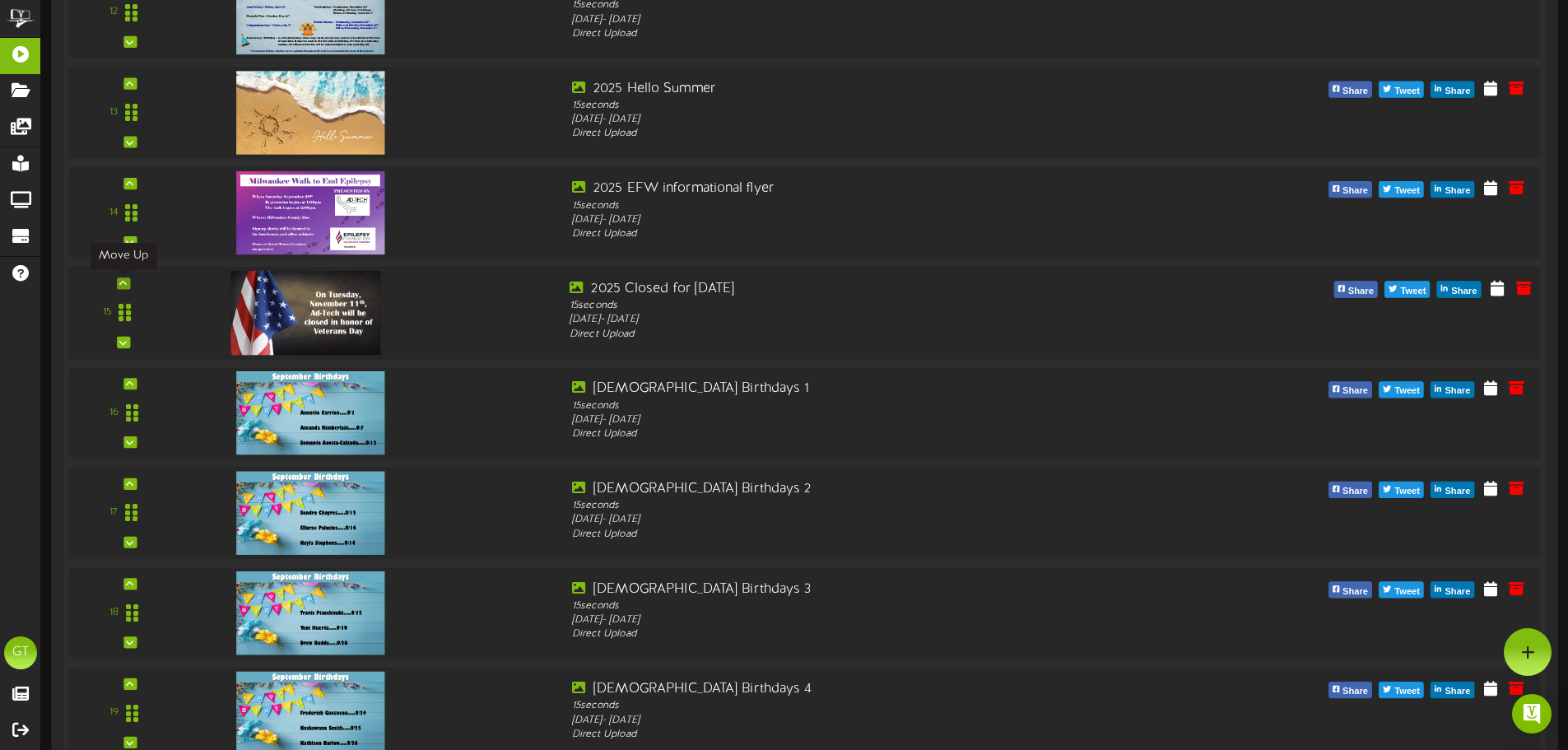
click at [122, 282] on icon at bounding box center [123, 283] width 8 height 8
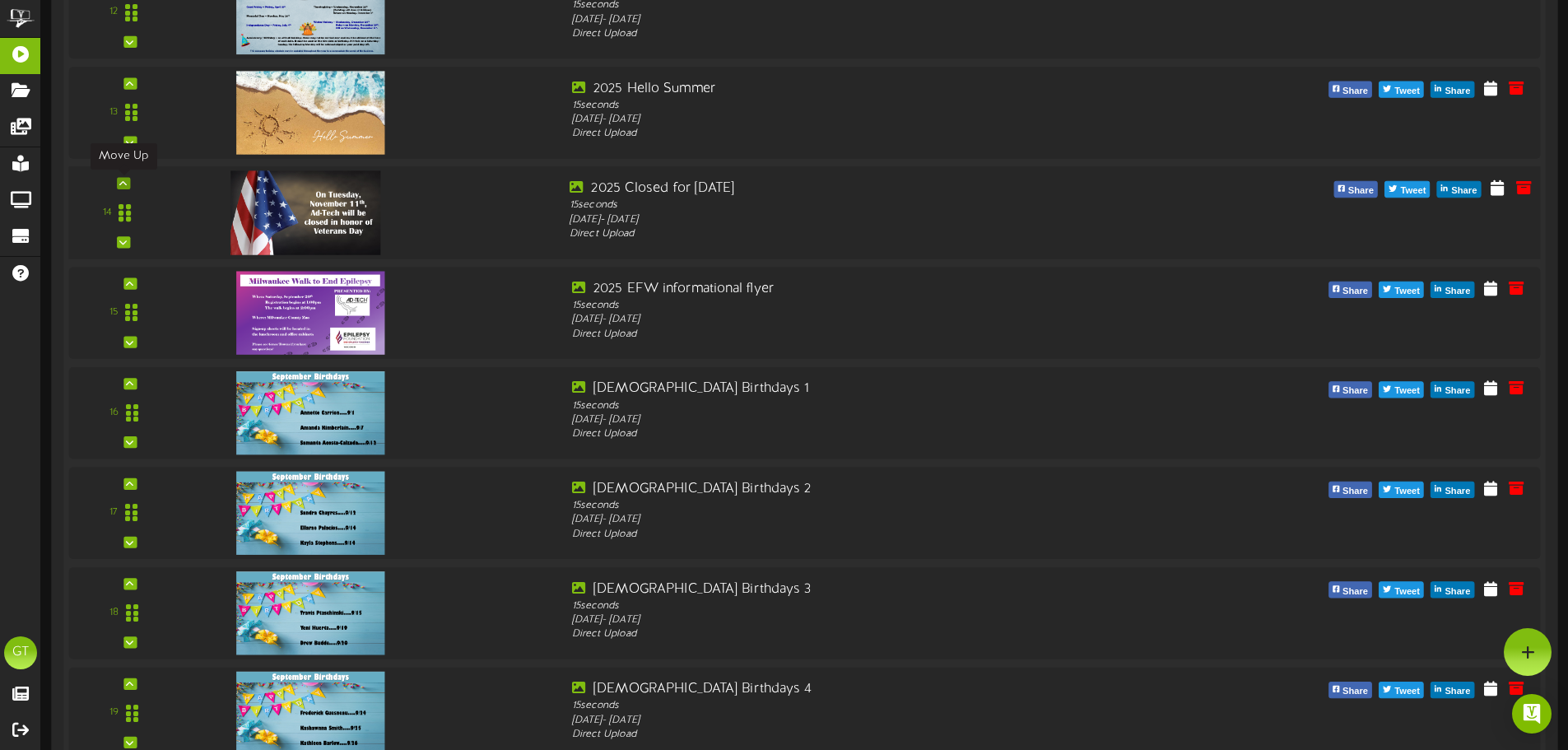
click at [124, 184] on icon at bounding box center [123, 184] width 8 height 8
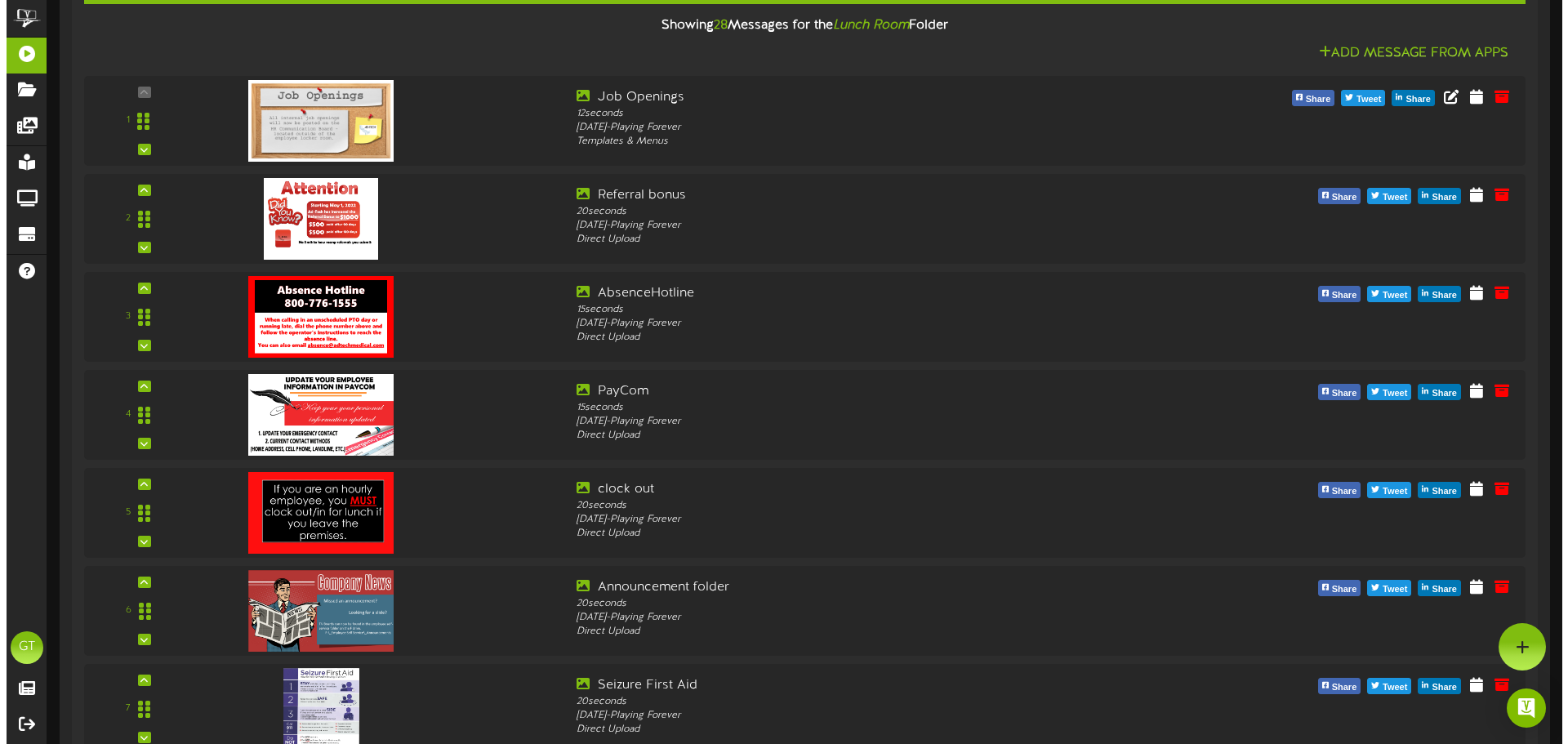
scroll to position [0, 0]
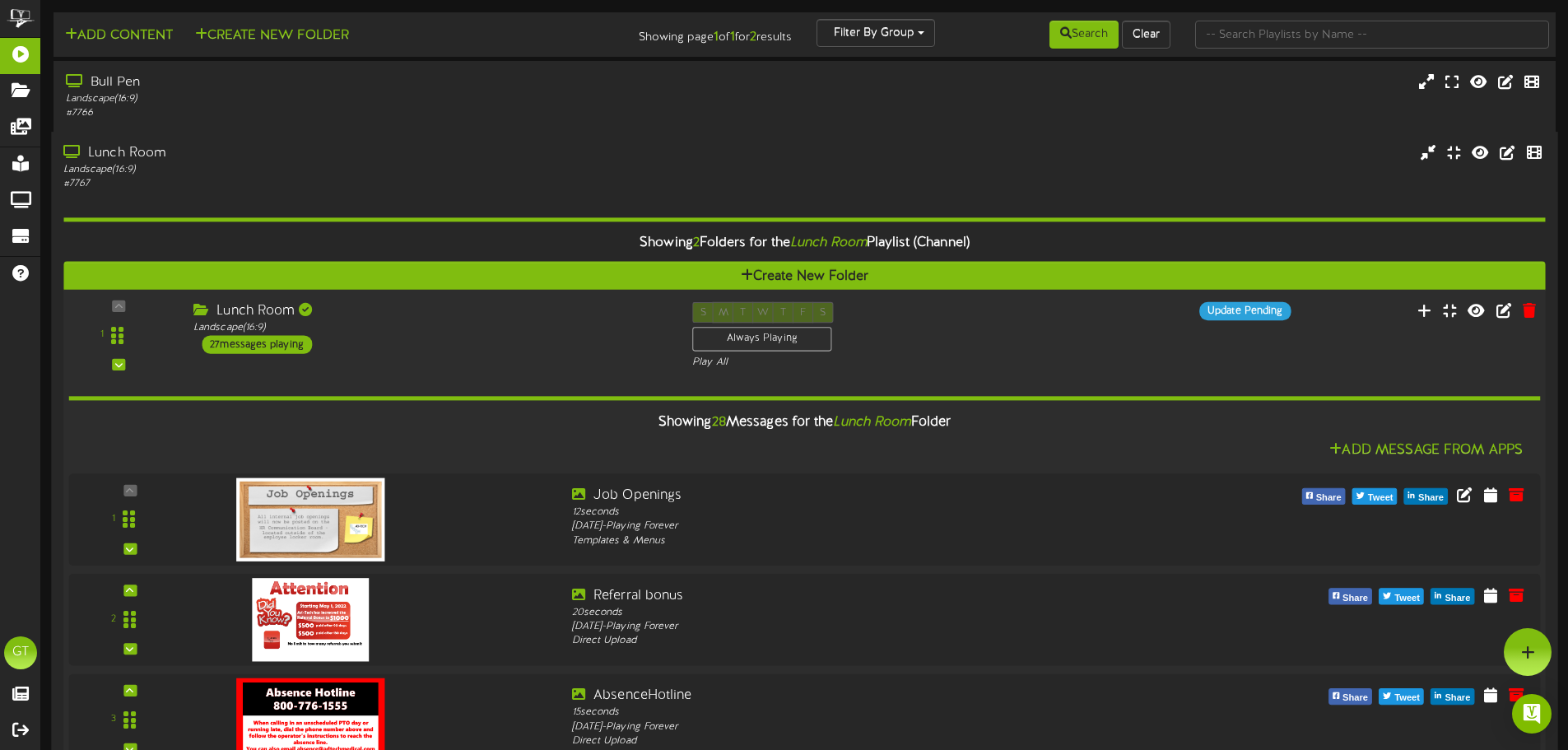
click at [585, 317] on div "Lunch Room" at bounding box center [431, 312] width 474 height 19
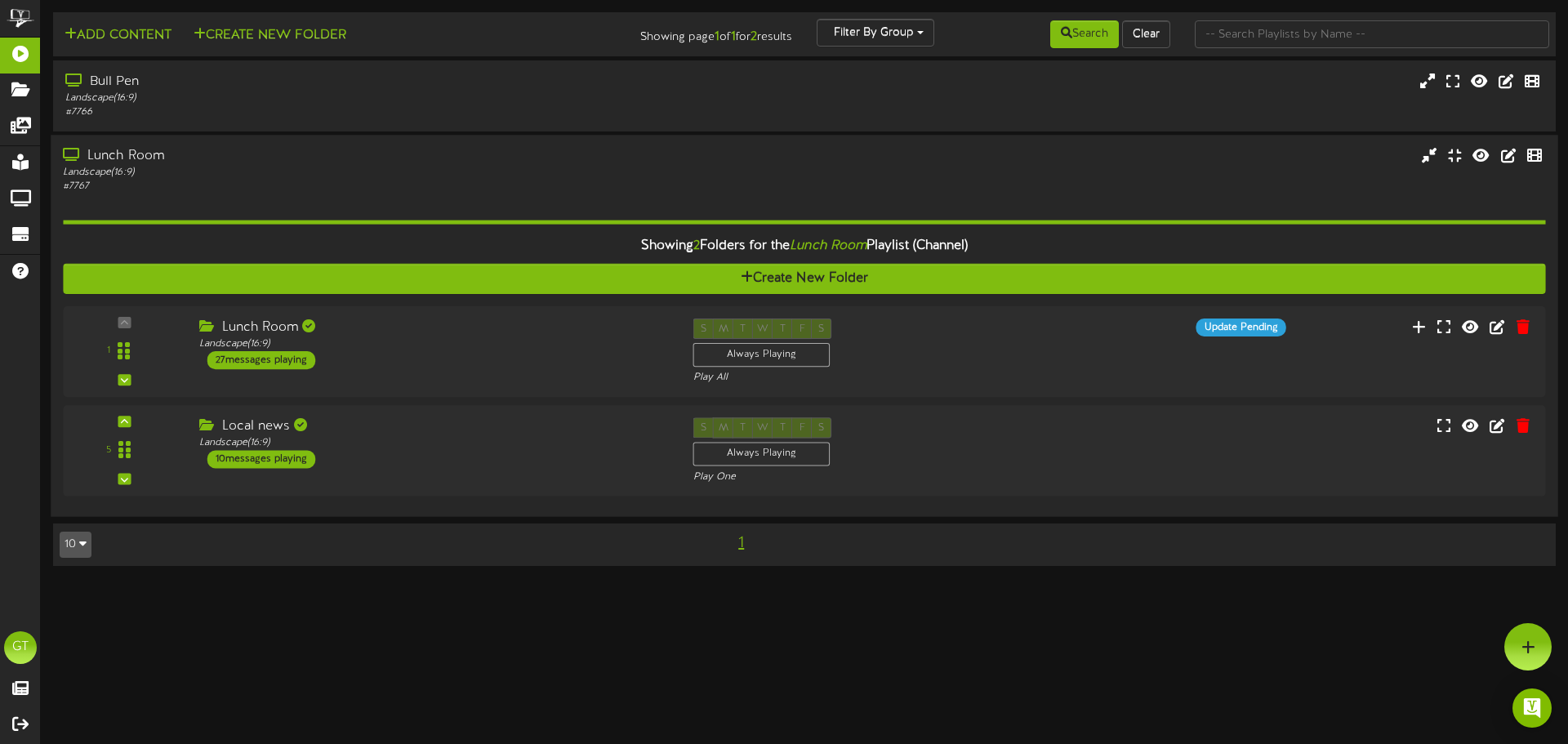
click at [532, 190] on div "# 7767" at bounding box center [364, 187] width 603 height 14
